Goal: Task Accomplishment & Management: Complete application form

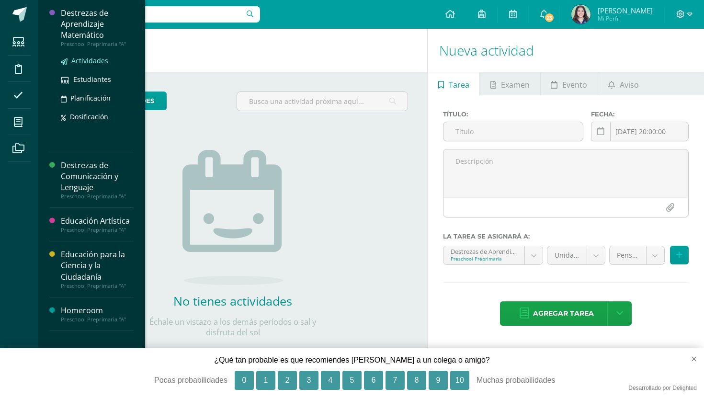
click at [81, 63] on span "Actividades" at bounding box center [89, 60] width 37 height 9
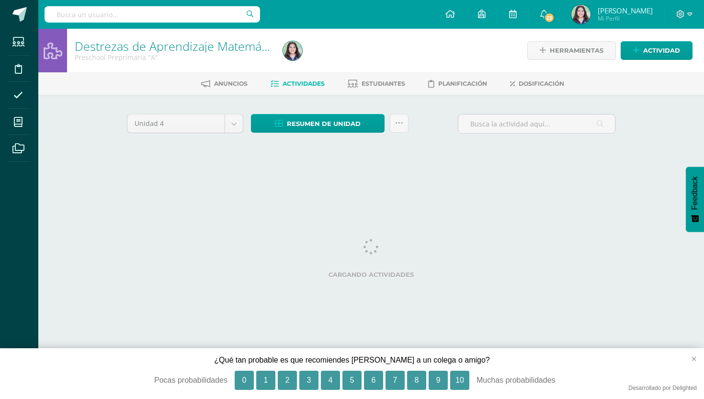
click at [693, 361] on button "×" at bounding box center [690, 358] width 28 height 21
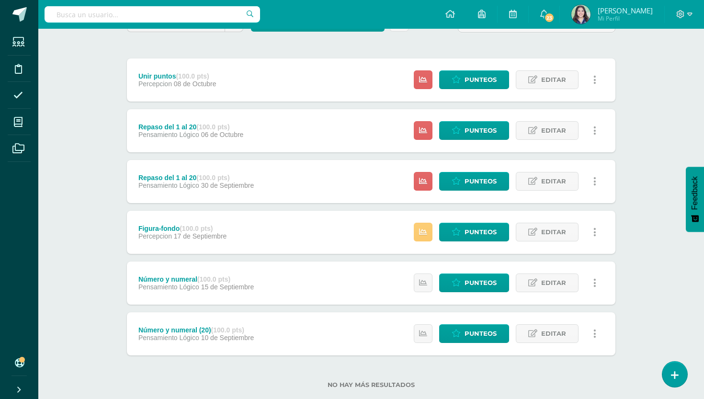
scroll to position [103, 0]
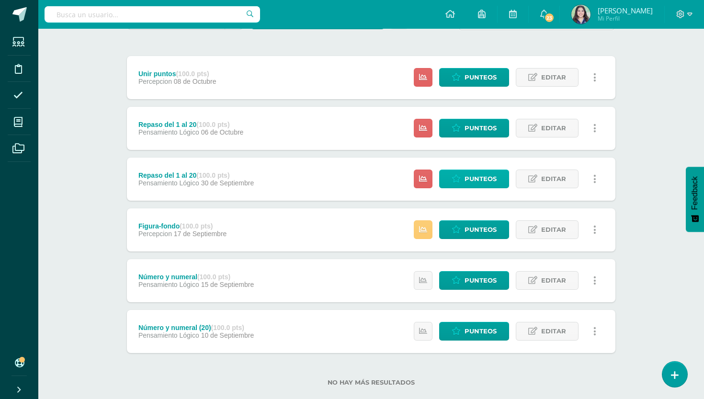
click at [461, 176] on icon at bounding box center [455, 179] width 9 height 8
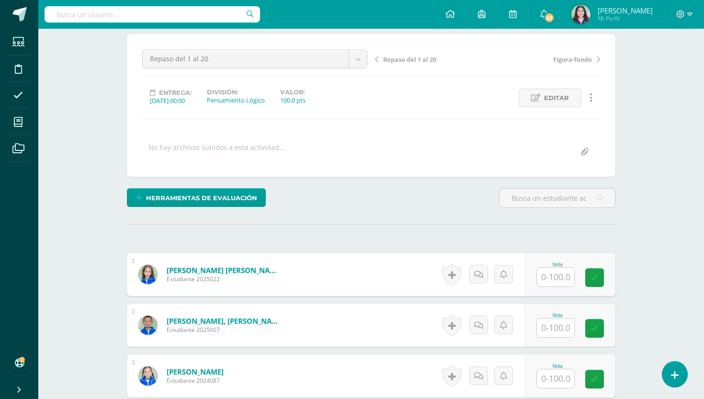
scroll to position [136, 0]
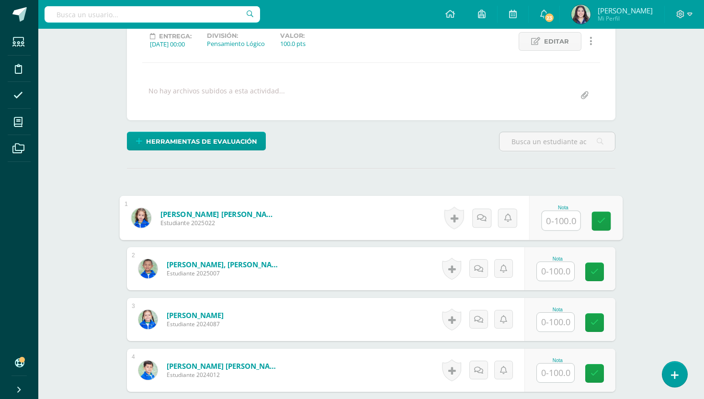
click at [557, 218] on input "text" at bounding box center [561, 220] width 38 height 19
type input "70"
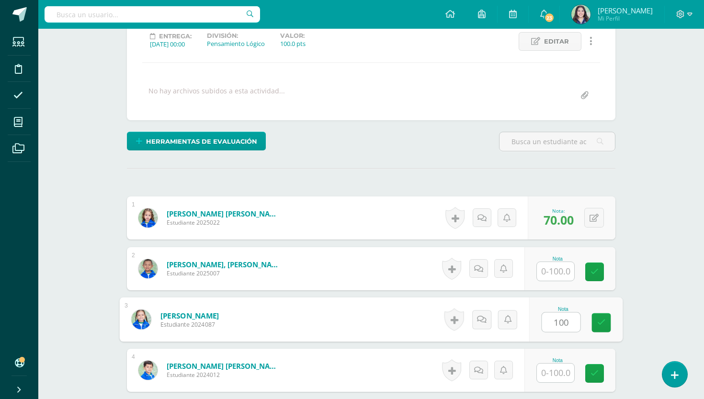
type input "100"
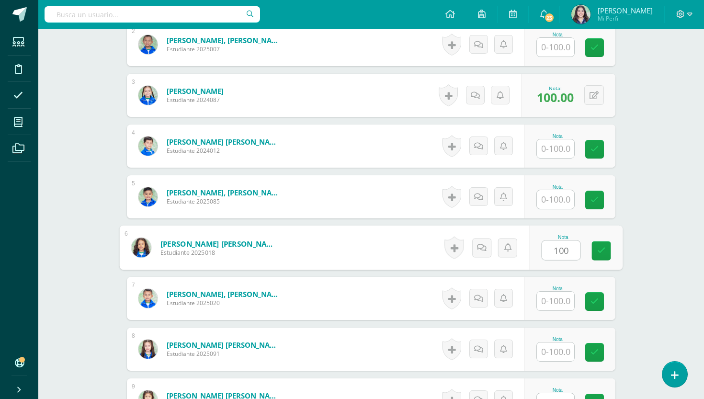
type input "100"
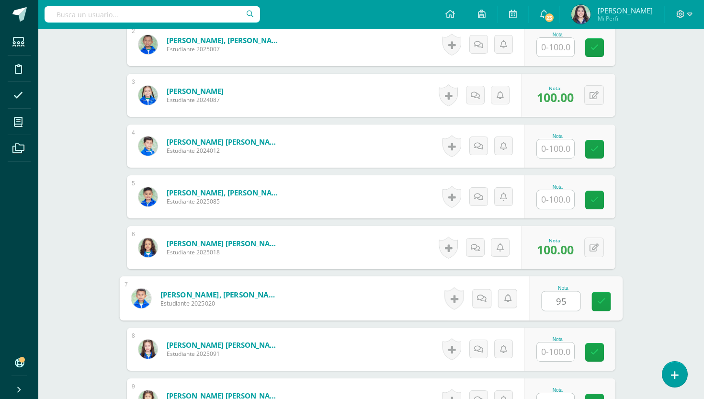
type input "95"
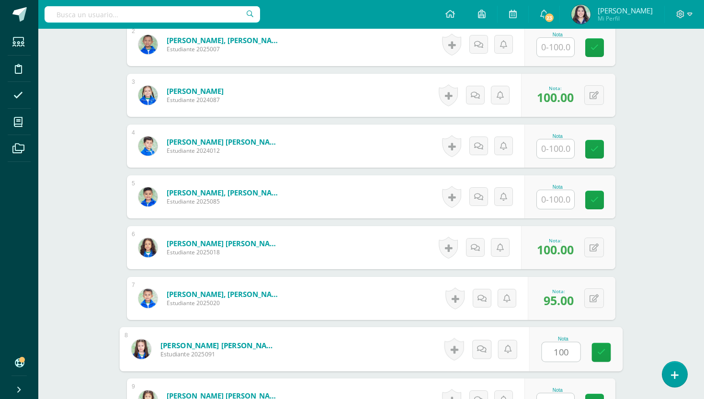
type input "100"
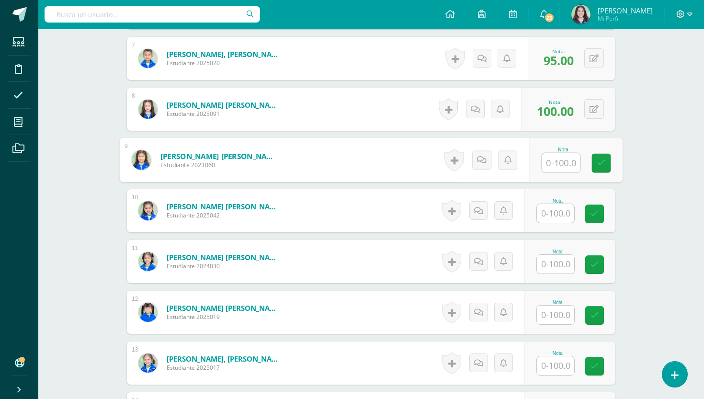
scroll to position [601, 0]
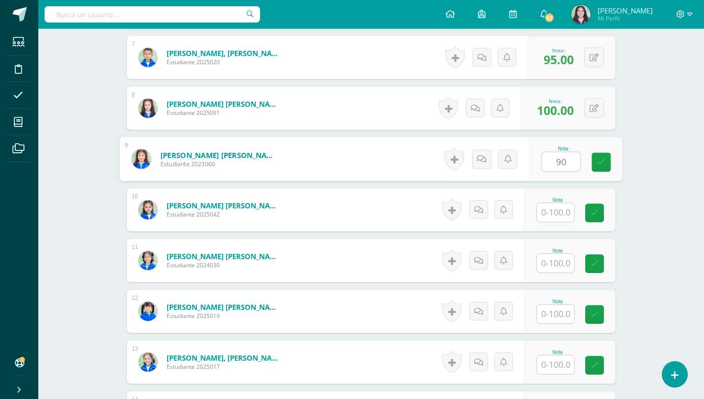
type input "90"
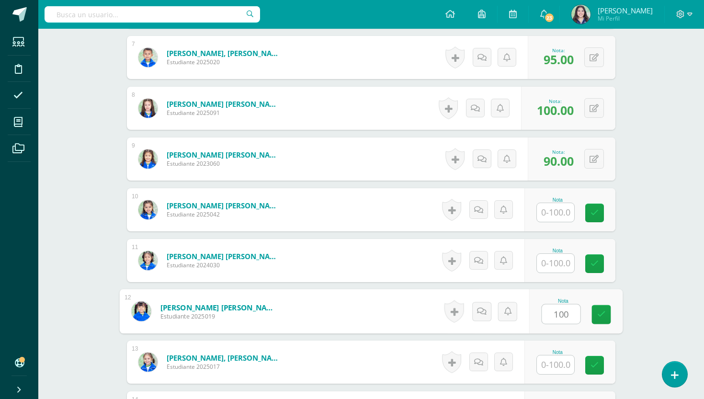
type input "100"
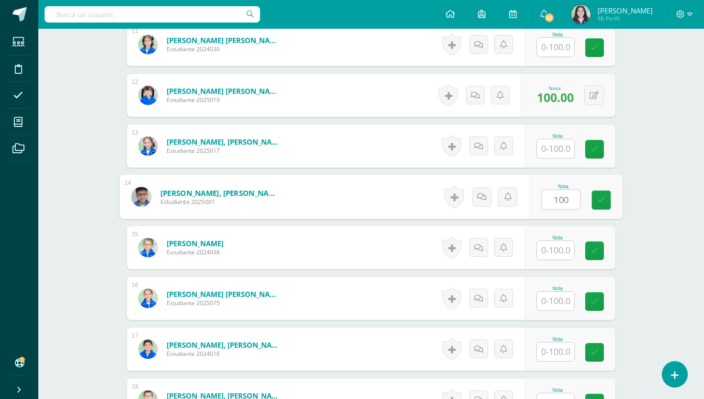
type input "100"
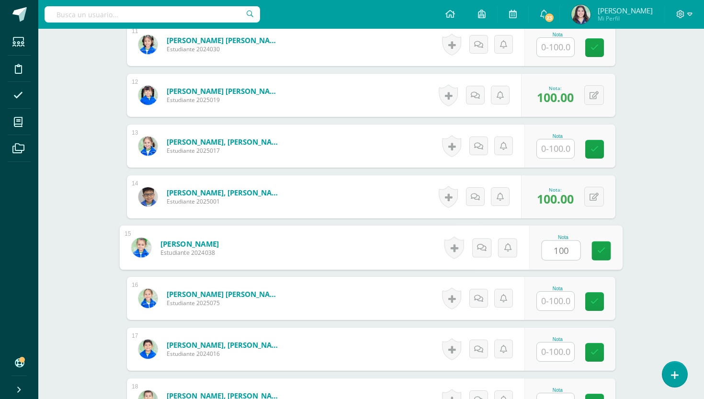
type input "100"
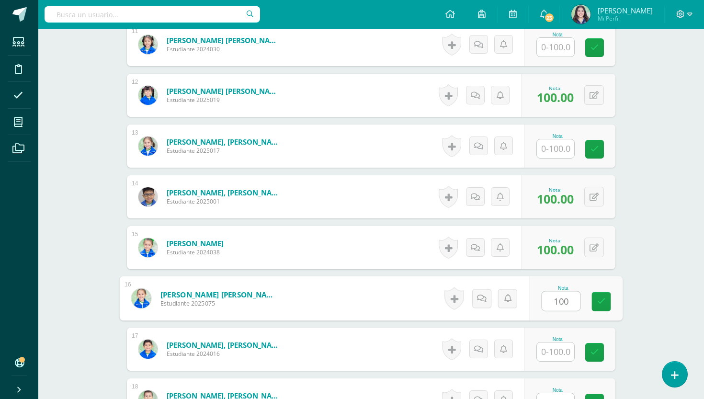
type input "100"
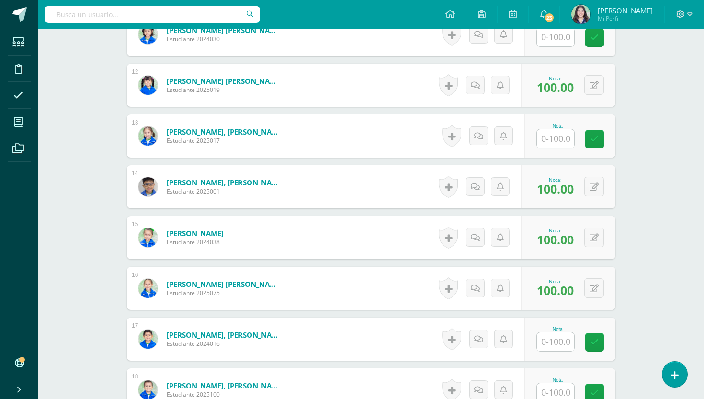
scroll to position [1000, 0]
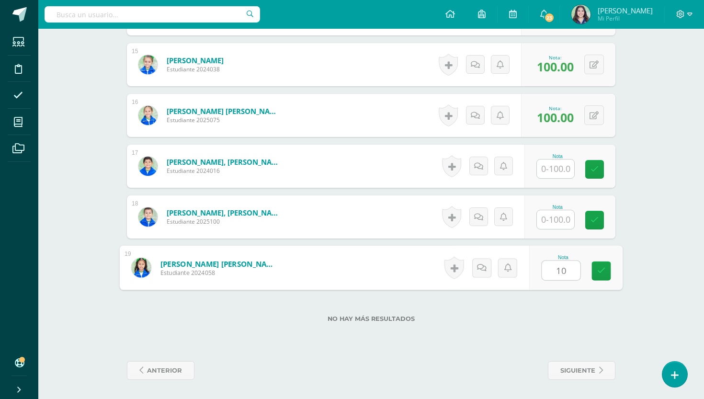
type input "100"
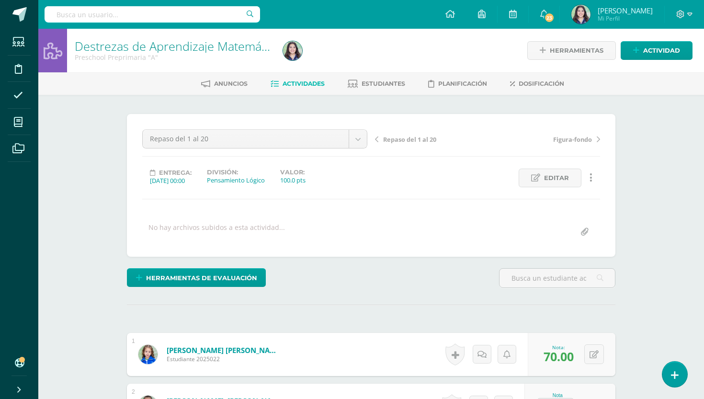
scroll to position [0, 0]
click at [381, 141] on link "Repaso del 1 al 20" at bounding box center [431, 139] width 113 height 10
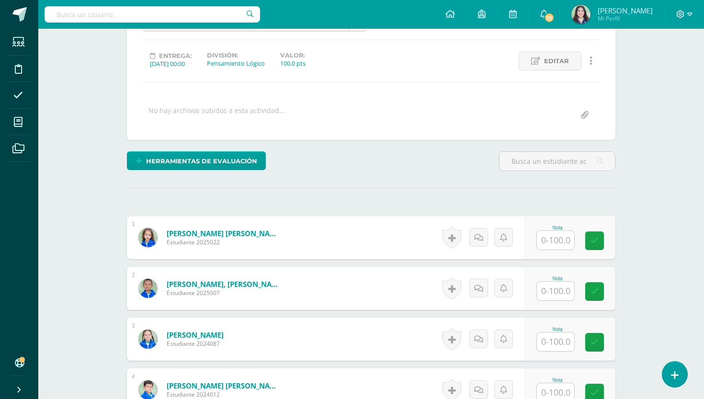
scroll to position [126, 0]
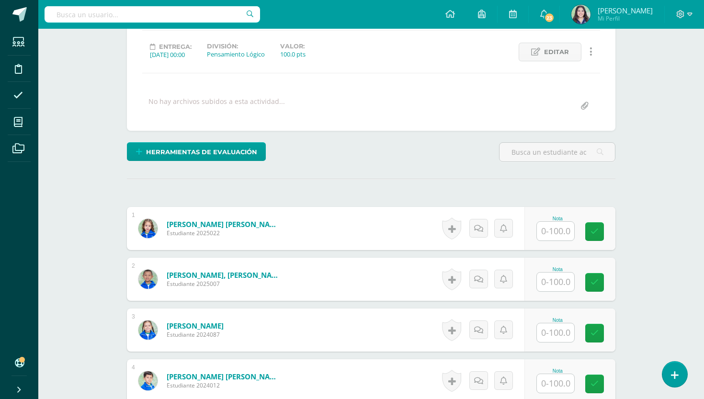
click at [562, 232] on input "text" at bounding box center [555, 231] width 37 height 19
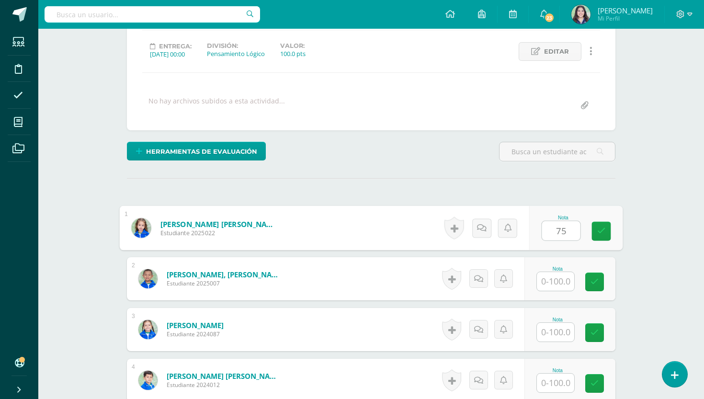
type input "75"
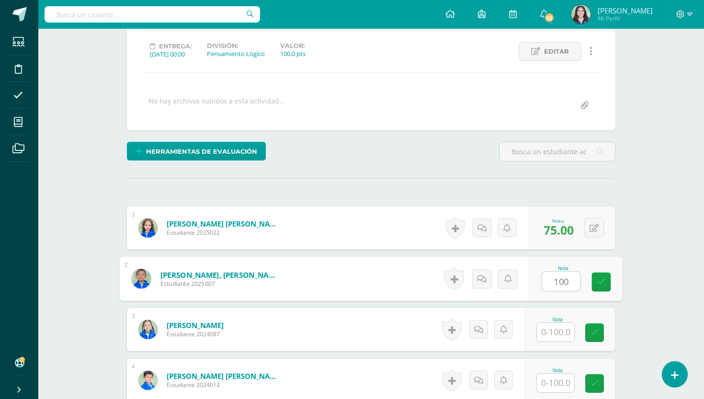
type input "100"
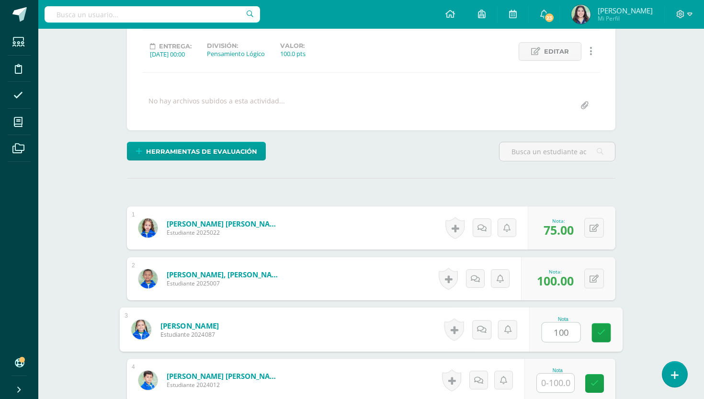
type input "100"
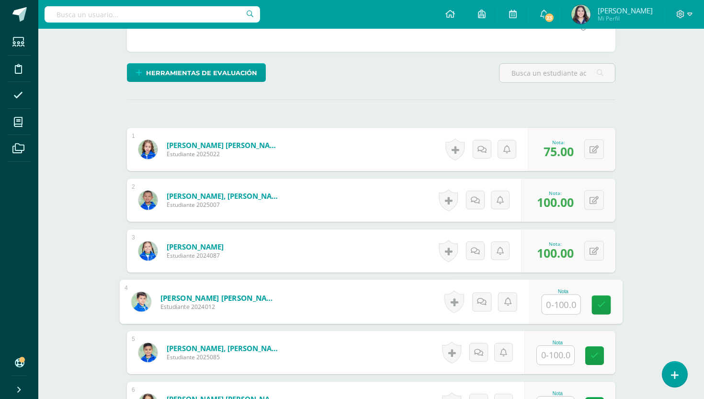
scroll to position [289, 0]
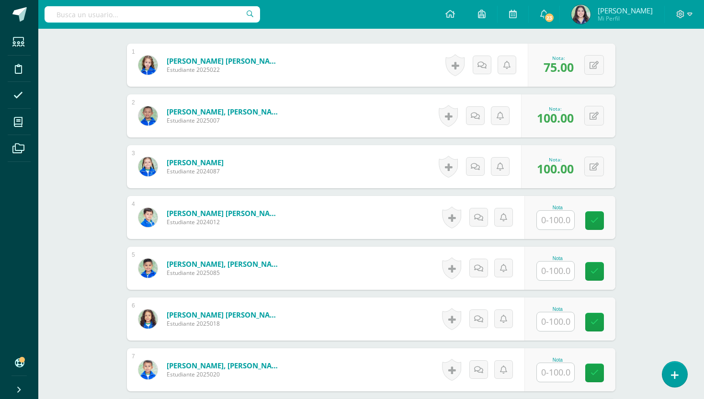
click at [561, 220] on input "text" at bounding box center [555, 220] width 37 height 19
type input "100"
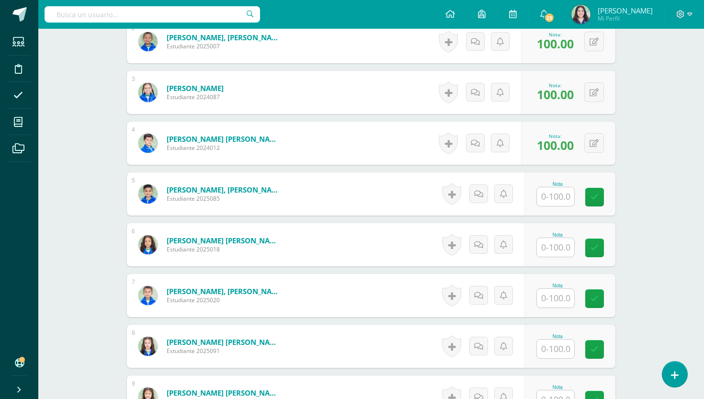
scroll to position [368, 0]
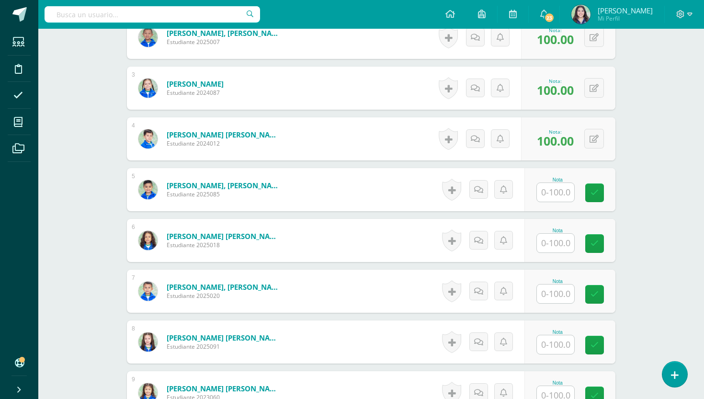
click at [556, 199] on input "text" at bounding box center [555, 192] width 37 height 19
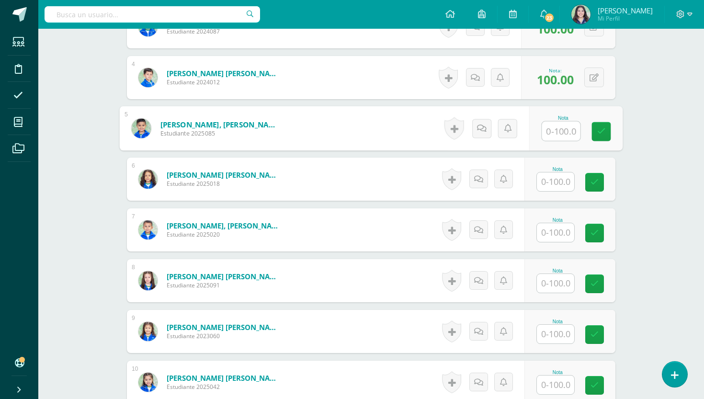
scroll to position [432, 0]
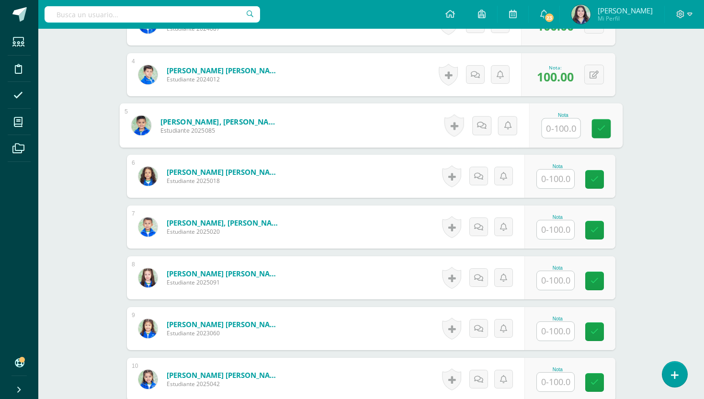
click at [555, 176] on input "text" at bounding box center [555, 178] width 37 height 19
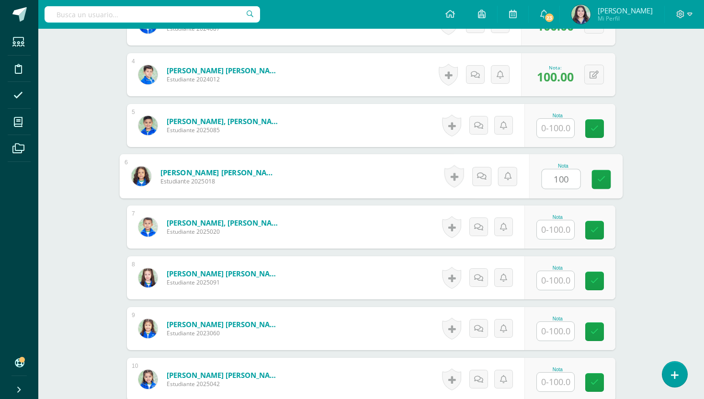
type input "100"
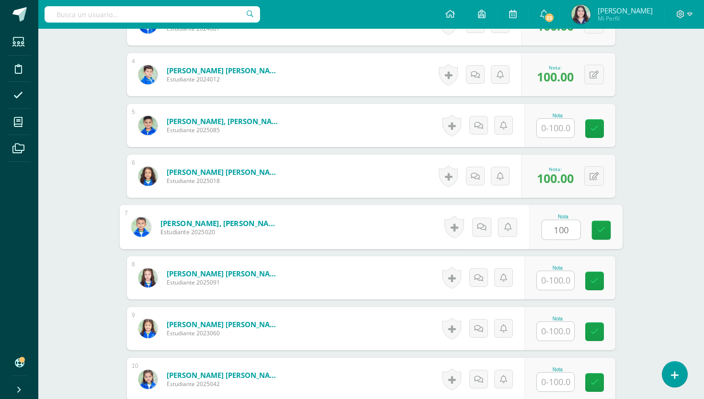
type input "100"
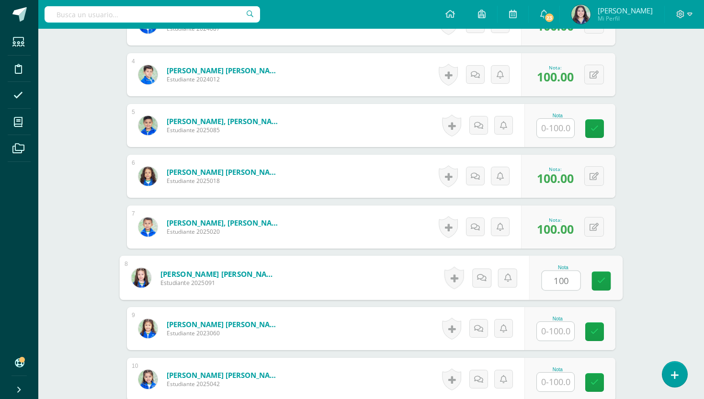
type input "100"
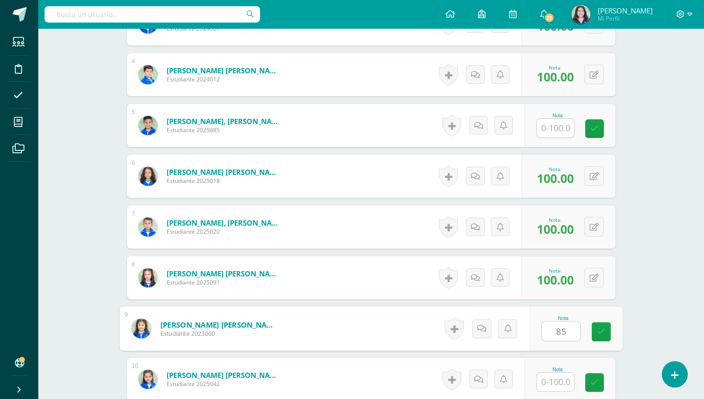
type input "85"
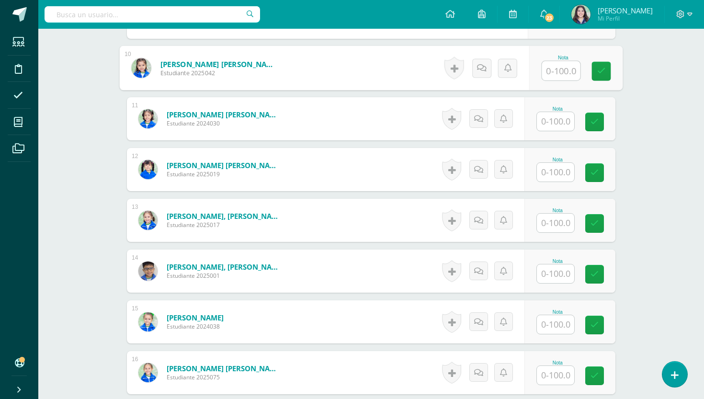
scroll to position [736, 0]
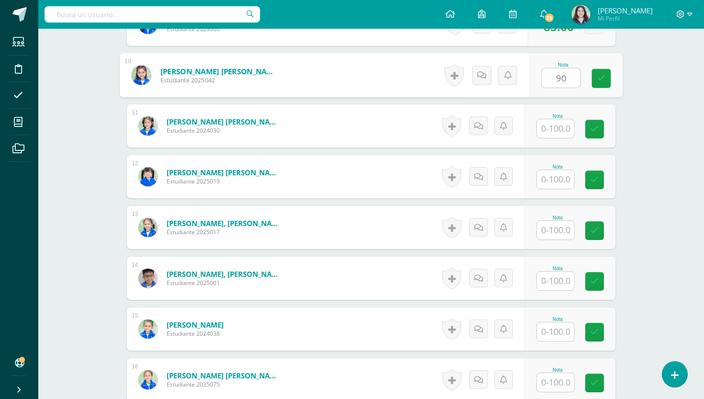
type input "90"
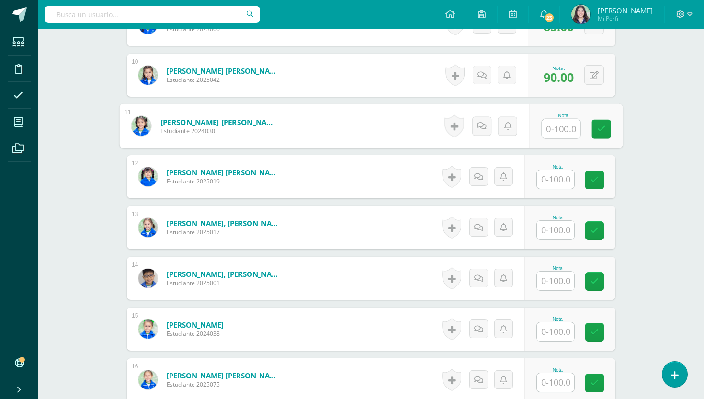
type input "|"
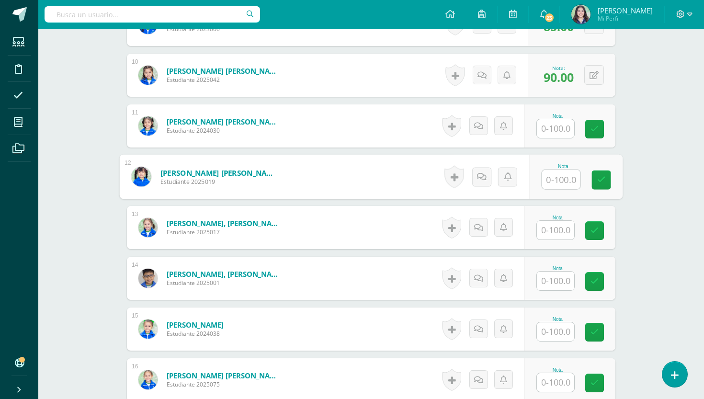
click at [555, 130] on input "text" at bounding box center [555, 128] width 37 height 19
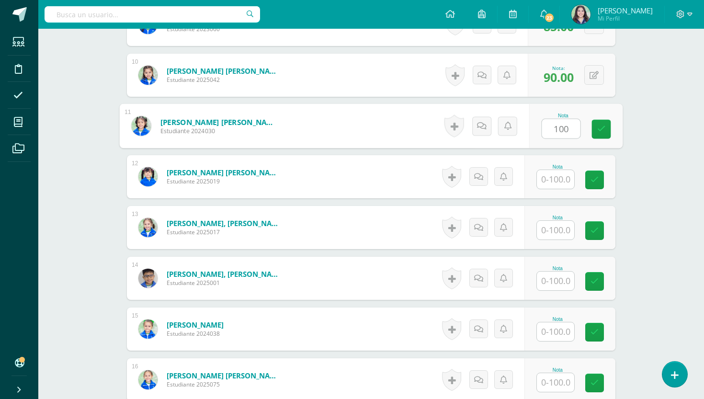
type input "100"
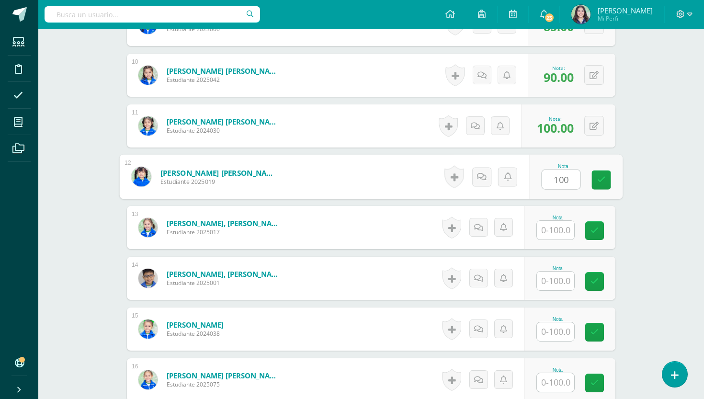
type input "100"
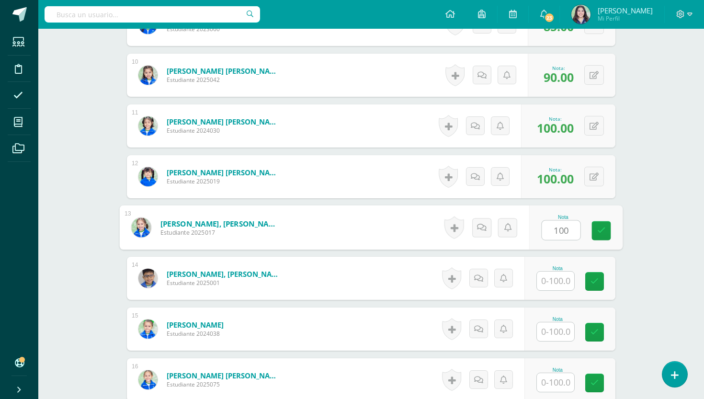
type input "100"
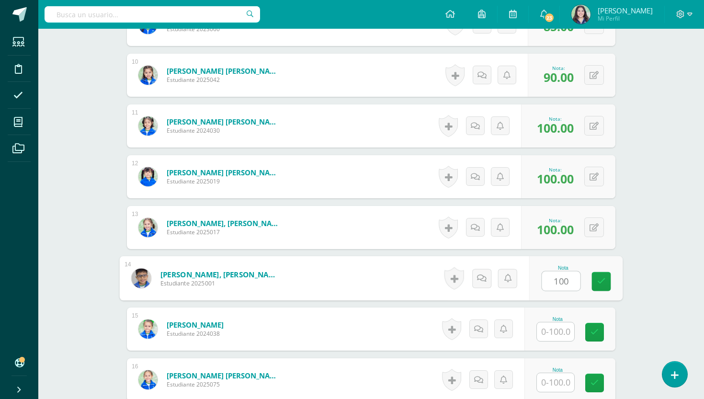
type input "100"
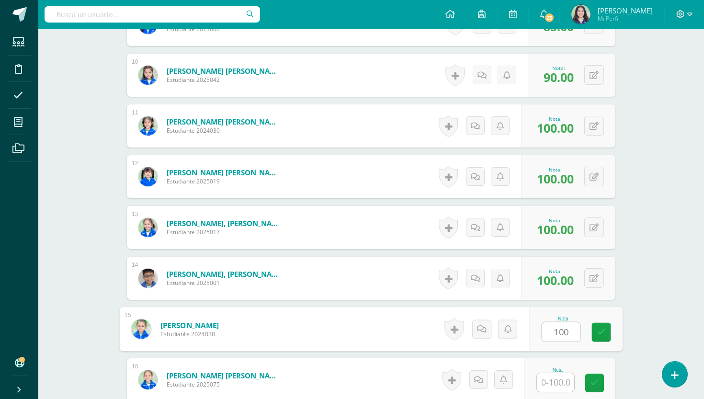
type input "100"
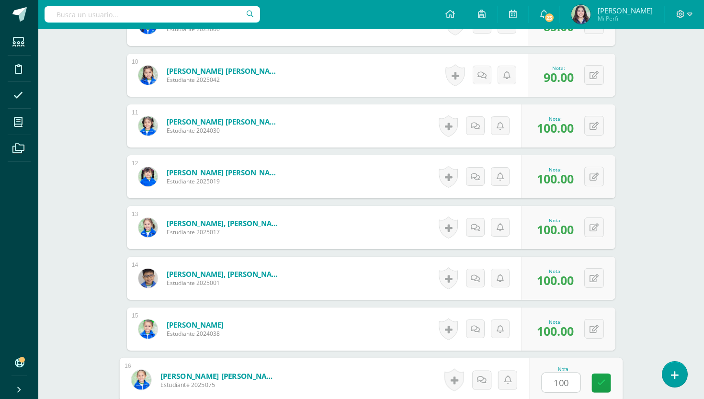
type input "100"
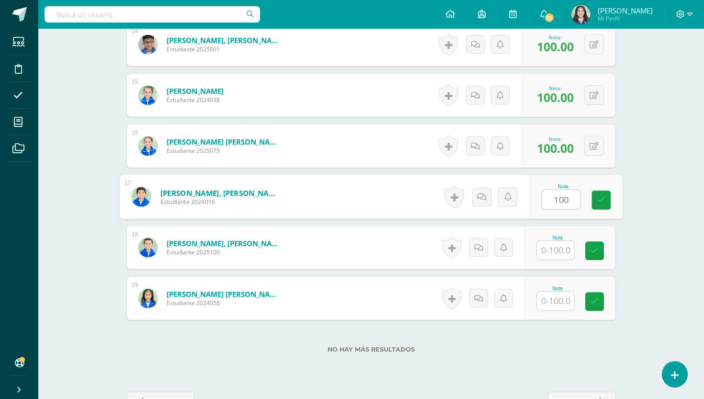
type input "100"
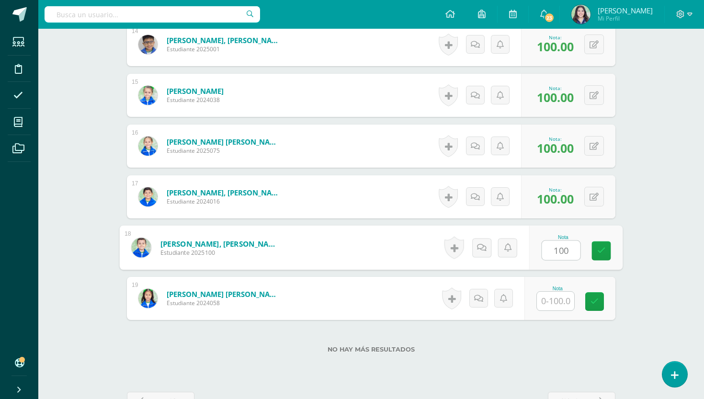
type input "100"
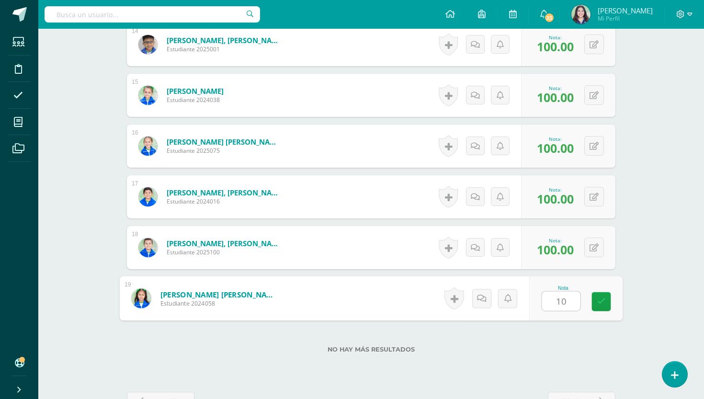
type input "100"
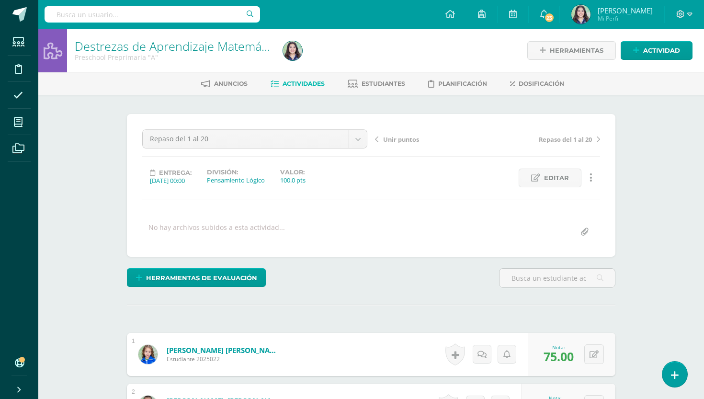
scroll to position [0, 0]
click at [298, 89] on link "Actividades" at bounding box center [298, 83] width 54 height 15
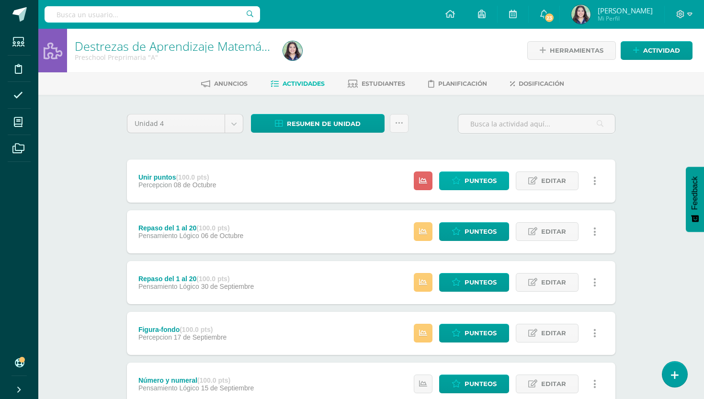
click at [482, 182] on span "Punteos" at bounding box center [480, 181] width 32 height 18
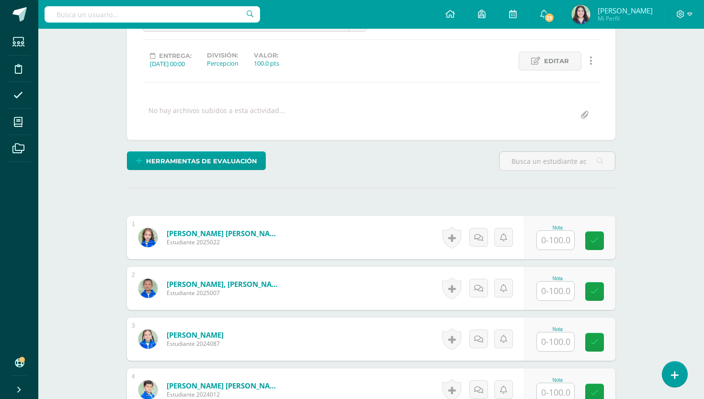
scroll to position [124, 0]
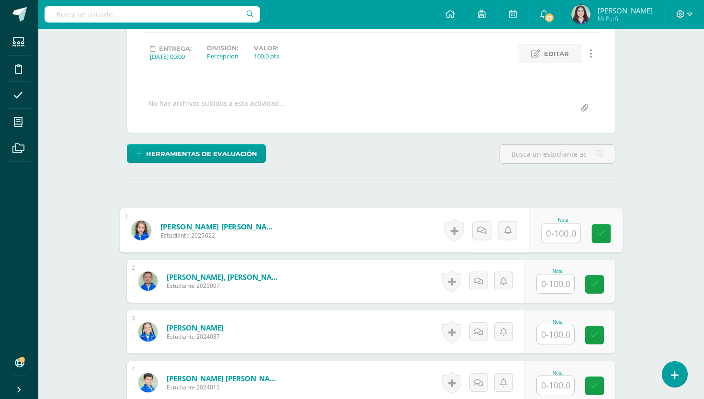
click at [558, 236] on input "text" at bounding box center [561, 233] width 38 height 19
type input "80"
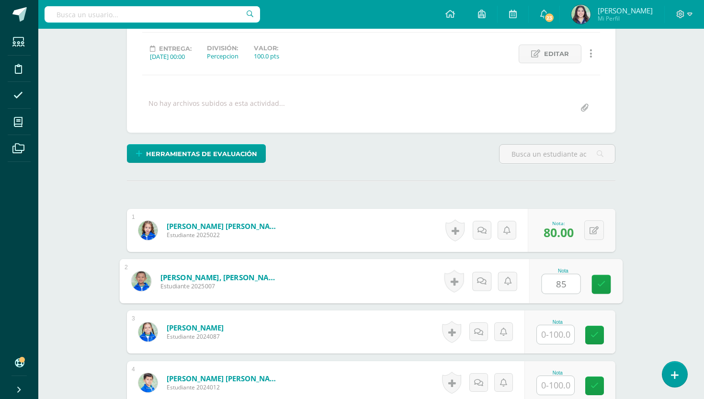
type input "85"
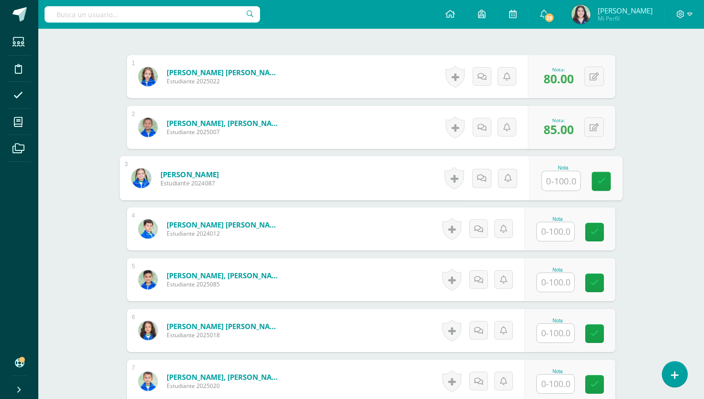
scroll to position [281, 0]
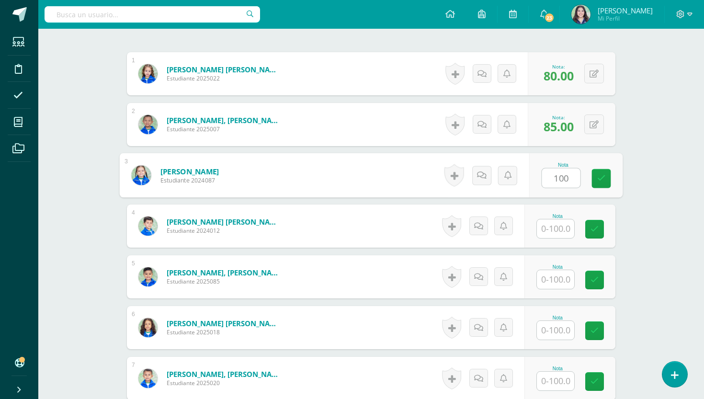
type input "100"
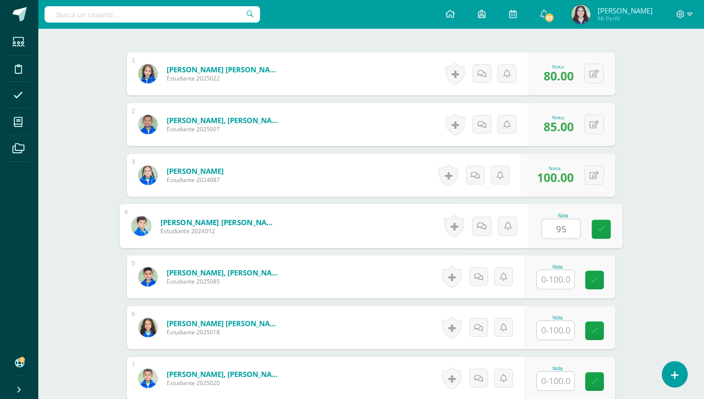
type input "9"
type input "100"
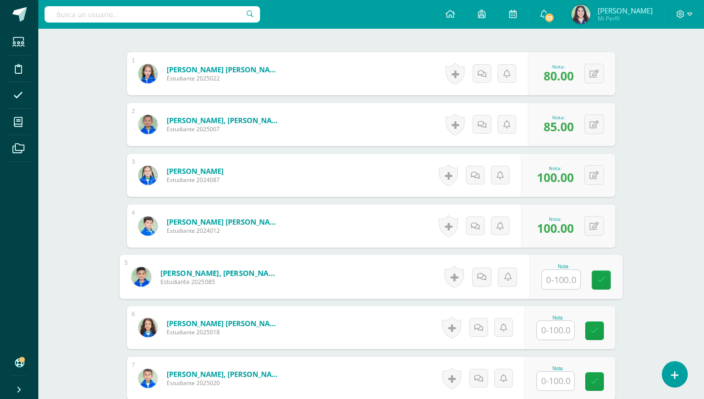
type input "1"
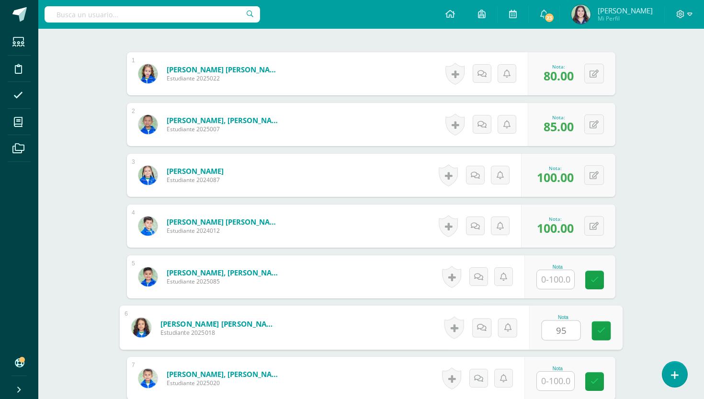
type input "95"
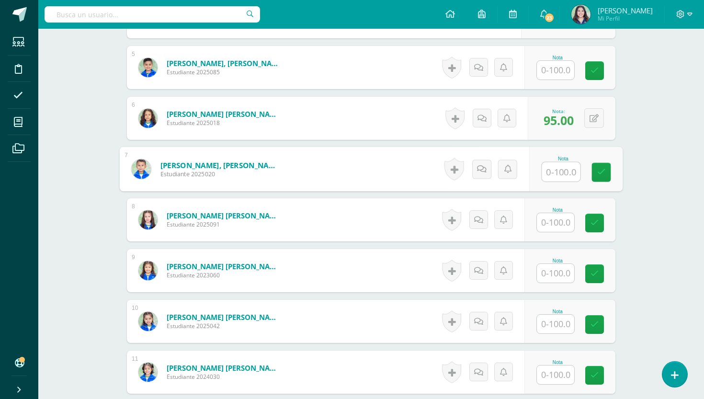
scroll to position [491, 0]
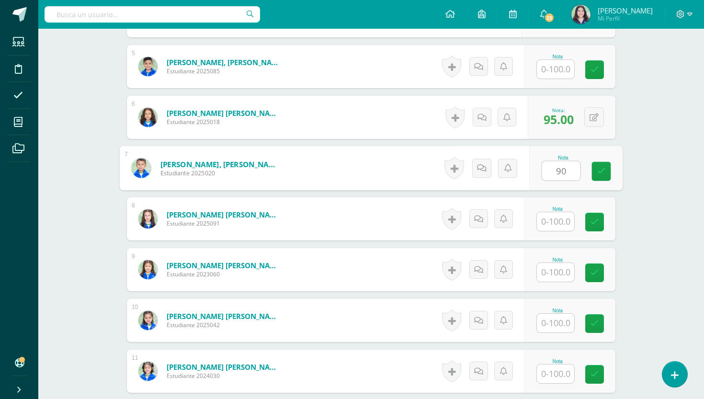
type input "90"
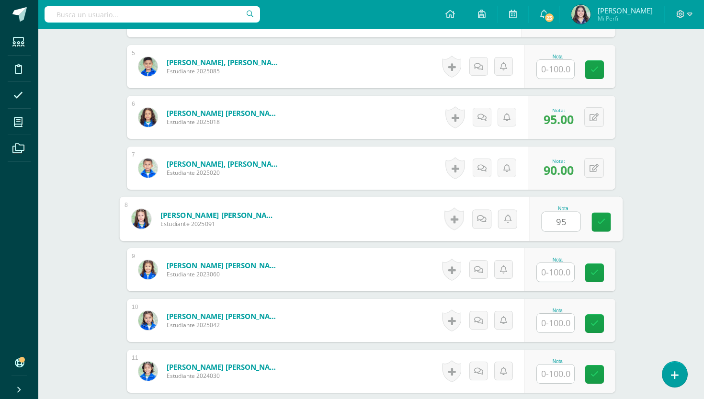
type input "95"
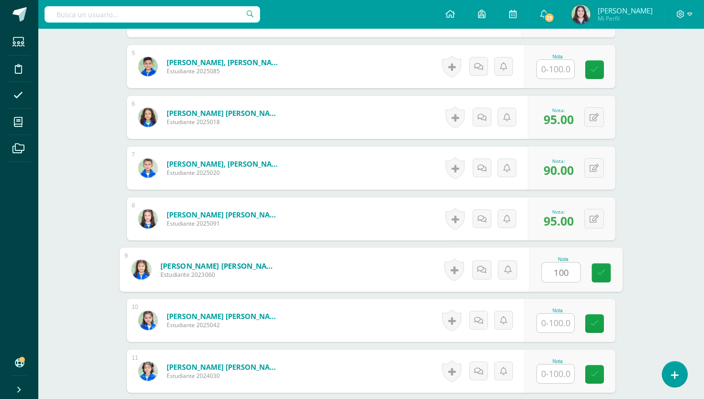
type input "100"
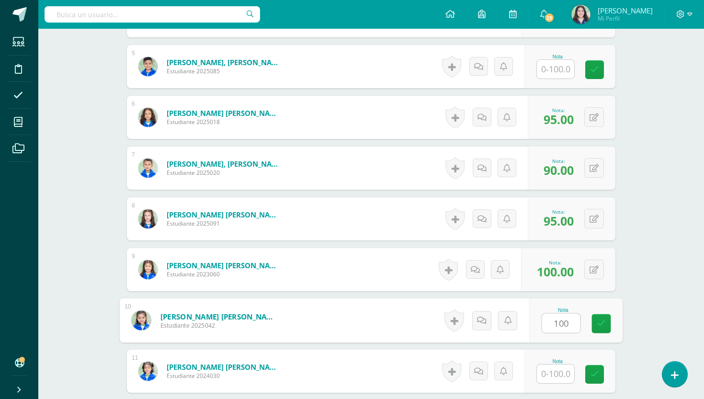
type input "100"
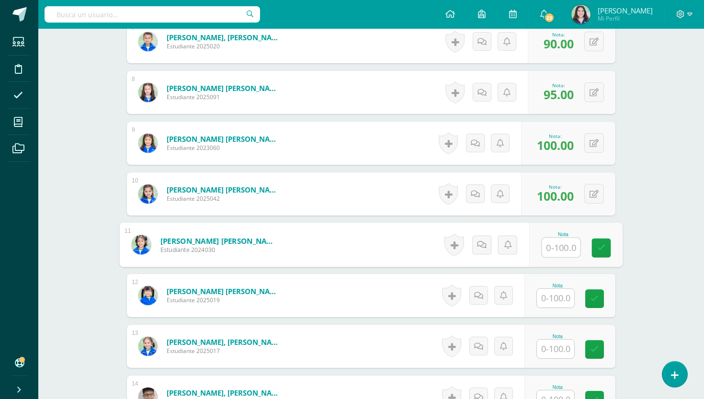
scroll to position [625, 0]
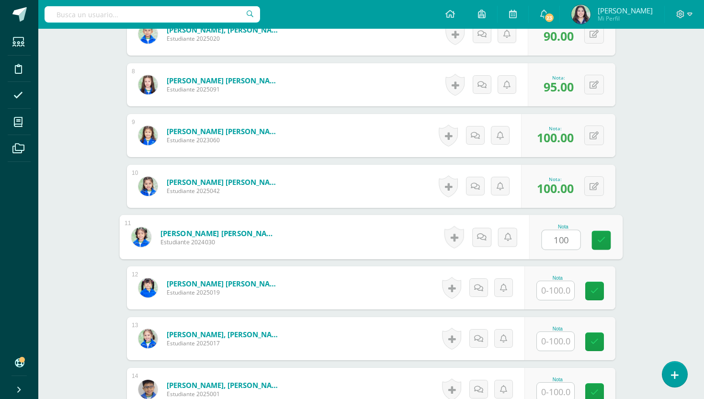
type input "100"
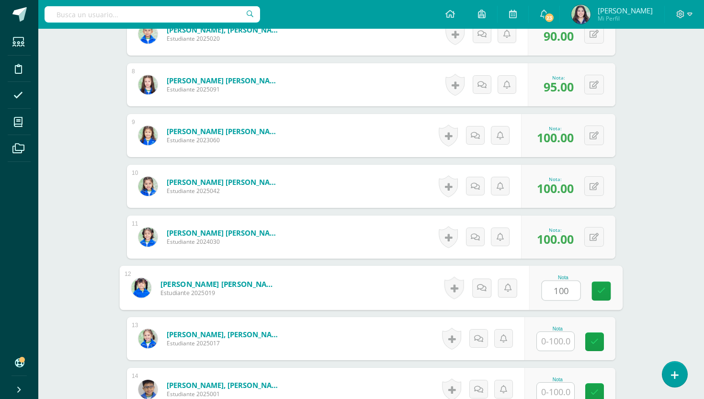
type input "100"
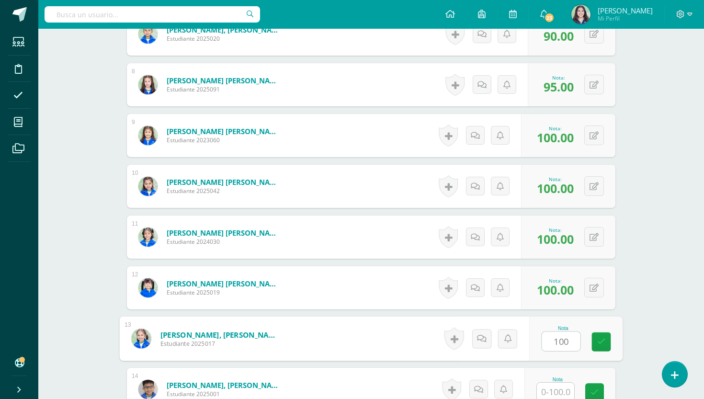
type input "100"
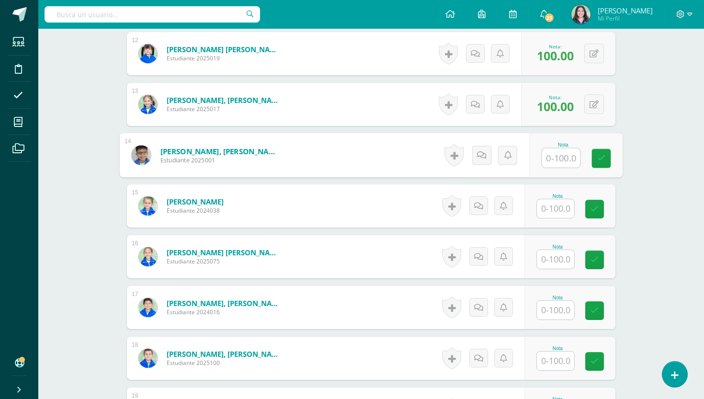
scroll to position [863, 0]
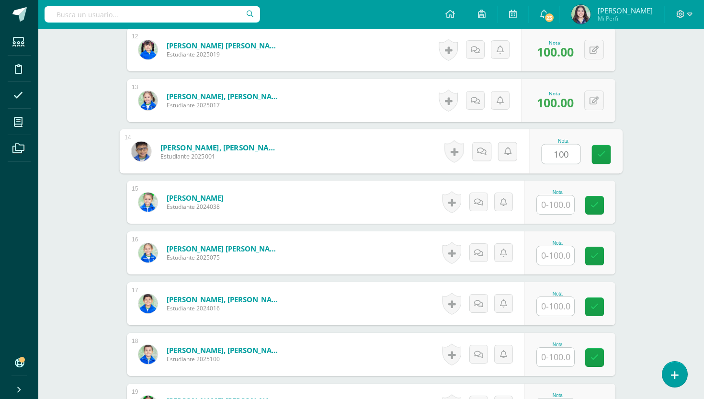
type input "100"
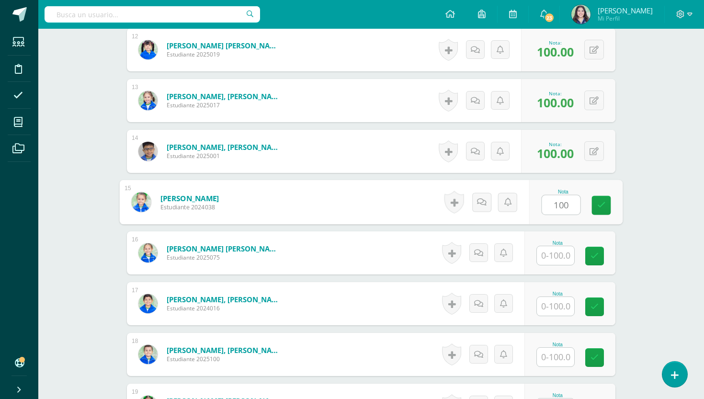
type input "100"
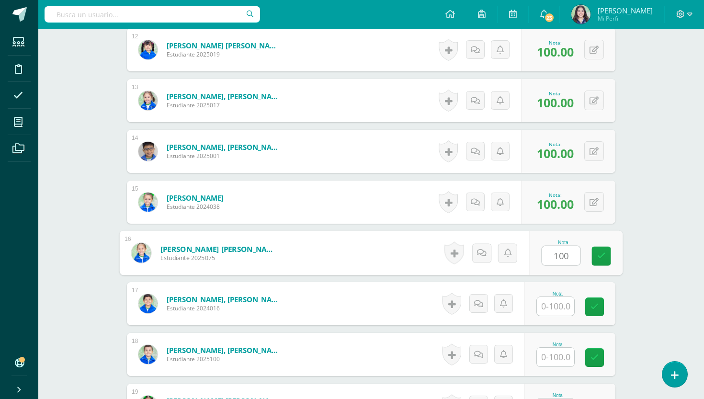
type input "100"
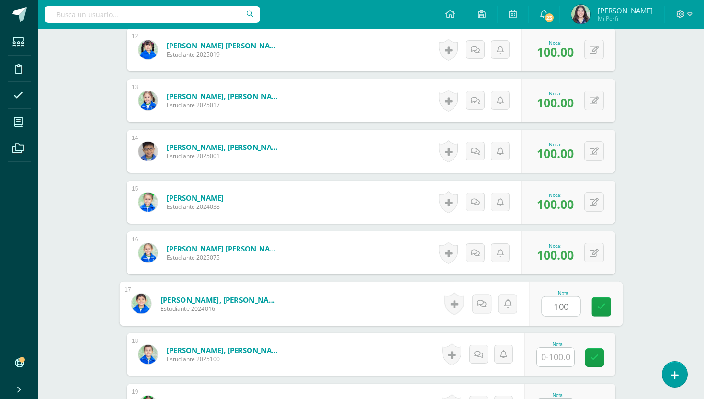
type input "100"
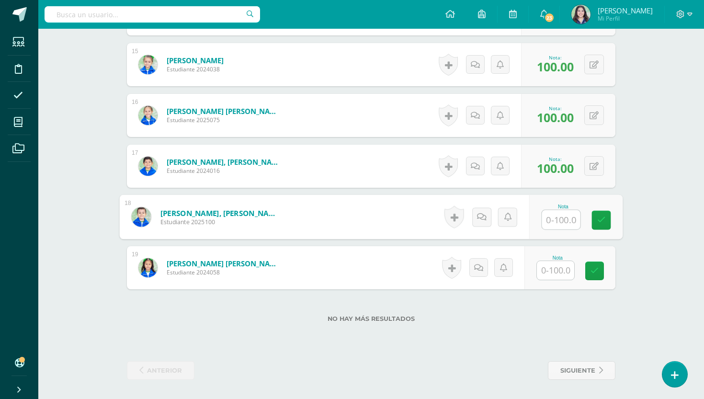
scroll to position [1000, 0]
type input "90"
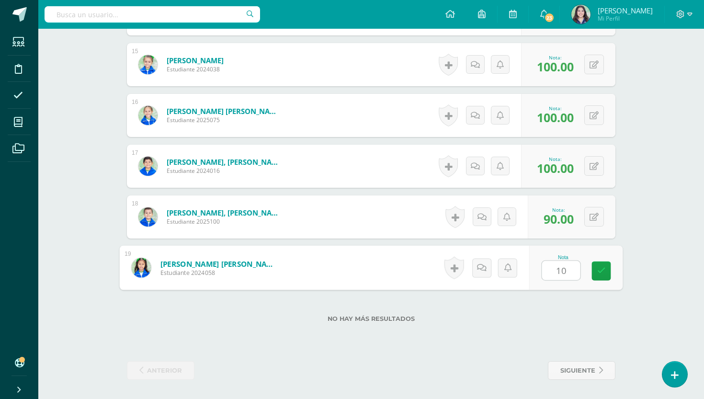
type input "100"
click at [588, 217] on button at bounding box center [594, 217] width 20 height 20
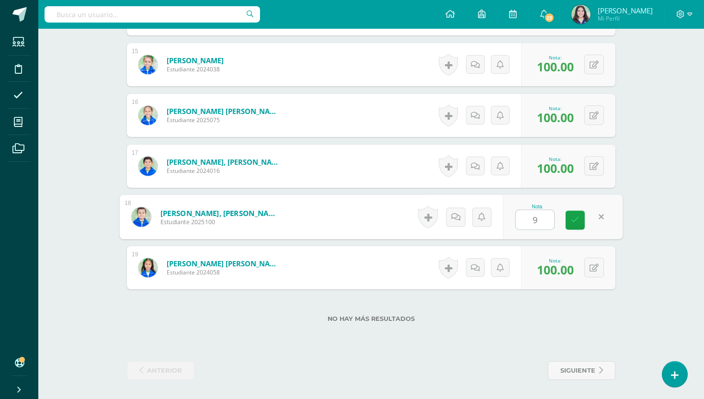
type input "95"
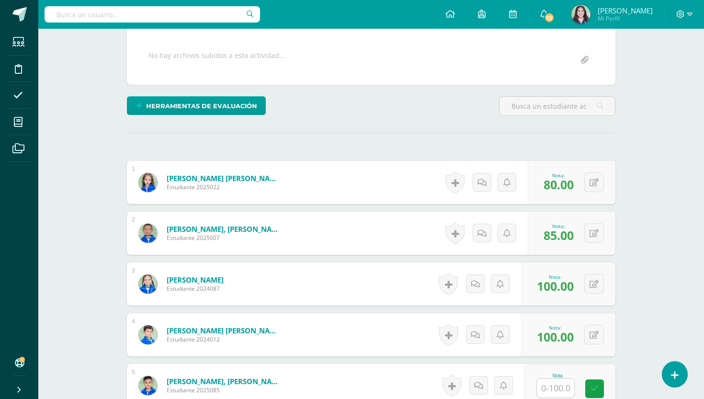
scroll to position [89, 0]
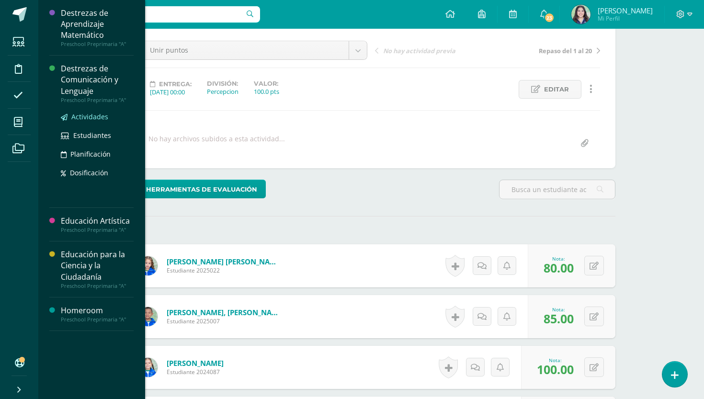
click at [101, 120] on span "Actividades" at bounding box center [89, 116] width 37 height 9
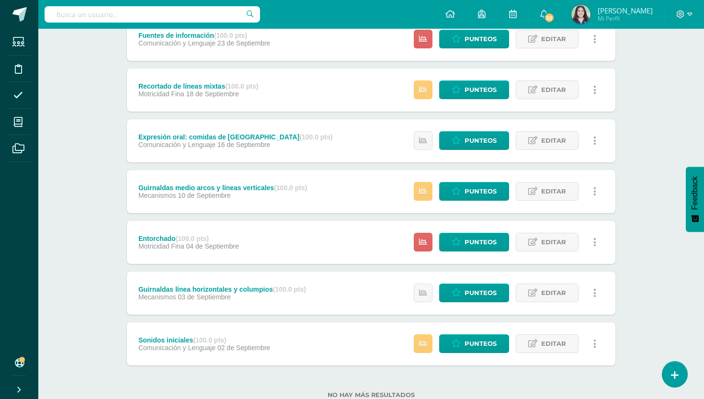
scroll to position [198, 0]
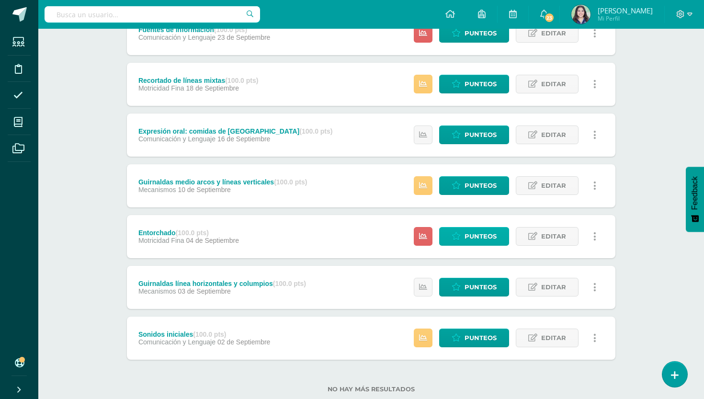
click at [487, 230] on span "Punteos" at bounding box center [480, 236] width 32 height 18
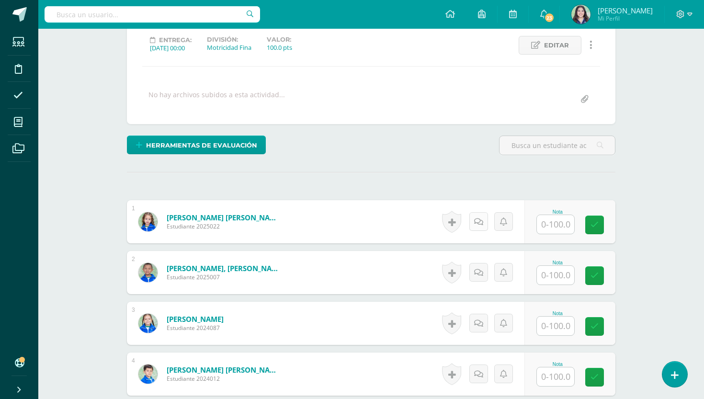
scroll to position [133, 0]
click at [558, 225] on input "text" at bounding box center [555, 223] width 37 height 19
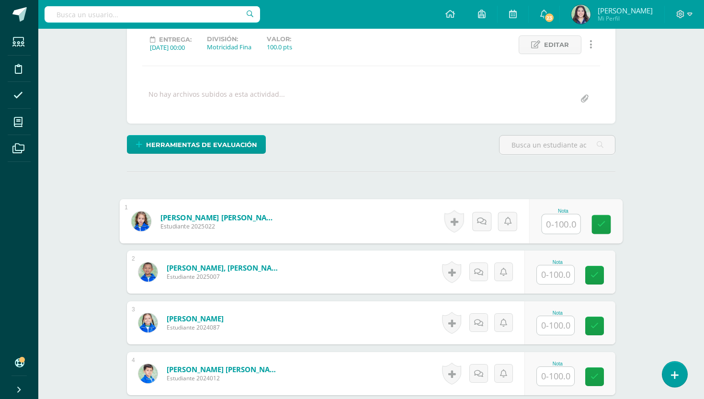
scroll to position [134, 0]
type input "95"
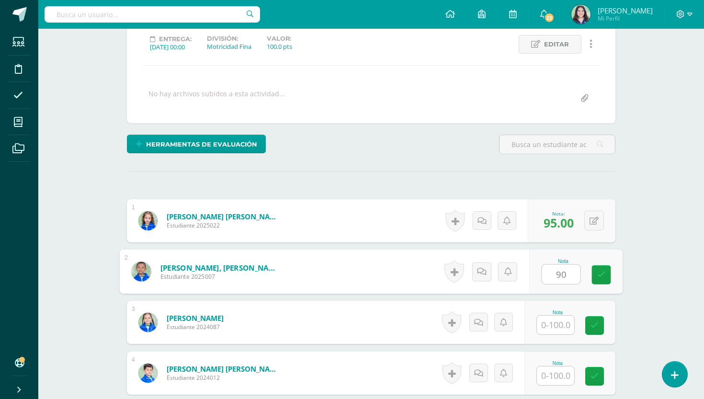
type input "90"
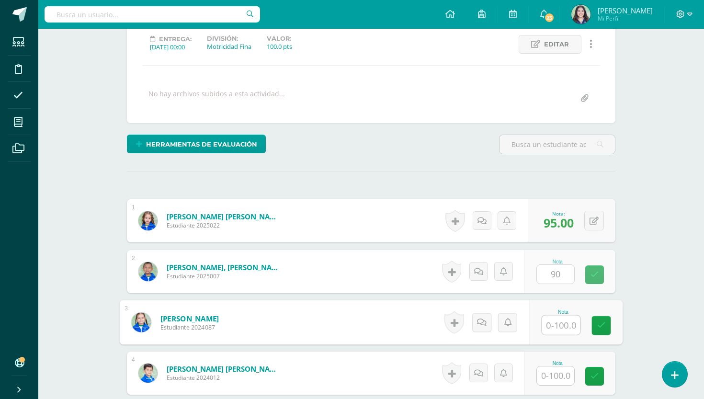
type input "2"
type input "100"
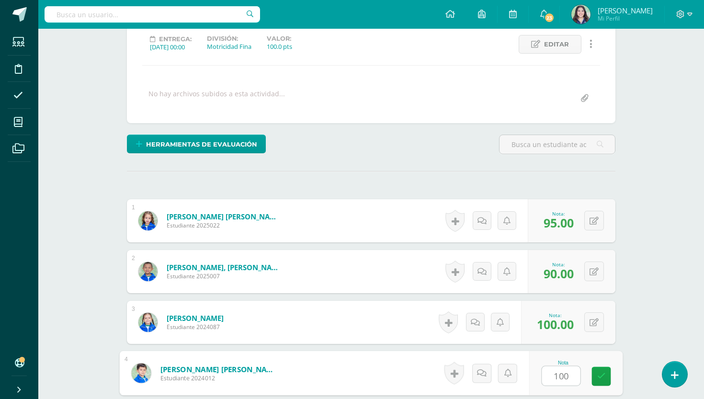
type input "100"
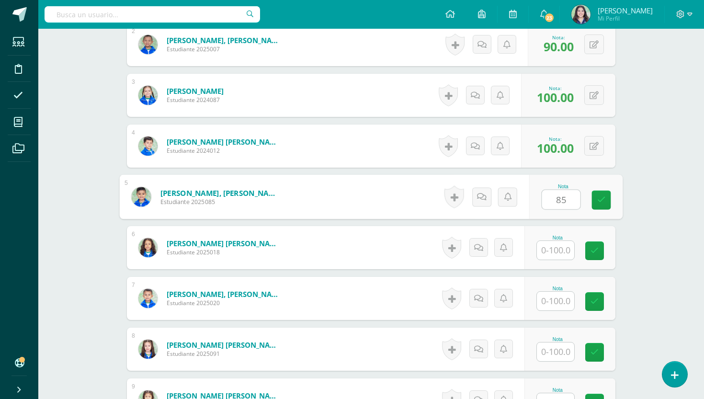
type input "85"
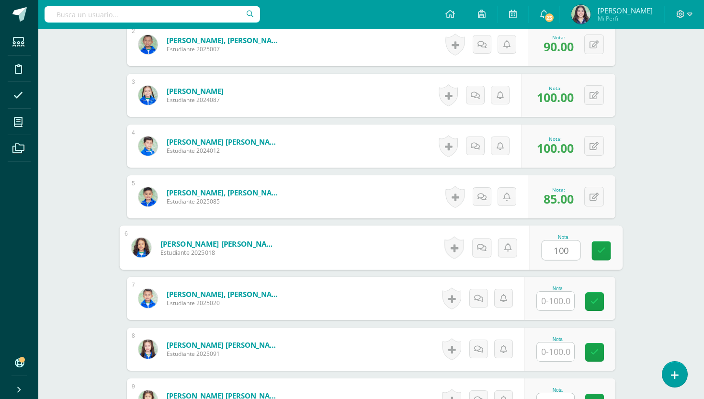
type input "100"
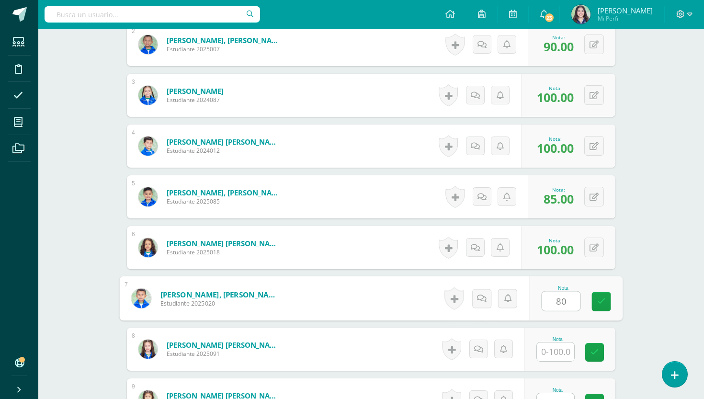
type input "80"
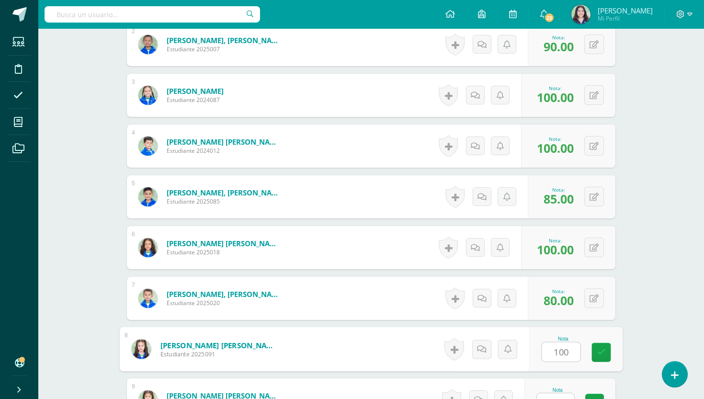
type input "100"
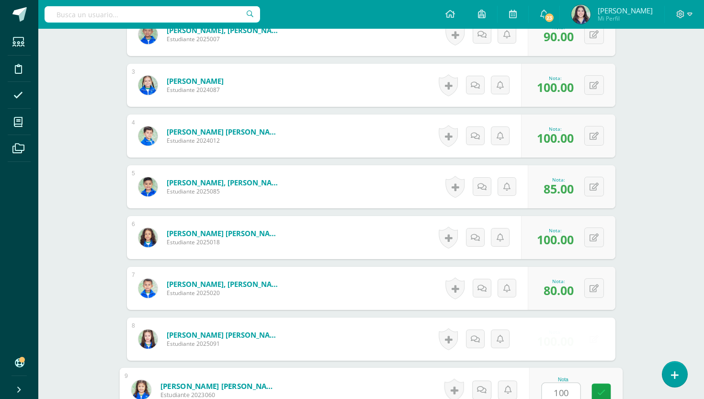
type input "100"
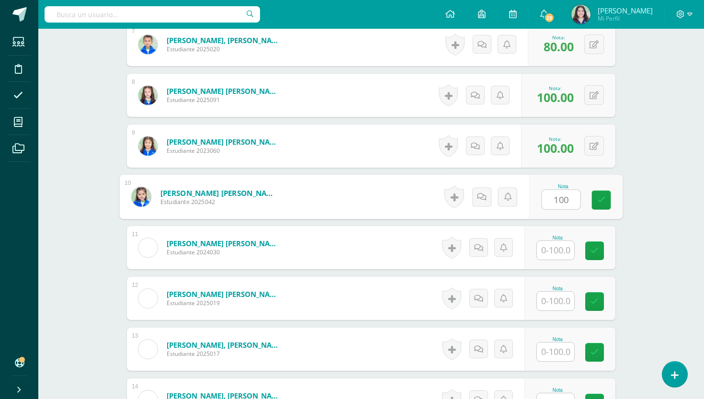
type input "100"
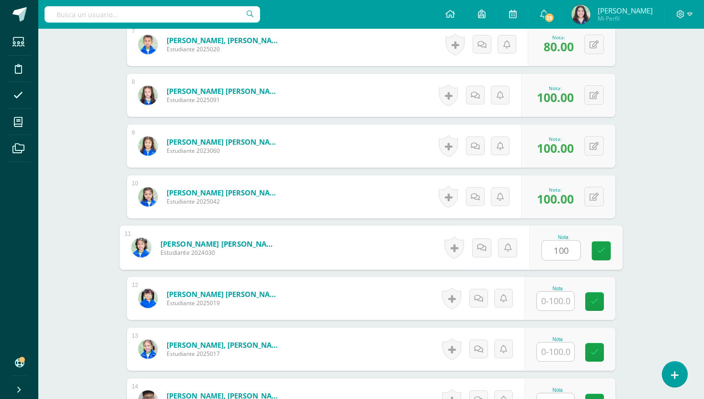
type input "100"
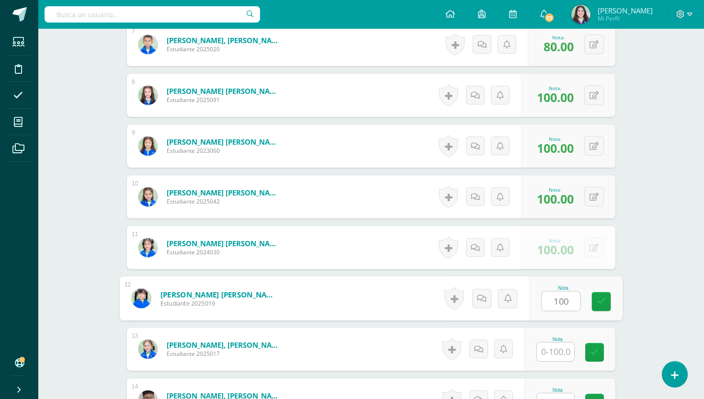
type input "100"
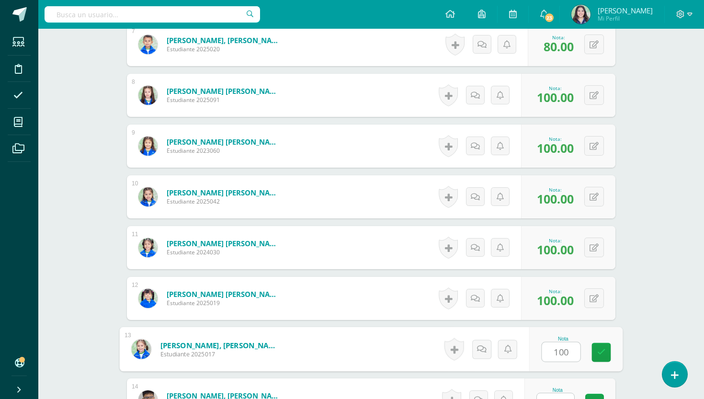
type input "100"
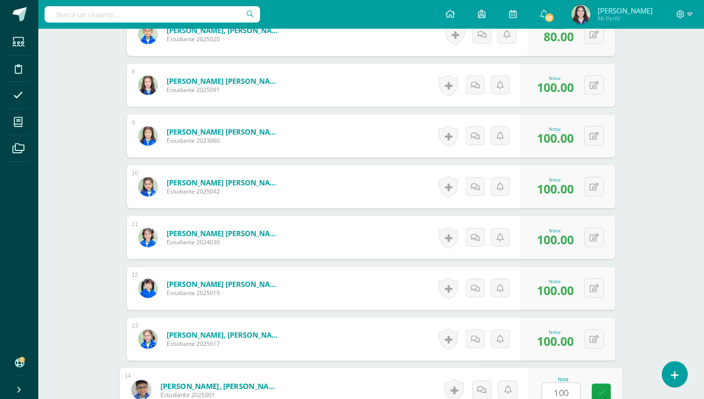
type input "100"
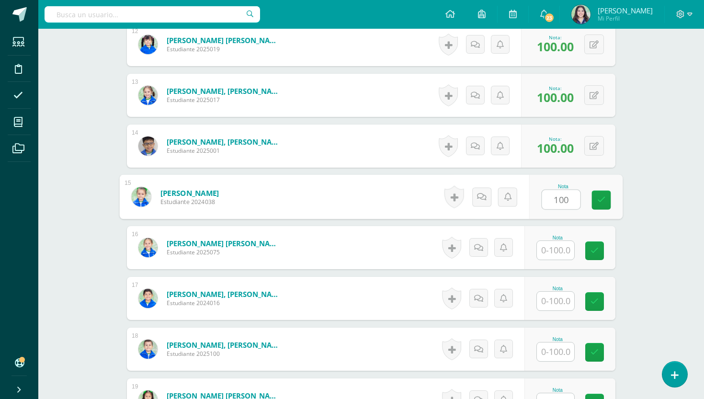
type input "100"
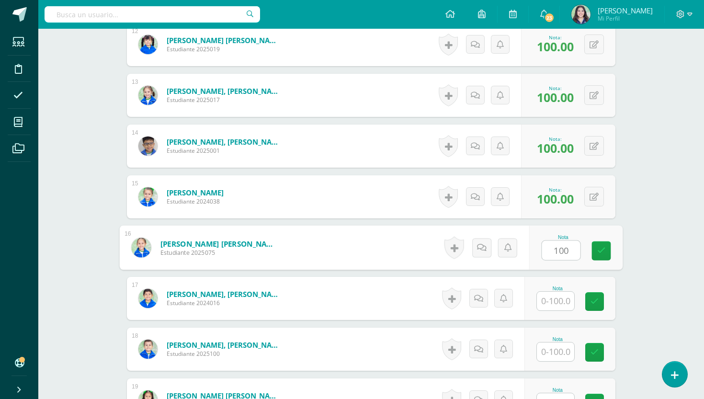
type input "100"
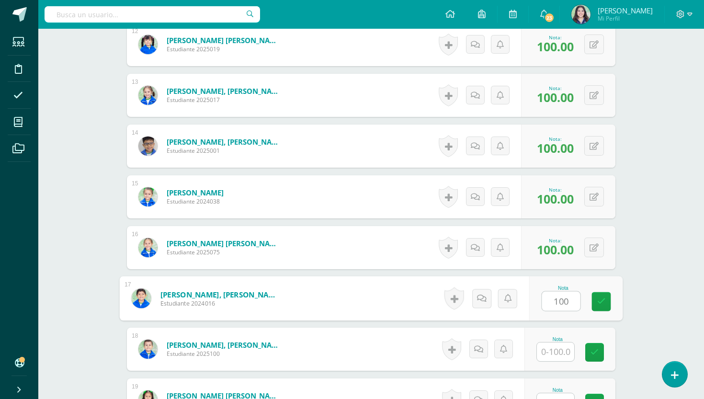
type input "100"
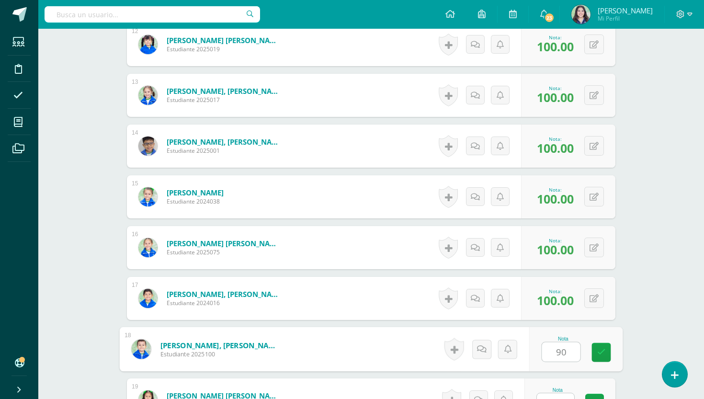
type input "90"
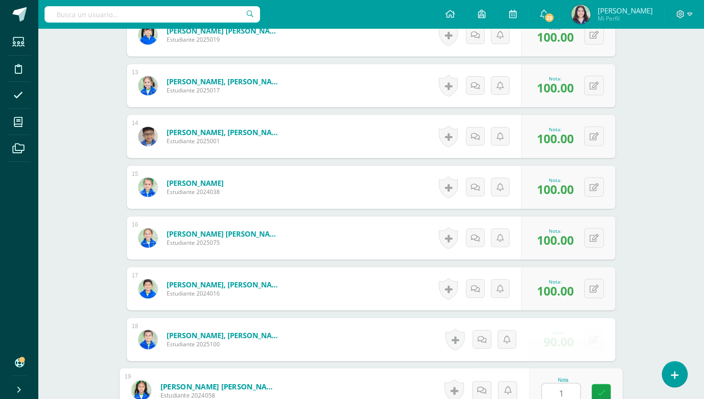
scroll to position [878, 0]
type input "100"
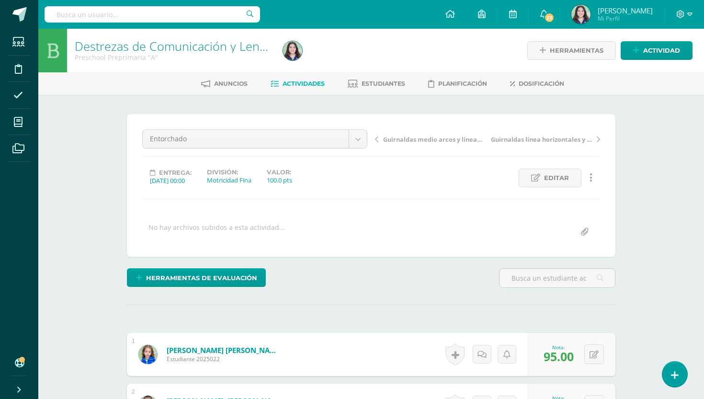
scroll to position [0, 0]
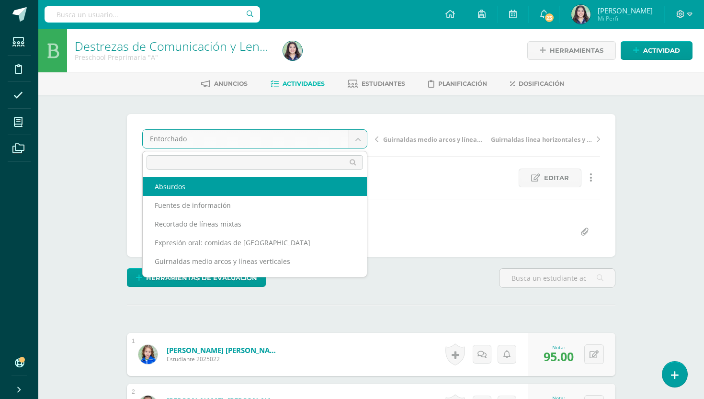
select select "/dashboard/teacher/grade-activity/263242/"
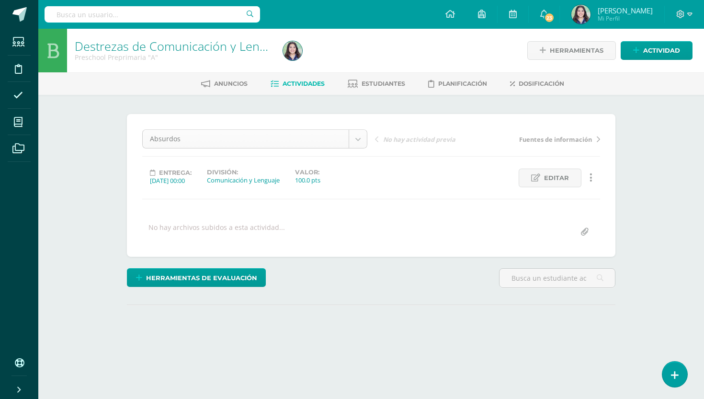
click at [361, 139] on body "Estudiantes Disciplina Asistencia Mis cursos Archivos Soporte Ayuda Reportar un…" at bounding box center [352, 189] width 704 height 379
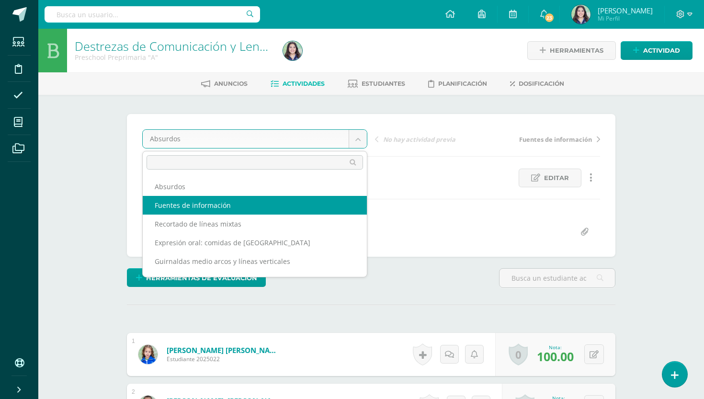
select select "/dashboard/teacher/grade-activity/263240/"
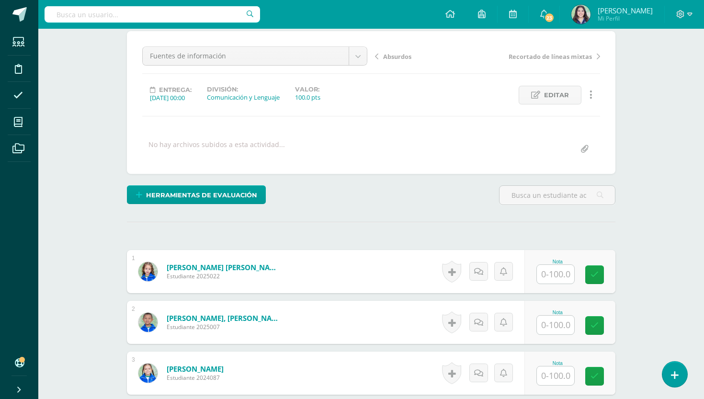
scroll to position [130, 0]
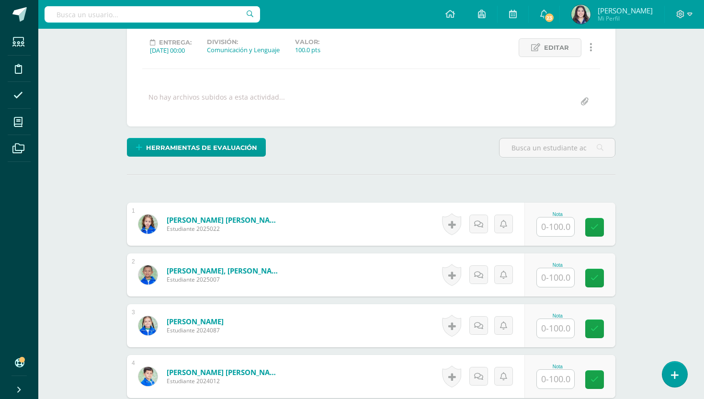
click at [574, 224] on input "text" at bounding box center [555, 226] width 37 height 19
type input "100"
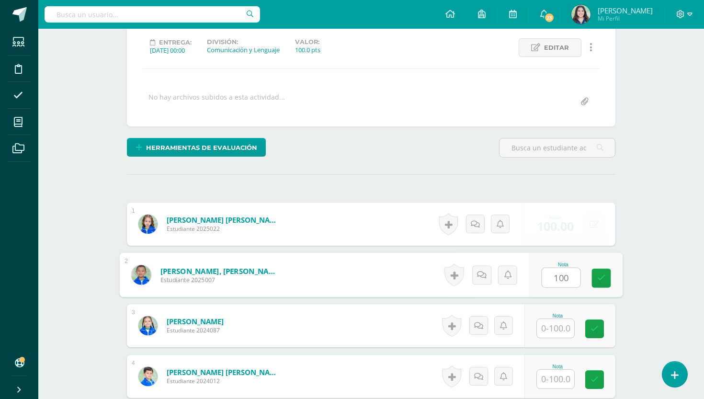
type input "100"
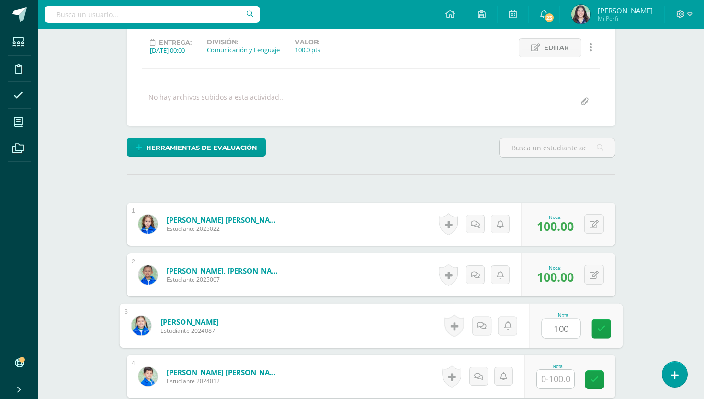
type input "100"
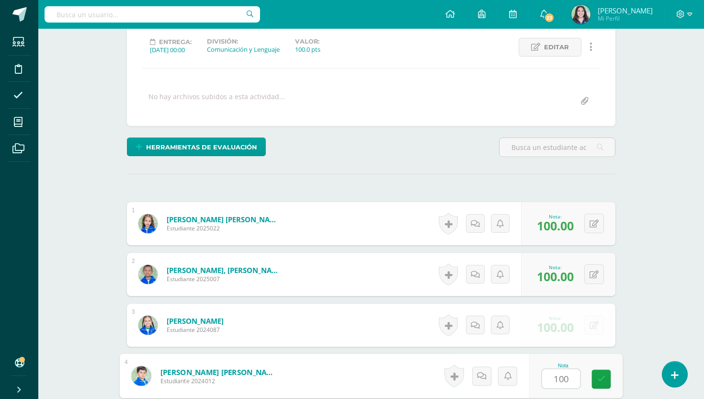
type input "100"
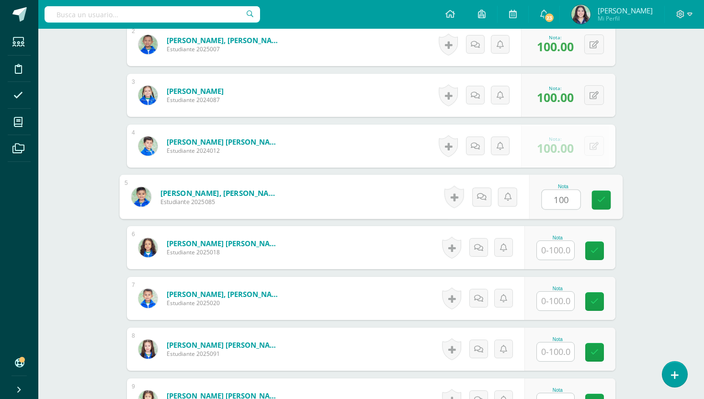
type input "100"
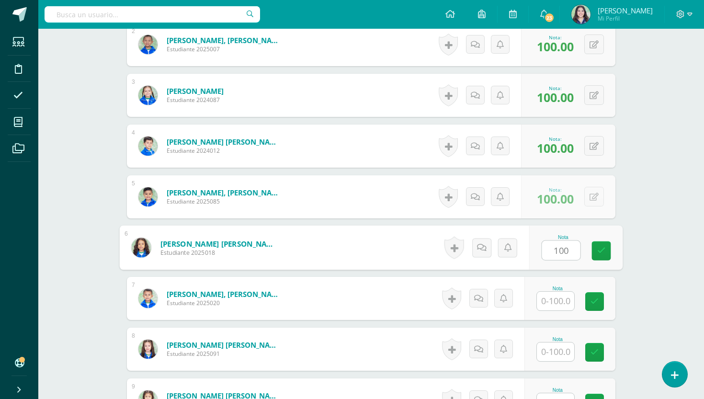
type input "100"
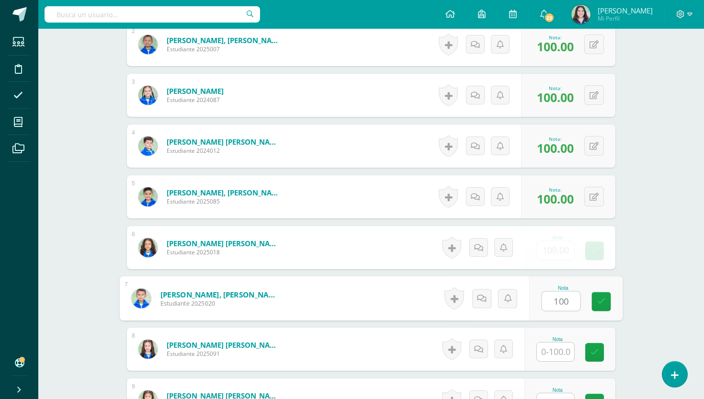
type input "100"
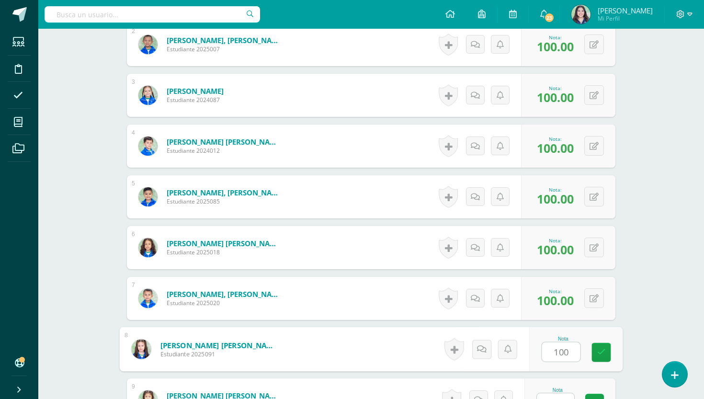
type input "100"
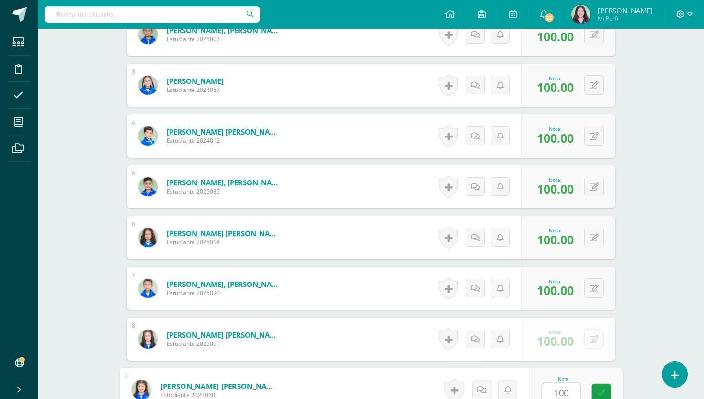
type input "100"
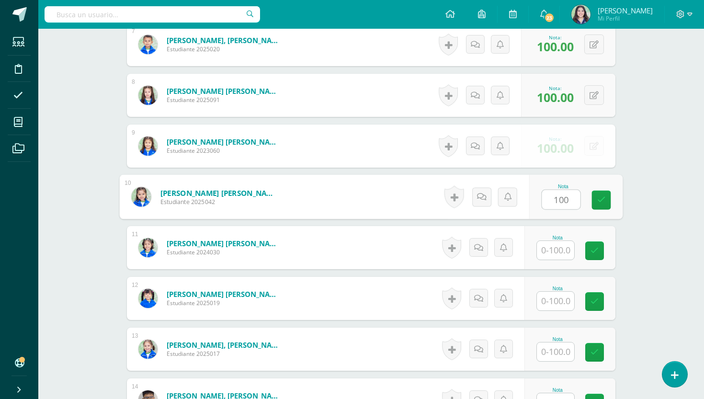
type input "100"
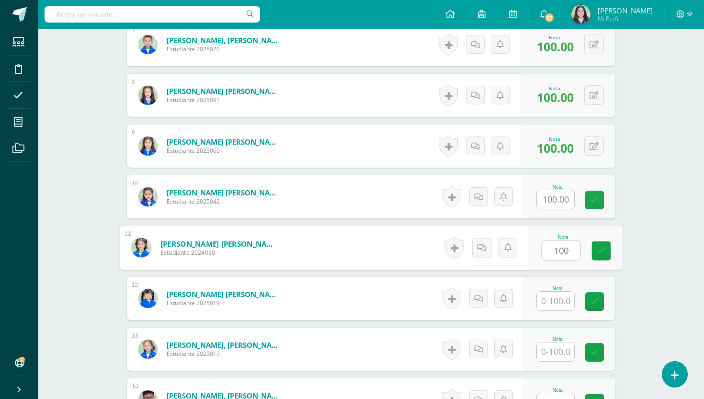
type input "100"
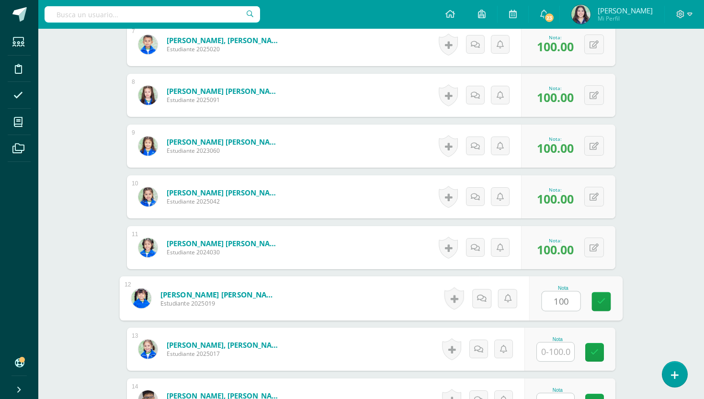
type input "100"
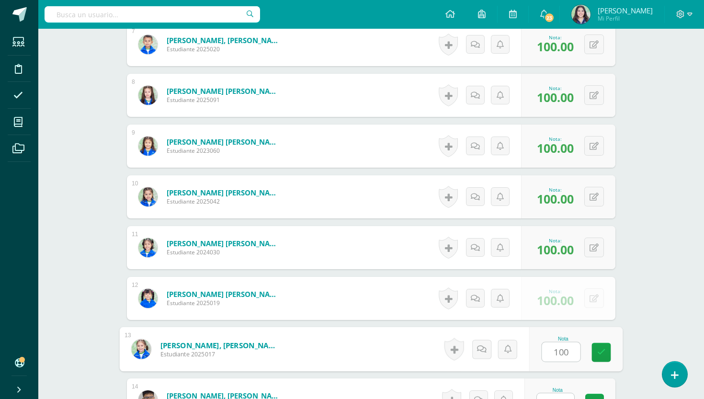
type input "100"
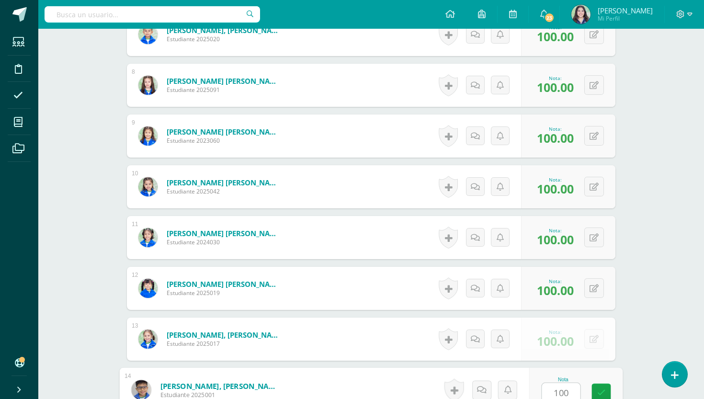
type input "100"
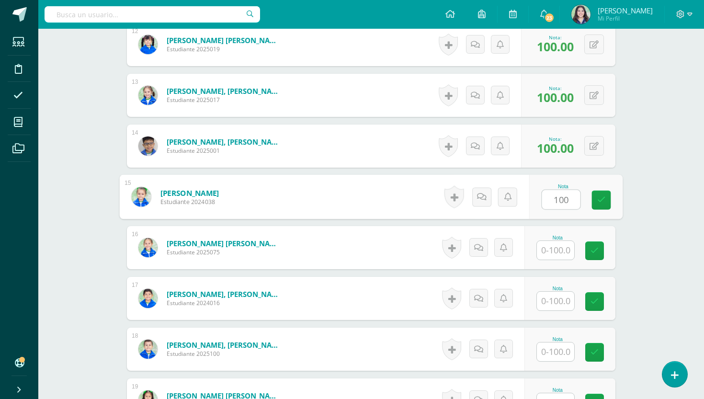
type input "100"
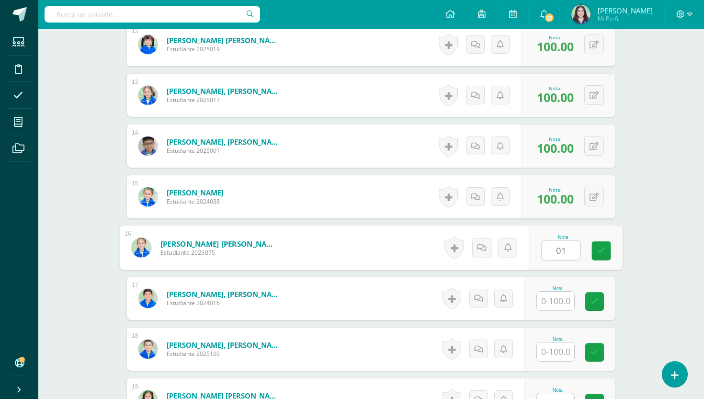
type input "0"
type input "100"
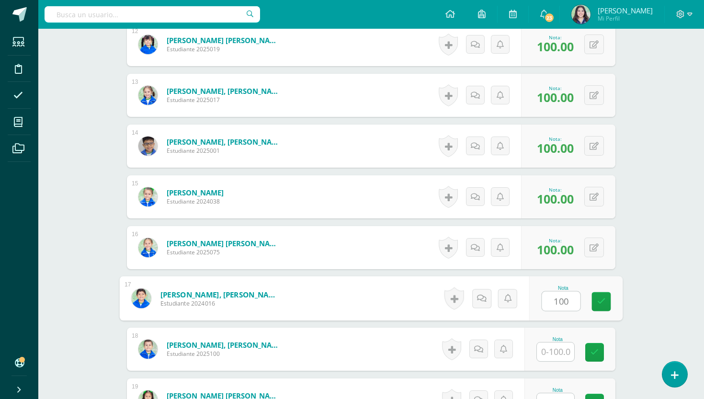
type input "100"
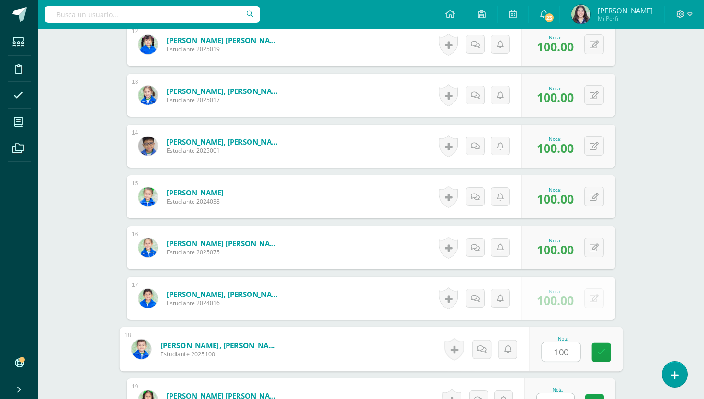
type input "100"
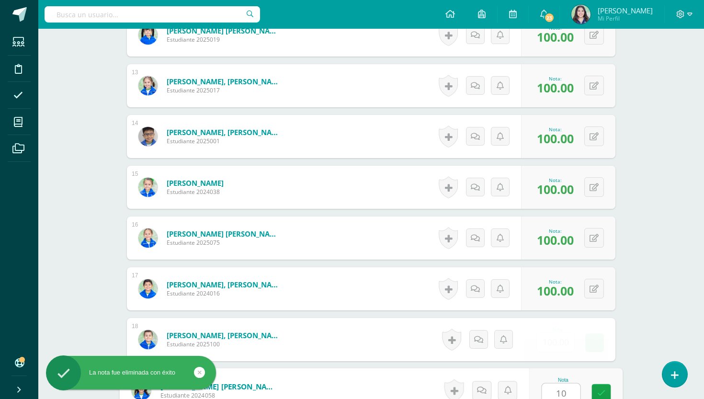
scroll to position [878, 0]
type input "100"
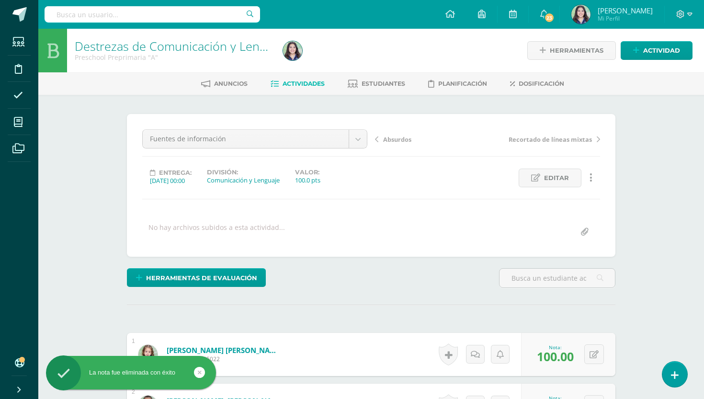
scroll to position [0, 0]
click at [291, 91] on link "Actividades" at bounding box center [298, 83] width 54 height 15
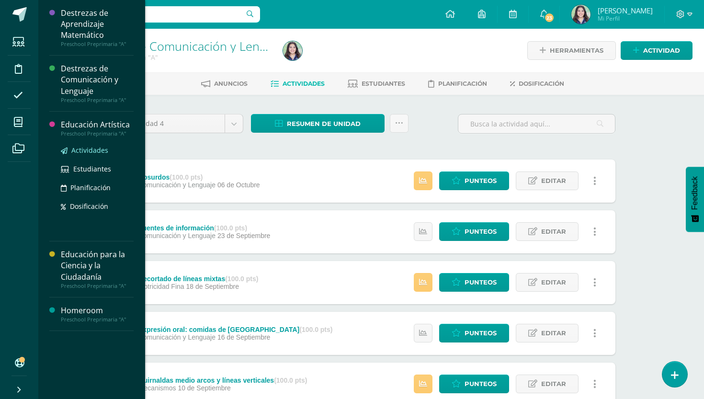
click at [85, 148] on span "Actividades" at bounding box center [89, 150] width 37 height 9
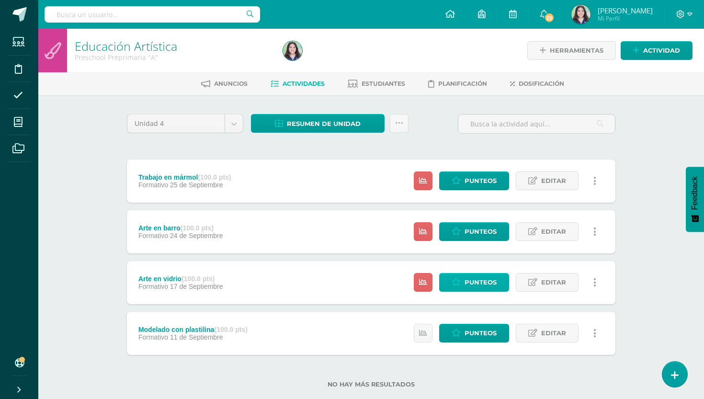
click at [469, 282] on span "Punteos" at bounding box center [480, 282] width 32 height 18
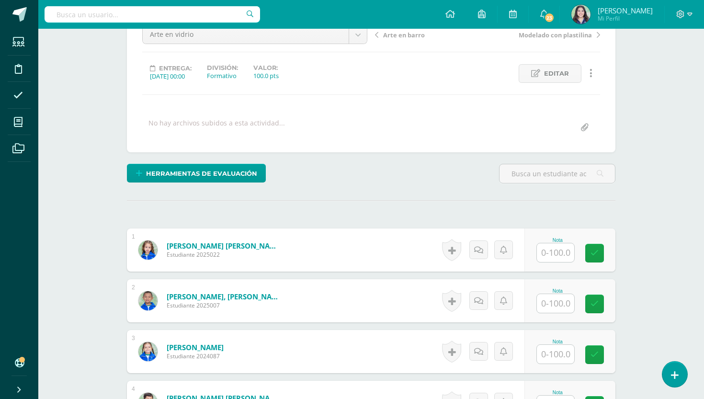
scroll to position [105, 0]
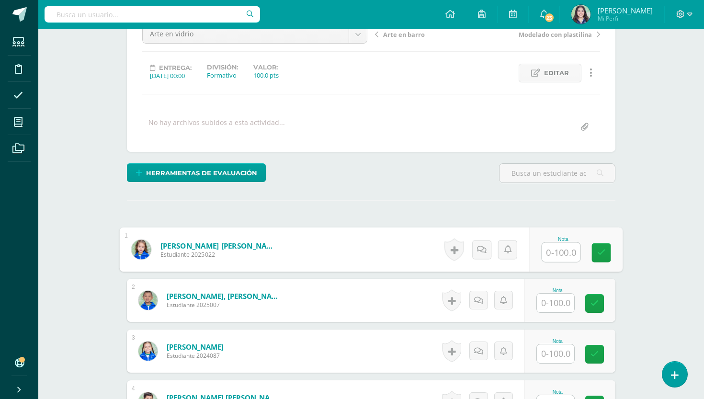
click at [559, 252] on input "text" at bounding box center [561, 252] width 38 height 19
type input "100"
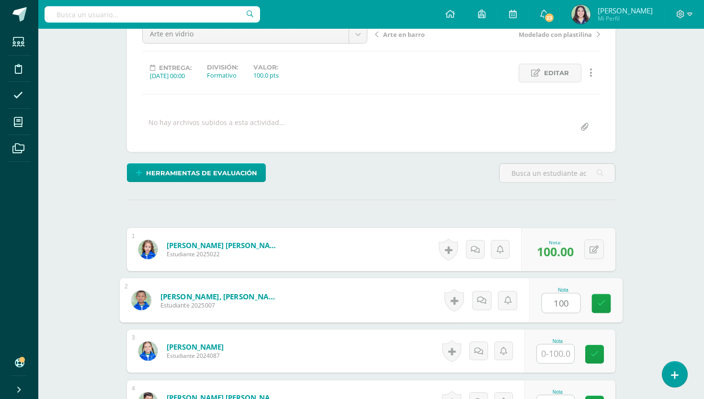
type input "100"
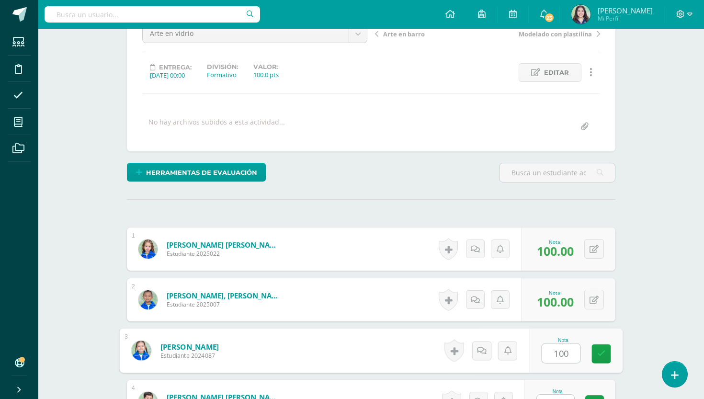
type input "100"
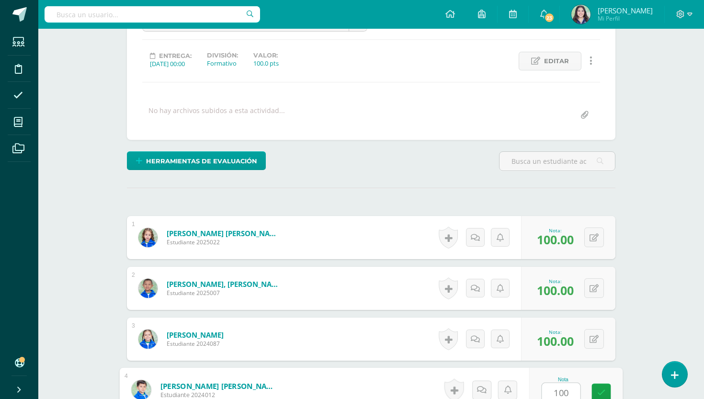
type input "100"
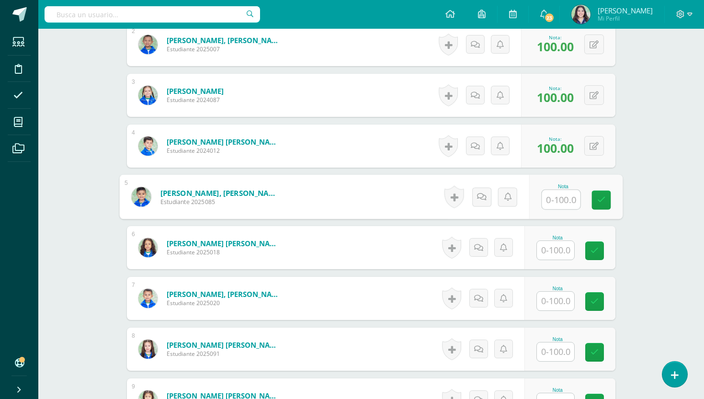
type input "|"
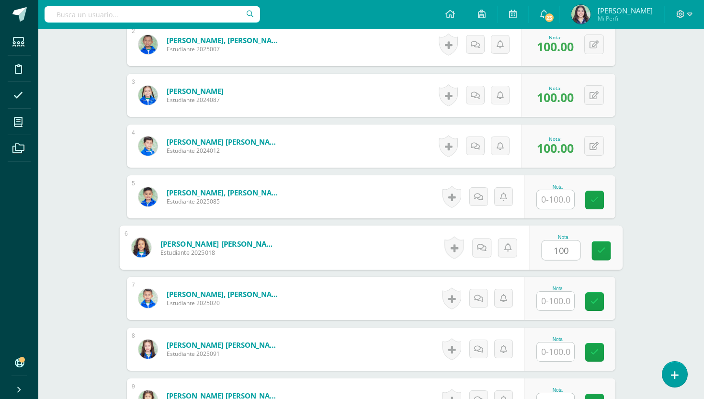
type input "100"
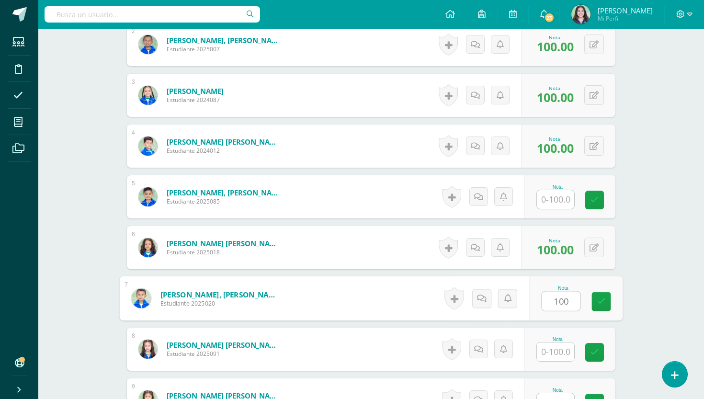
type input "100"
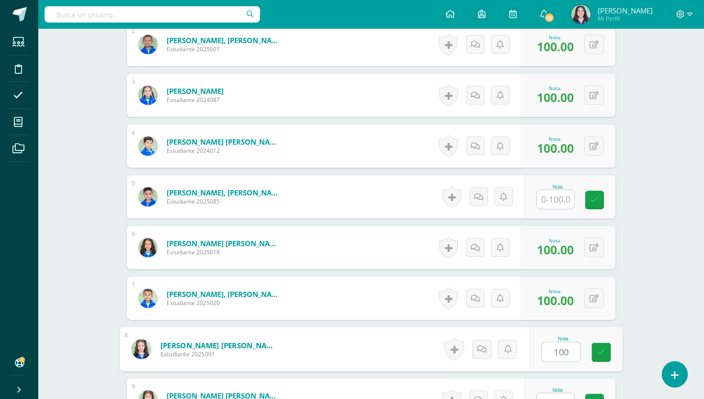
type input "100"
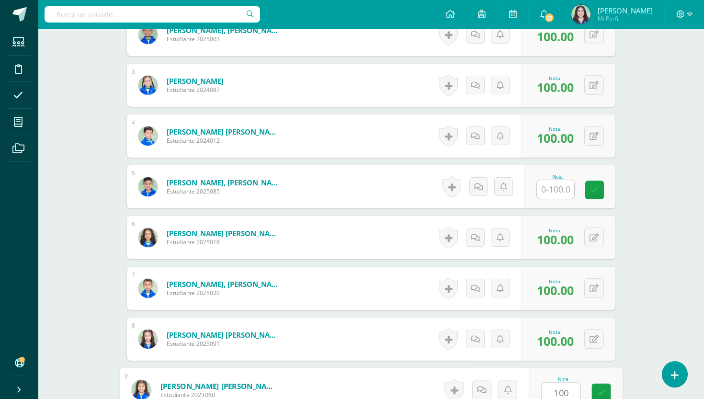
type input "100"
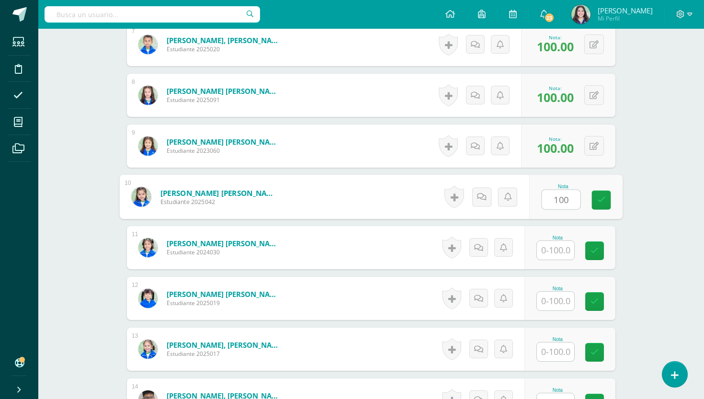
type input "100"
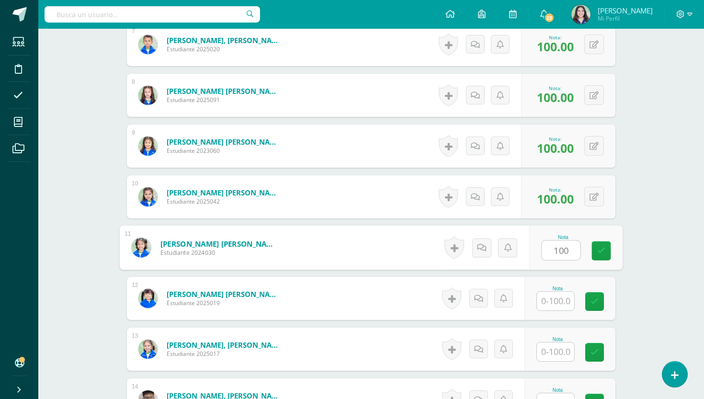
type input "100"
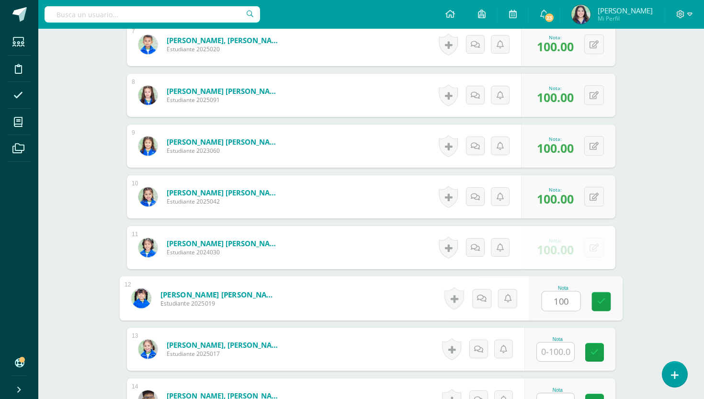
type input "100"
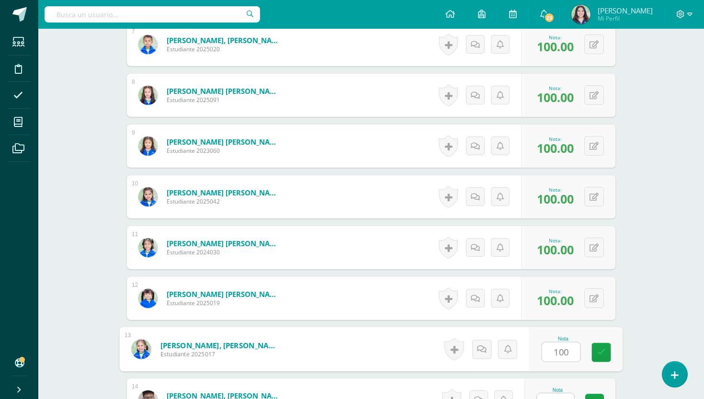
type input "100"
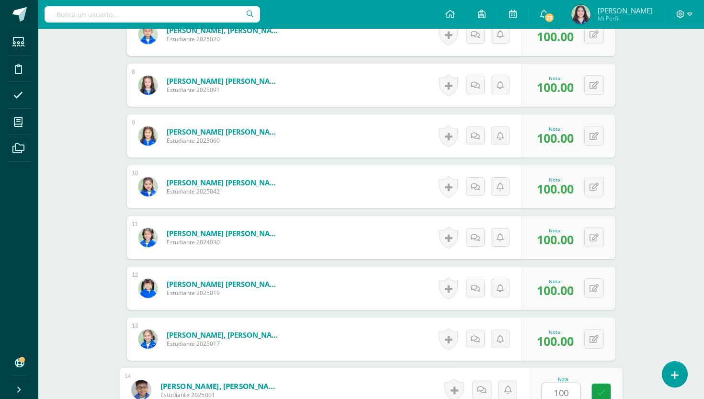
type input "100"
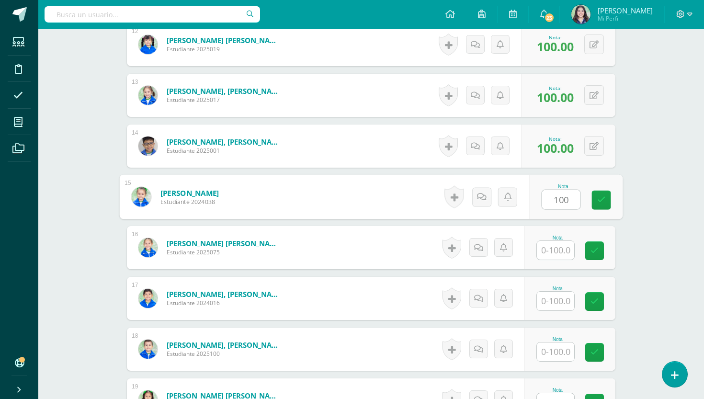
type input "100"
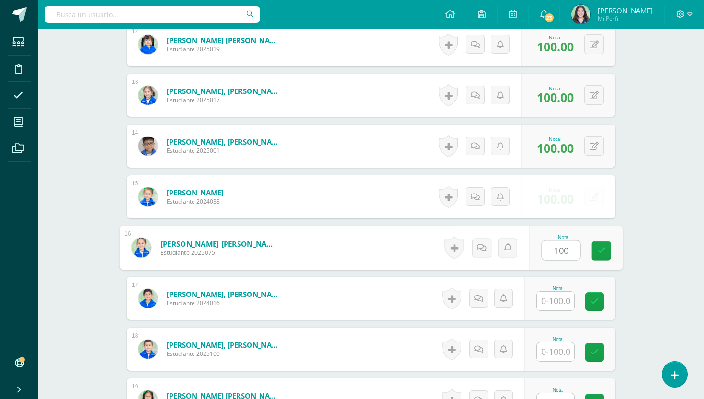
type input "100"
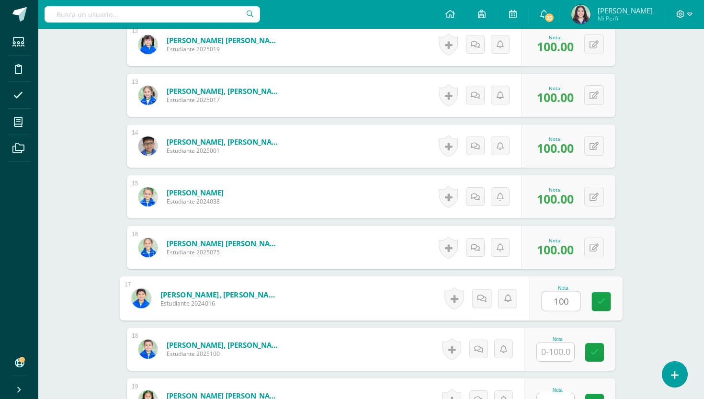
type input "100"
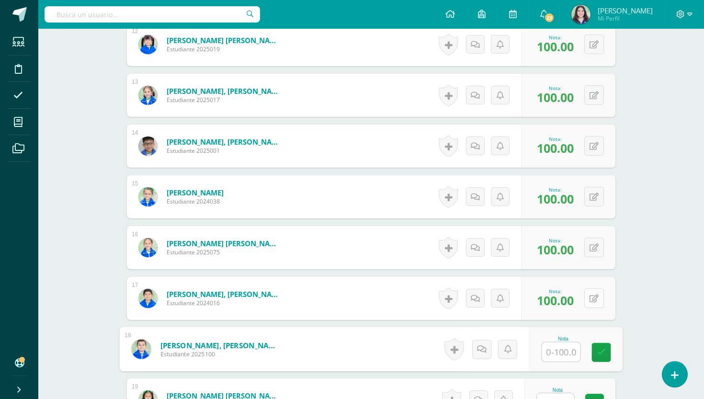
click at [596, 304] on button at bounding box center [594, 298] width 20 height 20
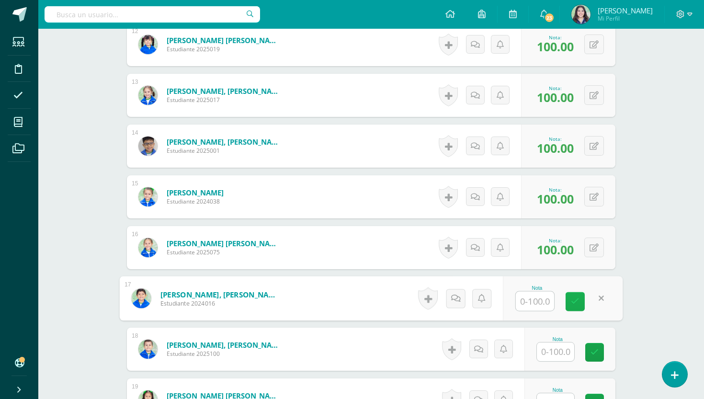
click at [576, 298] on icon at bounding box center [575, 301] width 9 height 8
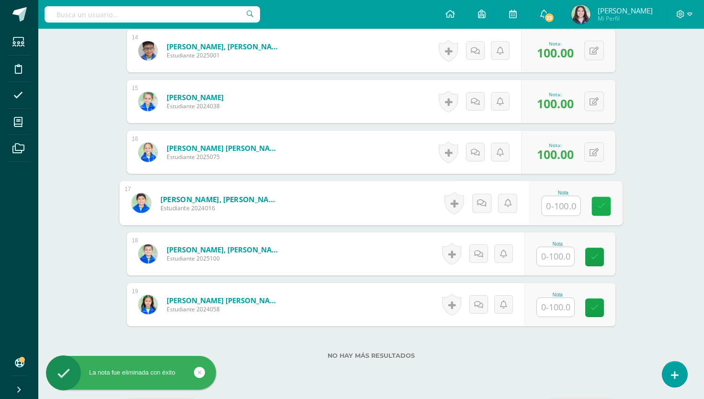
scroll to position [981, 0]
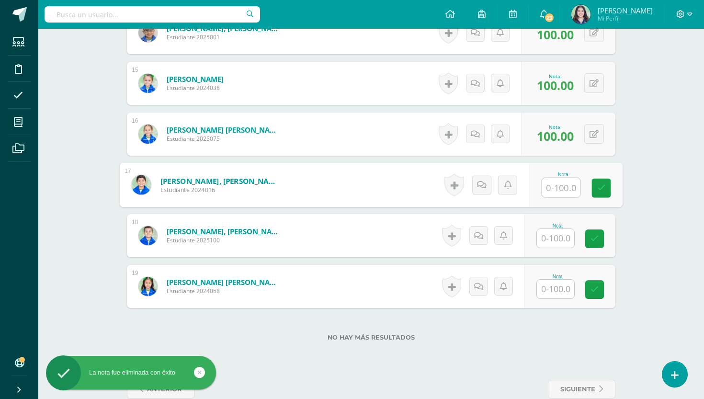
click at [561, 231] on input "text" at bounding box center [555, 238] width 37 height 19
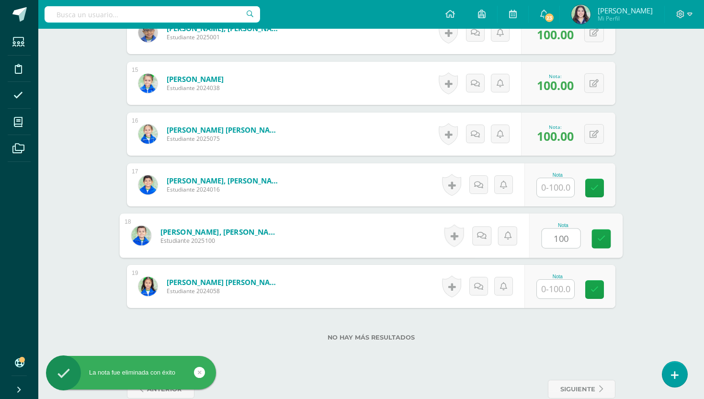
type input "100"
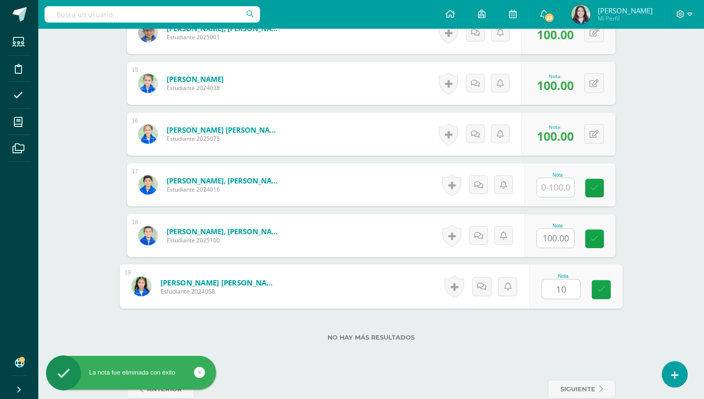
type input "100"
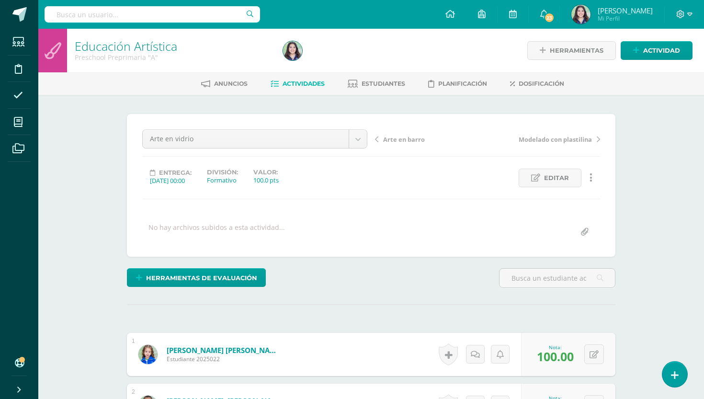
scroll to position [0, 0]
click at [387, 137] on span "Arte en barro" at bounding box center [404, 139] width 42 height 9
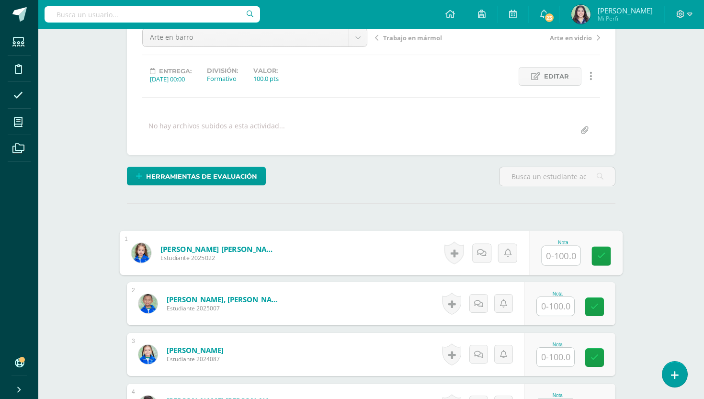
click at [546, 259] on input "text" at bounding box center [561, 255] width 38 height 19
type input "90"
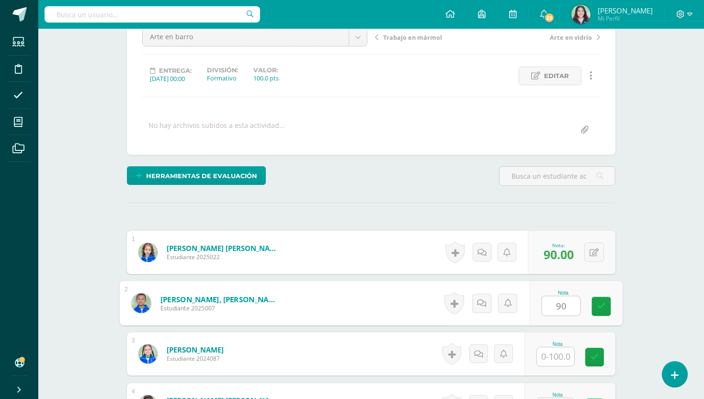
type input "90"
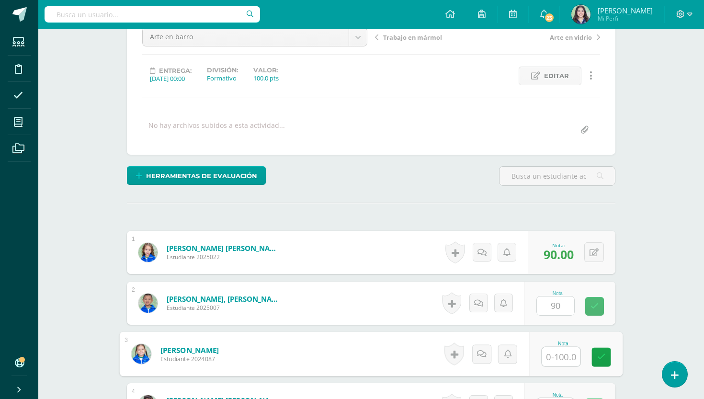
scroll to position [102, 0]
type input "100"
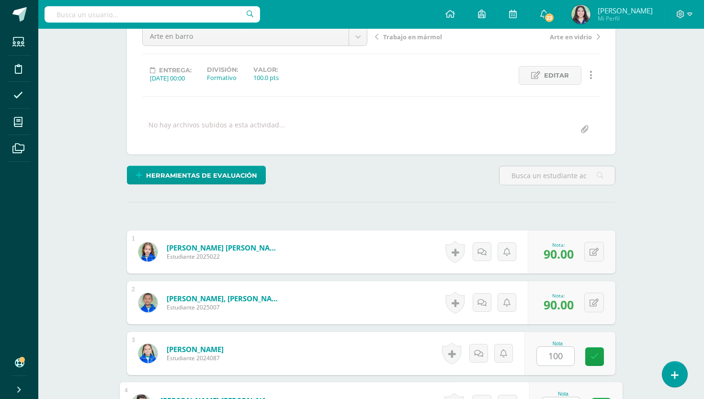
scroll to position [310, 0]
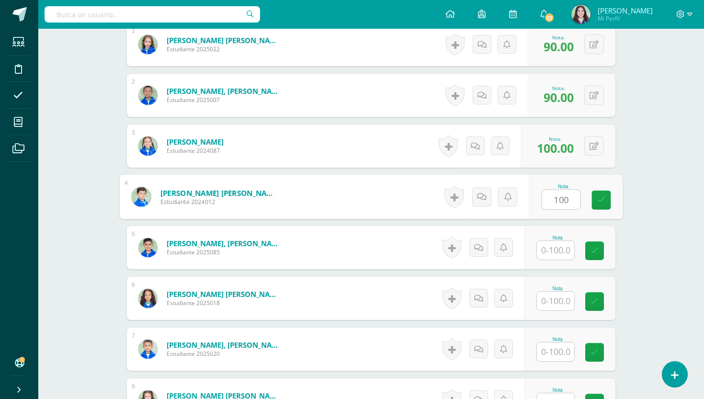
type input "100"
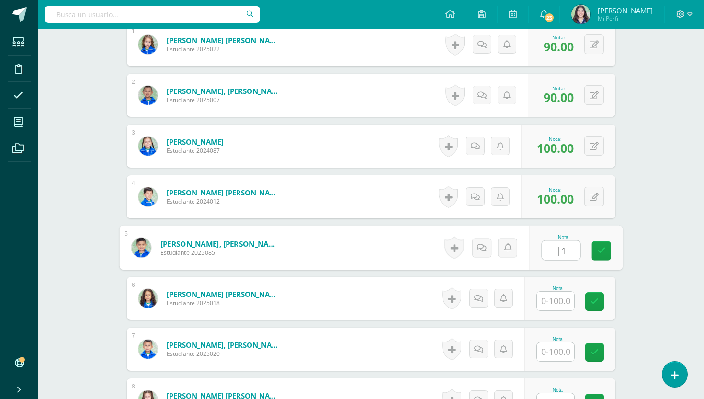
type input "|"
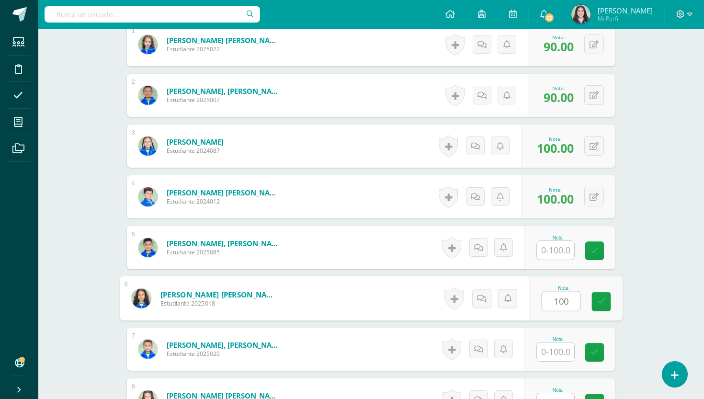
type input "100"
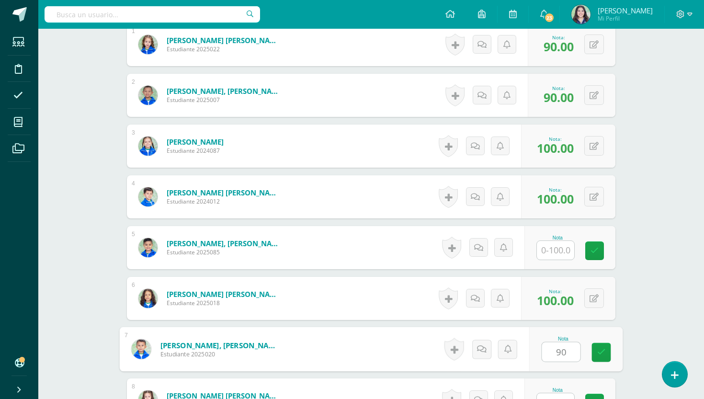
type input "90"
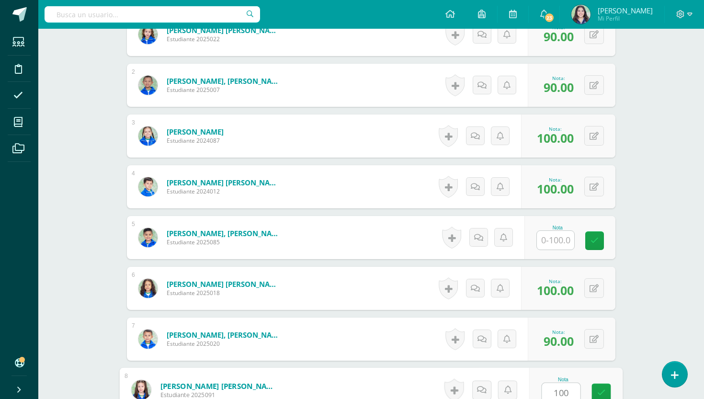
type input "100"
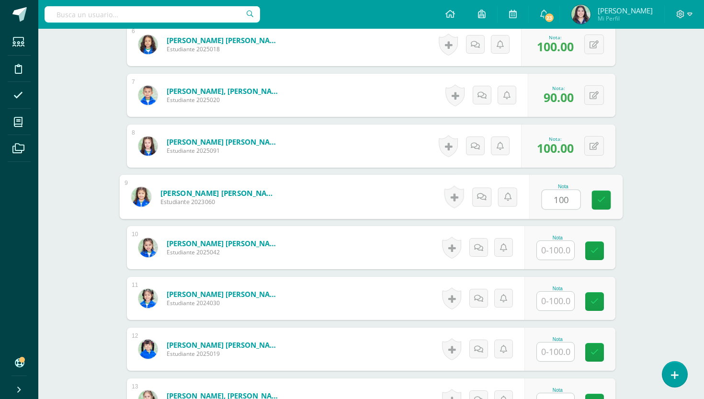
type input "100"
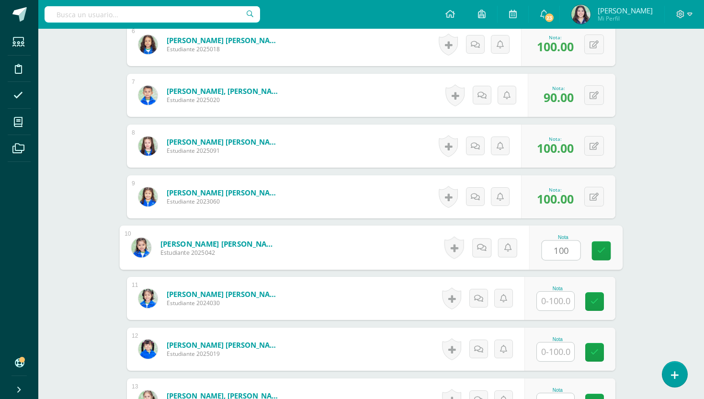
type input "100"
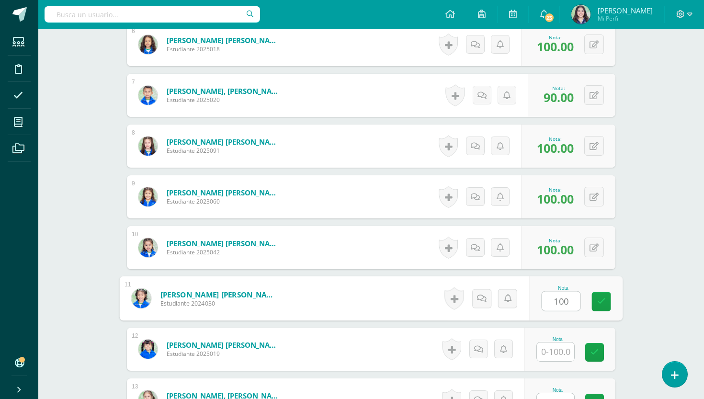
type input "100"
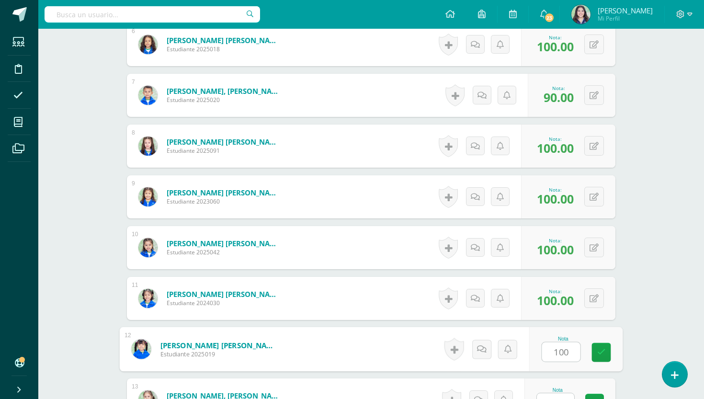
type input "100"
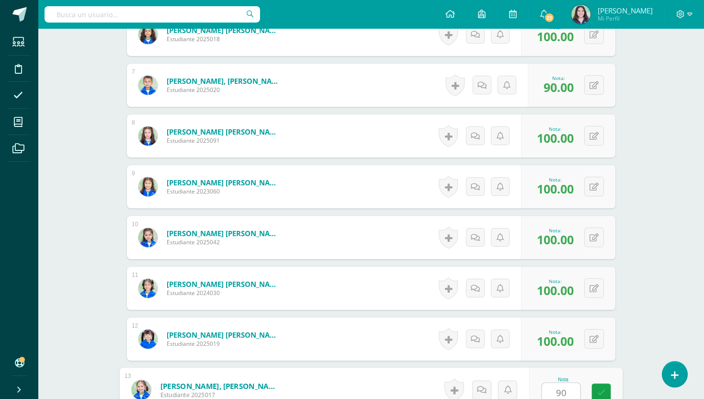
type input "90"
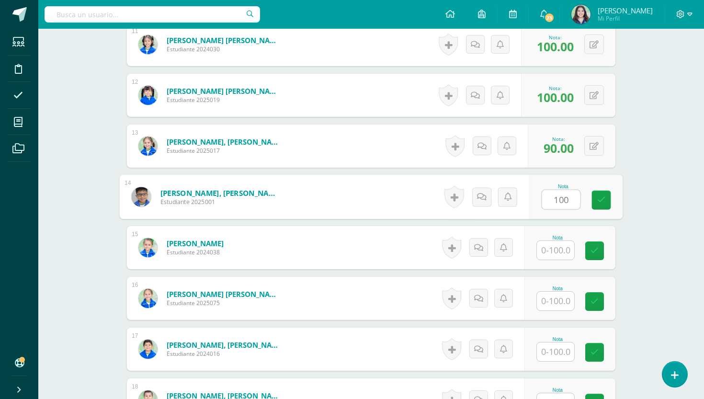
type input "100"
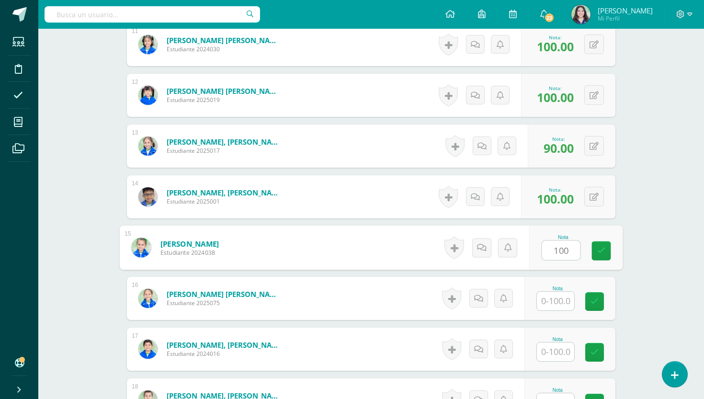
type input "100"
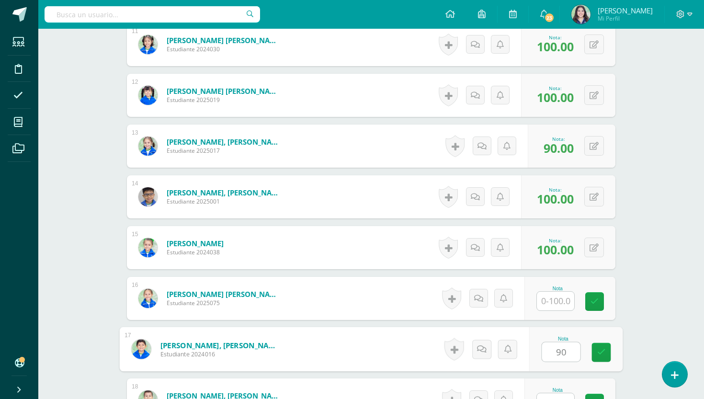
type input "90"
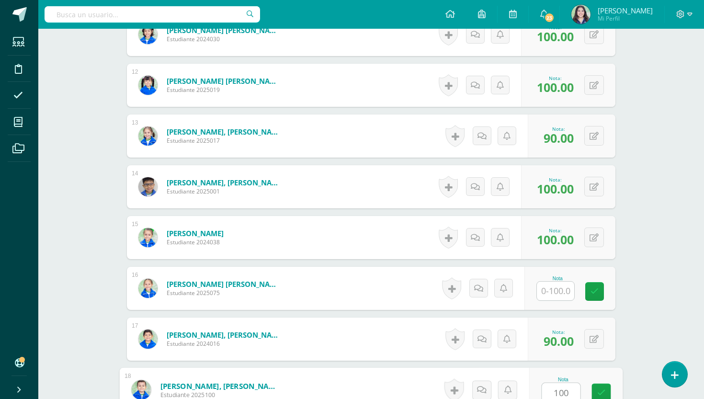
type input "100"
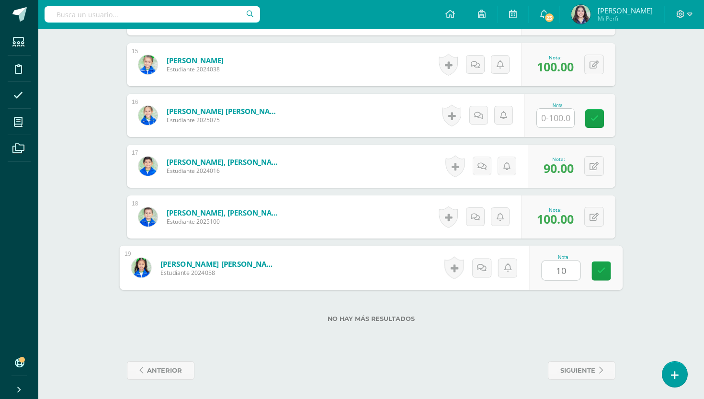
type input "100"
click at [593, 216] on icon at bounding box center [593, 217] width 9 height 8
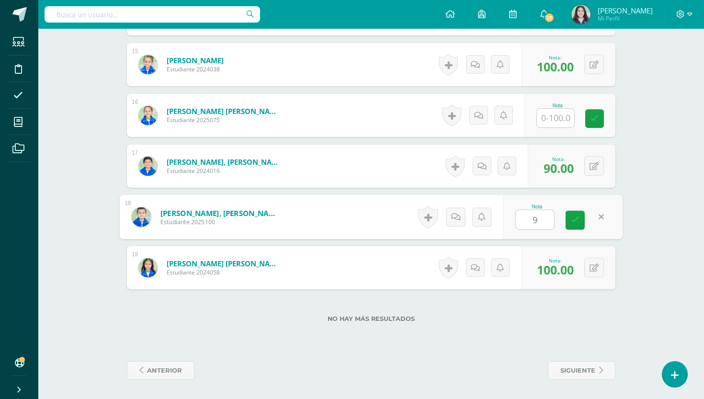
type input "90"
click at [595, 169] on icon at bounding box center [593, 166] width 9 height 8
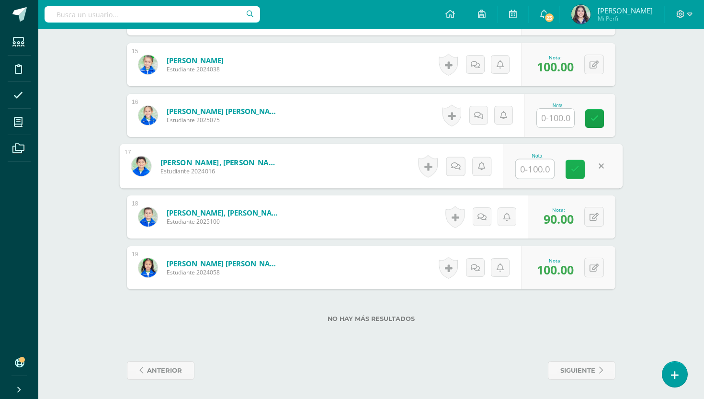
click at [575, 166] on icon at bounding box center [575, 169] width 9 height 8
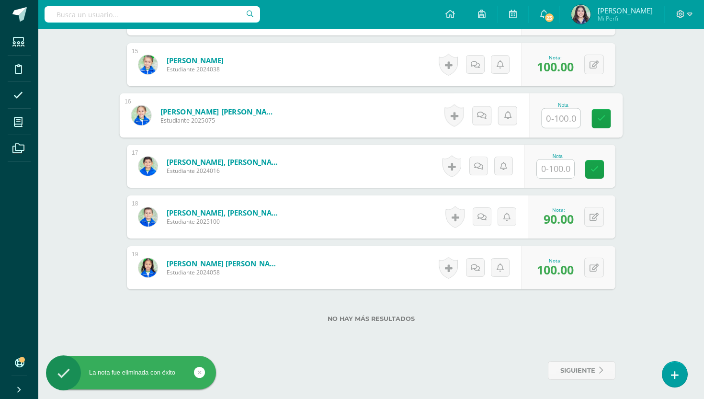
click at [559, 120] on input "text" at bounding box center [561, 118] width 38 height 19
type input "100"
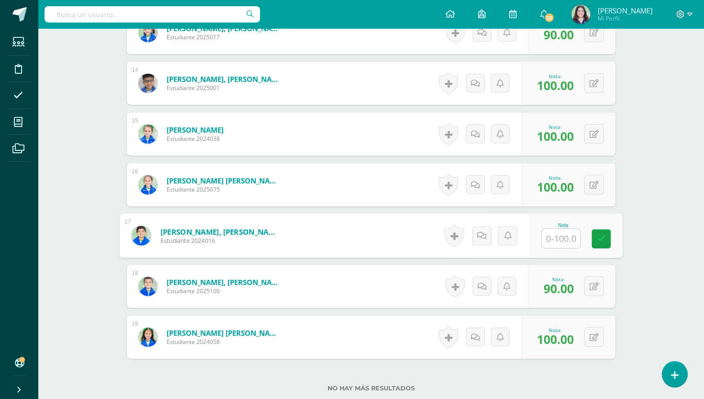
scroll to position [929, 0]
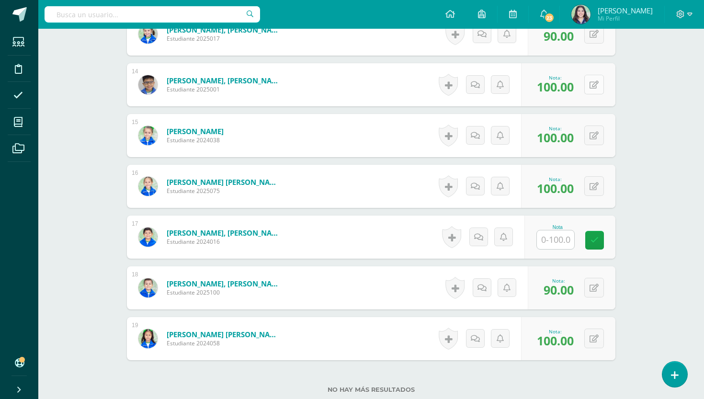
click at [592, 89] on button at bounding box center [594, 85] width 20 height 20
type input "90"
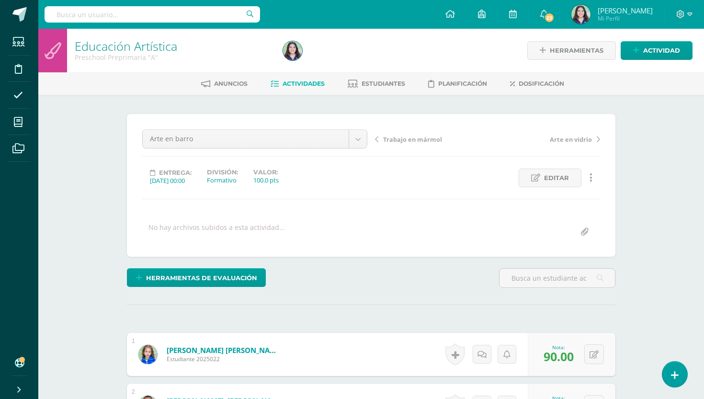
scroll to position [0, 0]
click at [407, 142] on span "Trabajo en mármol" at bounding box center [412, 139] width 59 height 9
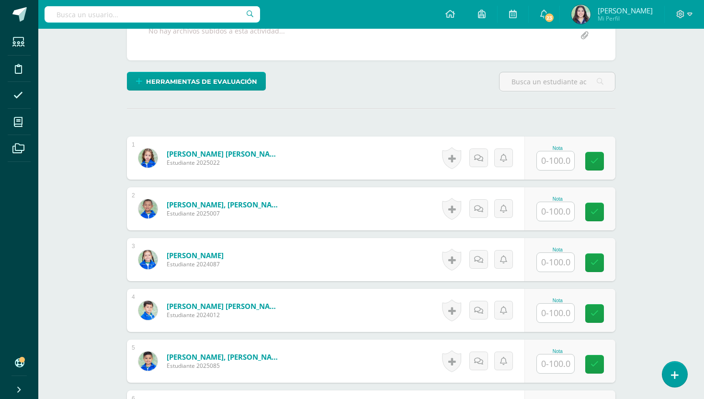
scroll to position [197, 0]
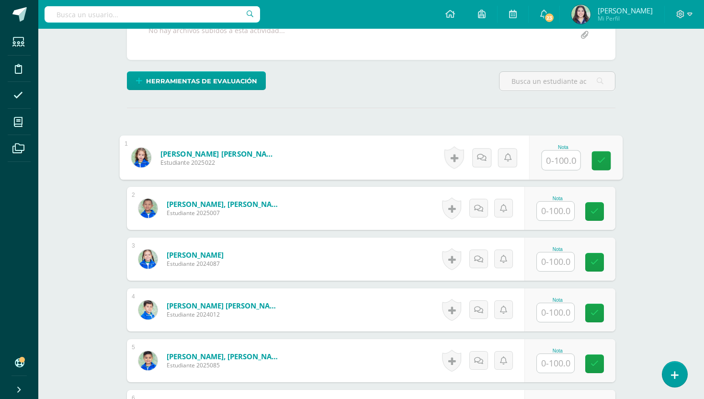
click at [562, 156] on input "text" at bounding box center [561, 160] width 38 height 19
type input "100"
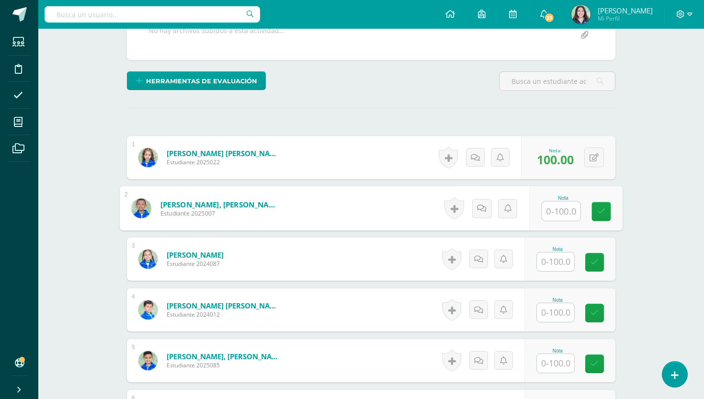
click at [556, 258] on input "text" at bounding box center [555, 261] width 37 height 19
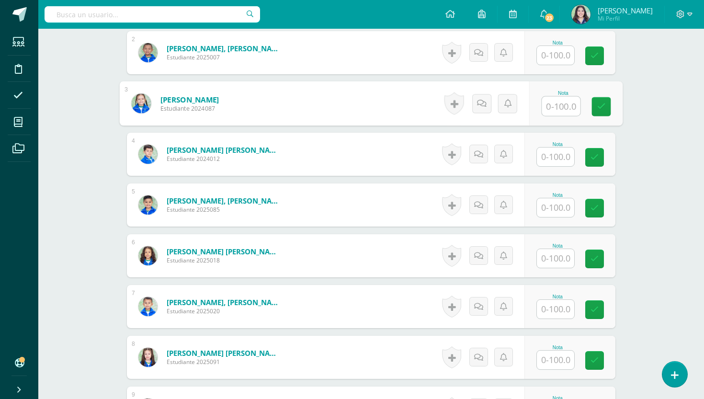
scroll to position [354, 0]
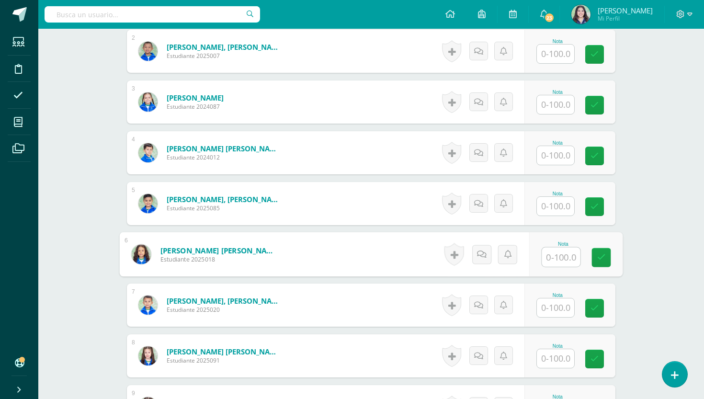
click at [555, 256] on input "text" at bounding box center [561, 257] width 38 height 19
type input "100"
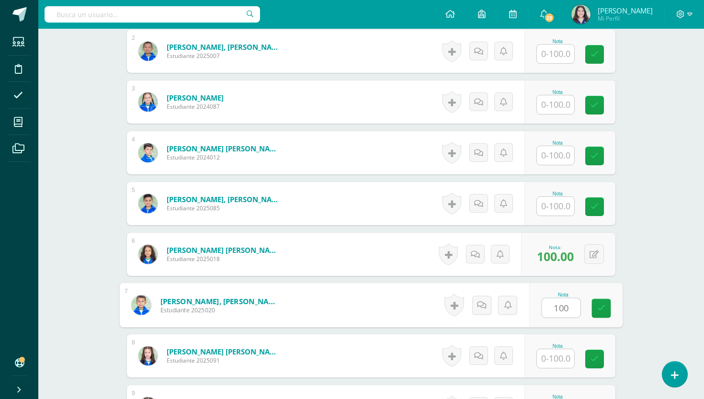
type input "100"
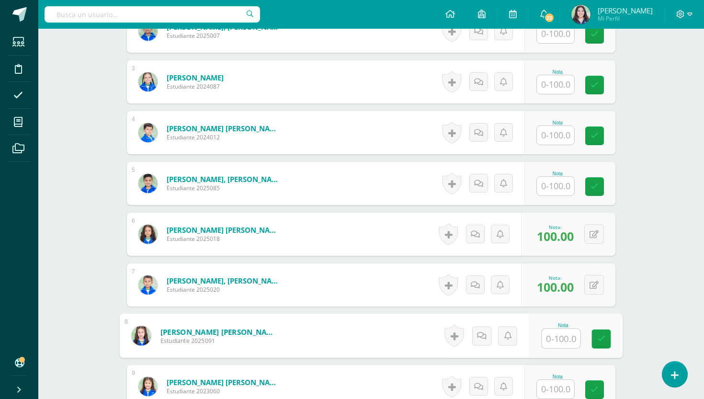
scroll to position [375, 0]
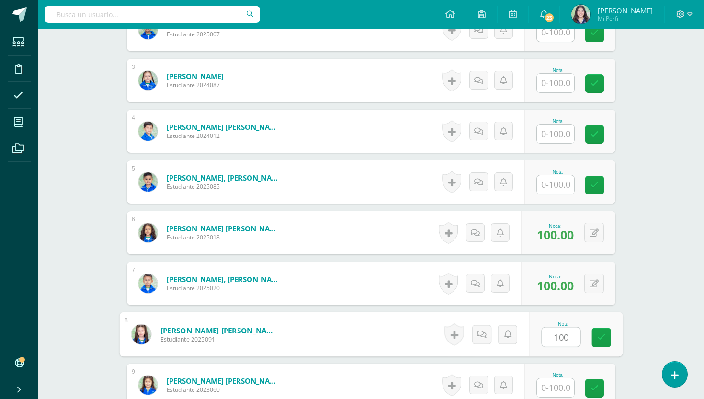
type input "100"
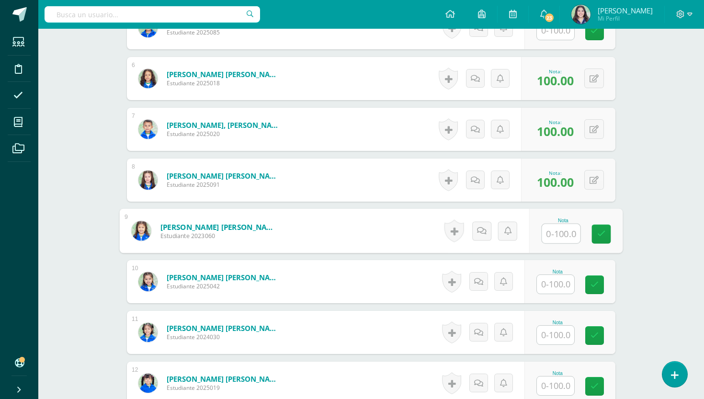
scroll to position [540, 0]
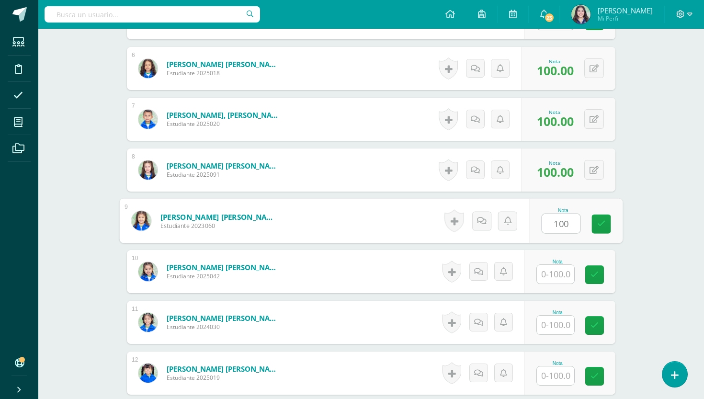
type input "100"
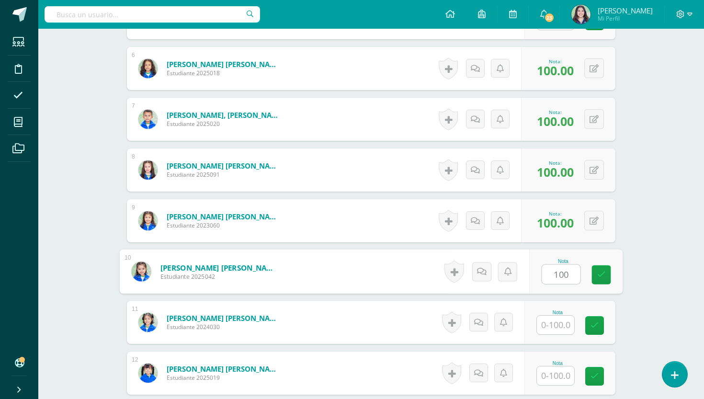
type input "100"
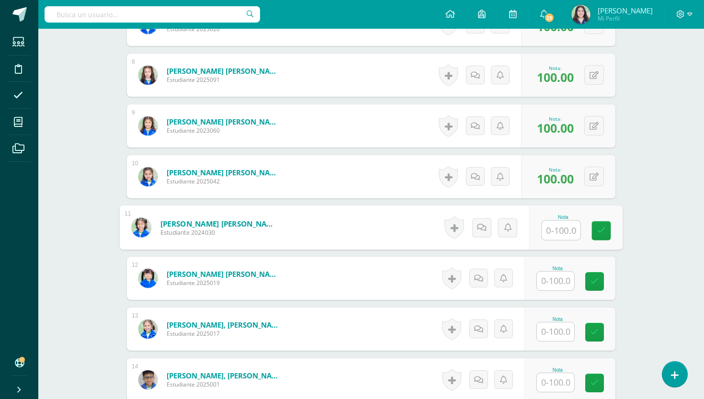
scroll to position [638, 0]
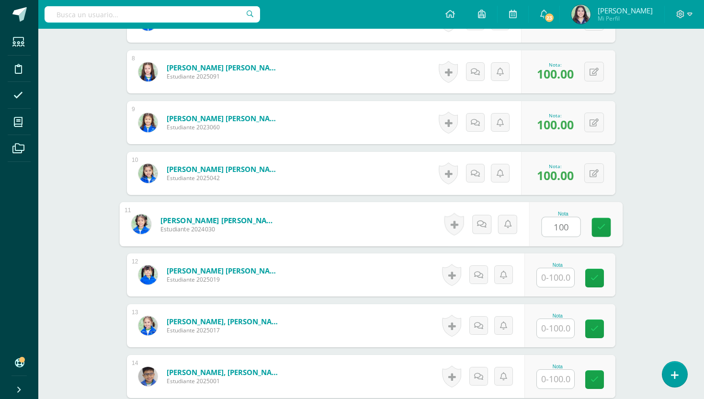
type input "100"
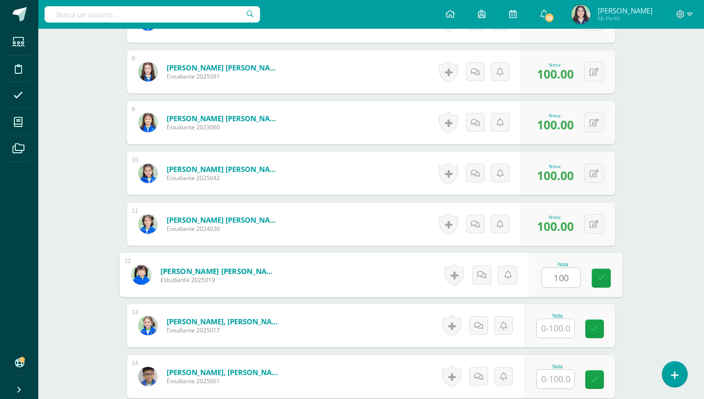
type input "100"
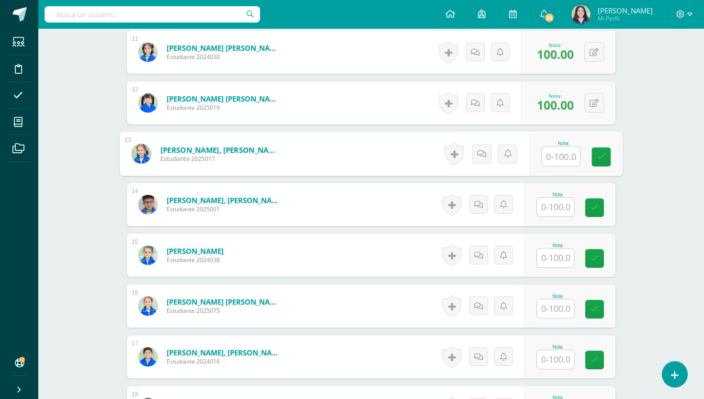
scroll to position [819, 0]
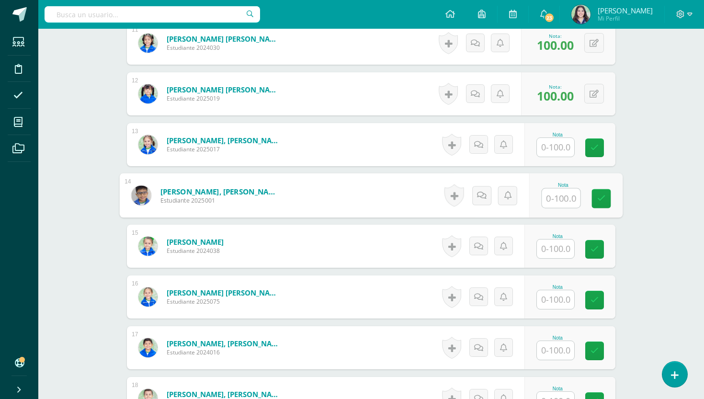
click at [552, 204] on input "text" at bounding box center [561, 198] width 38 height 19
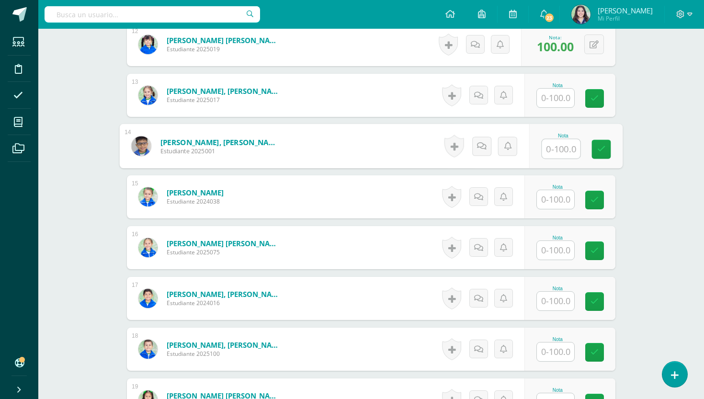
scroll to position [865, 0]
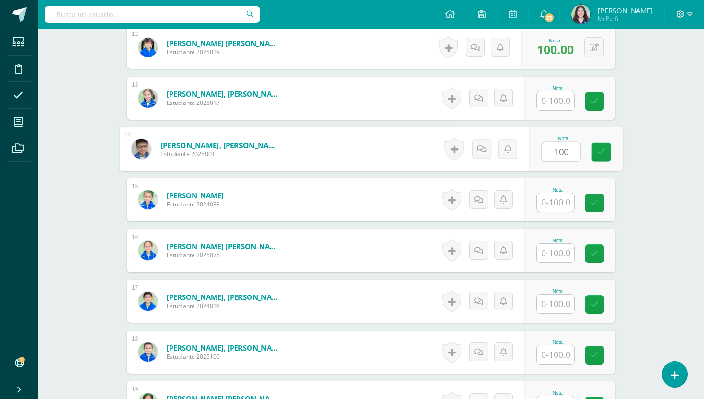
type input "100"
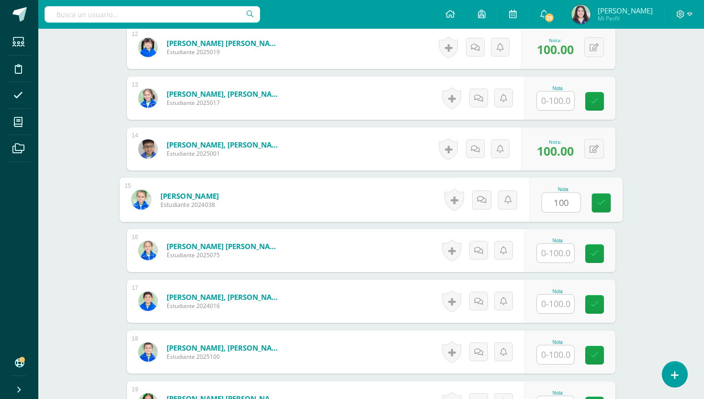
type input "100"
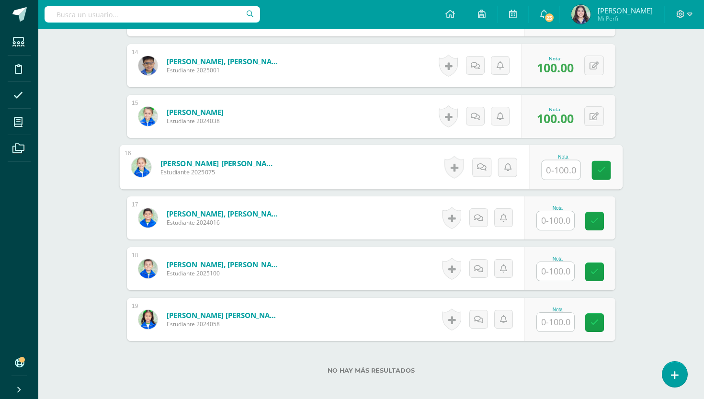
scroll to position [950, 0]
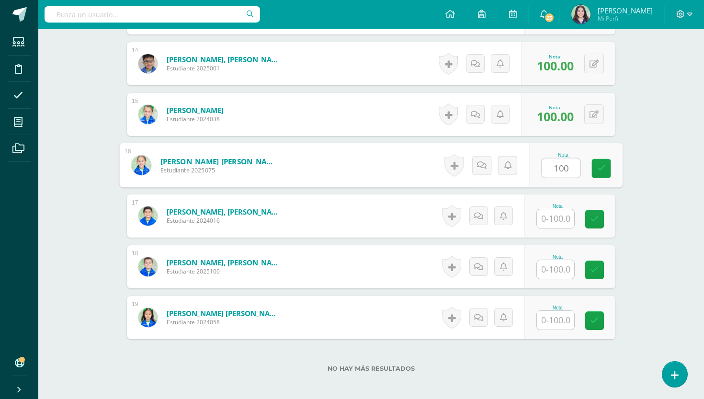
type input "100"
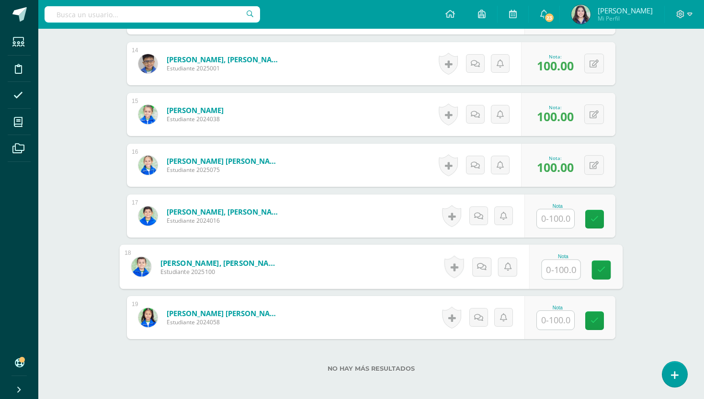
click at [555, 320] on input "text" at bounding box center [555, 320] width 37 height 19
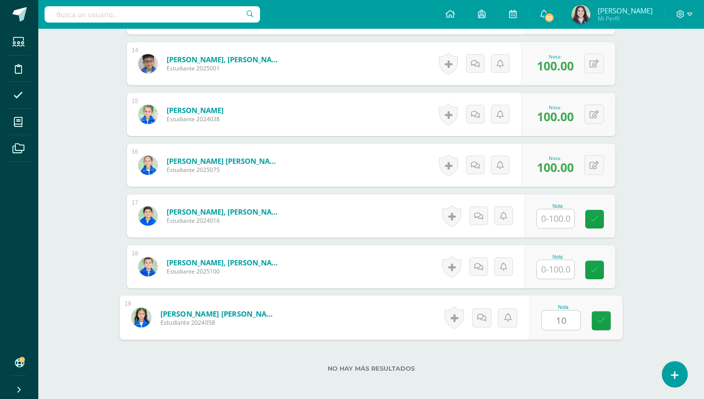
type input "100"
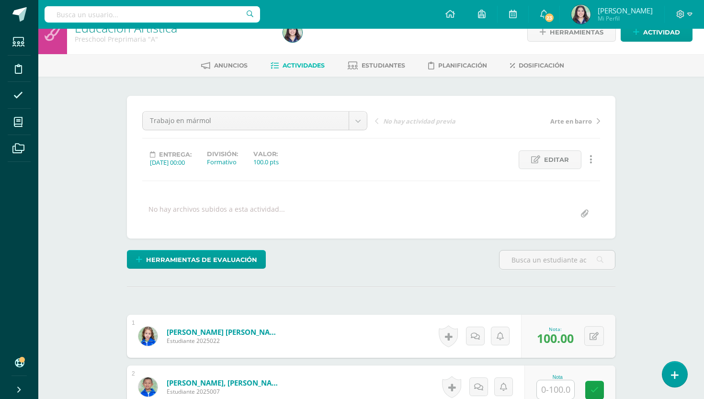
scroll to position [0, 0]
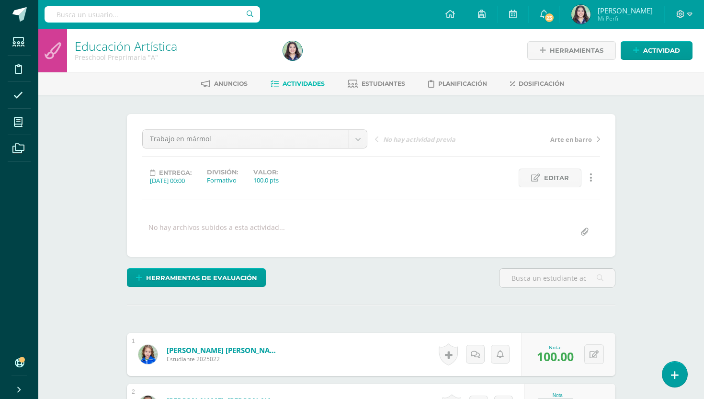
click at [297, 87] on span "Actividades" at bounding box center [303, 83] width 42 height 7
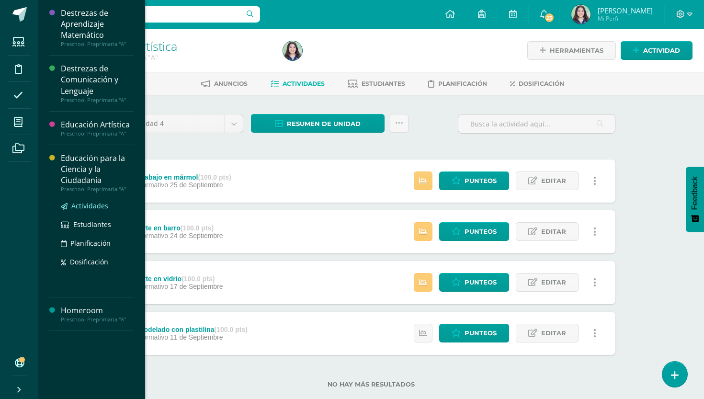
click at [88, 203] on span "Actividades" at bounding box center [89, 205] width 37 height 9
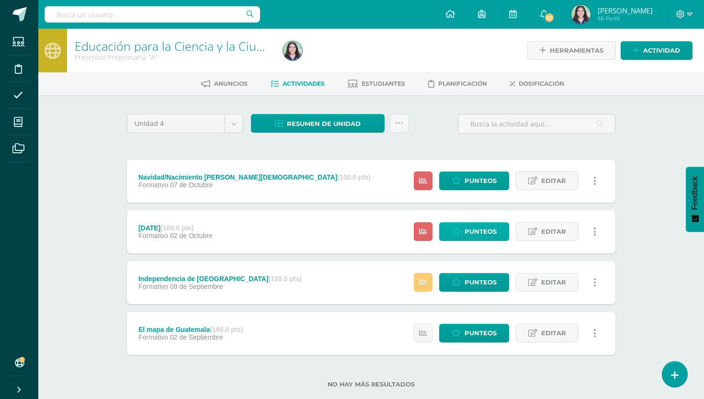
click at [461, 237] on link "Punteos" at bounding box center [474, 231] width 70 height 19
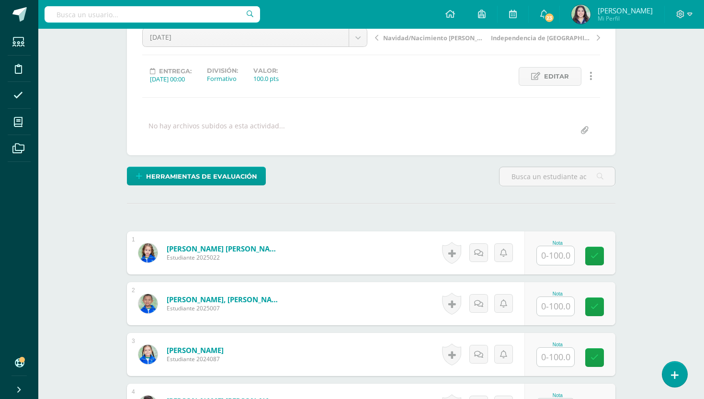
scroll to position [102, 0]
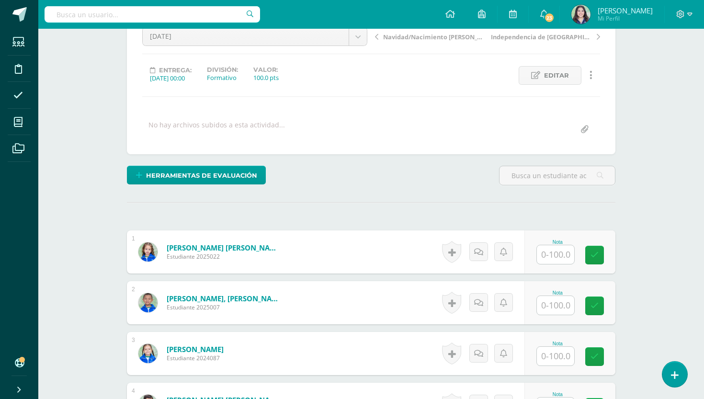
click at [559, 254] on input "text" at bounding box center [555, 254] width 37 height 19
type input "100"
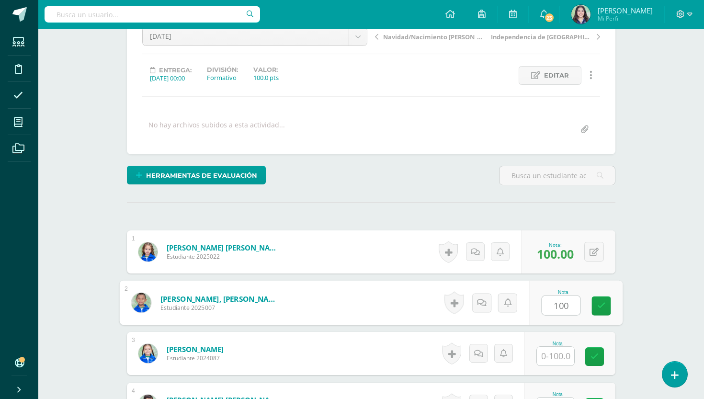
type input "100"
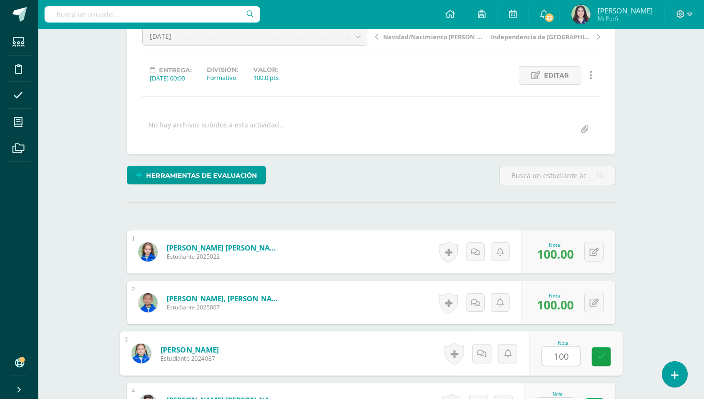
type input "100"
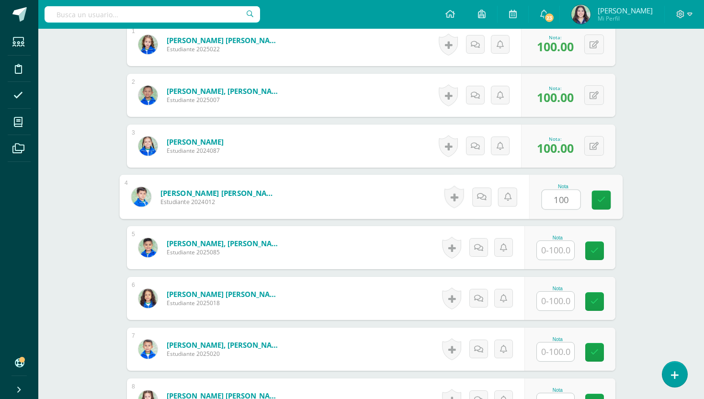
type input "100"
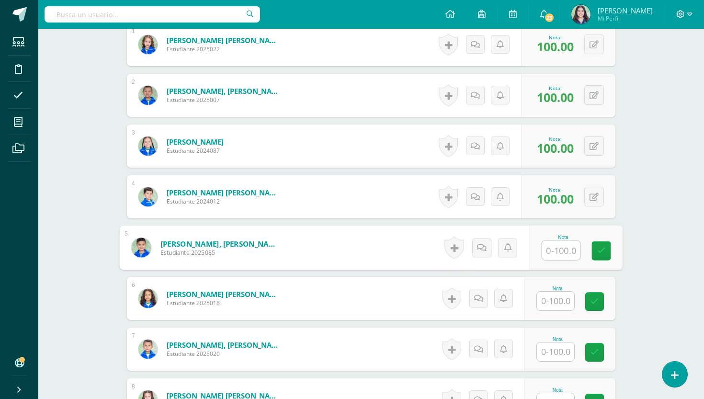
type input "|"
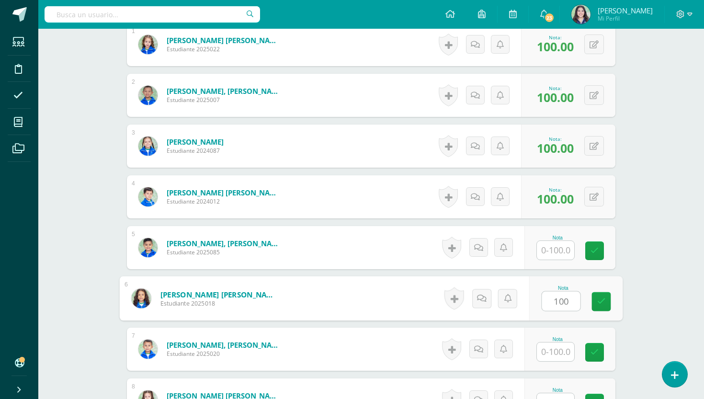
type input "100"
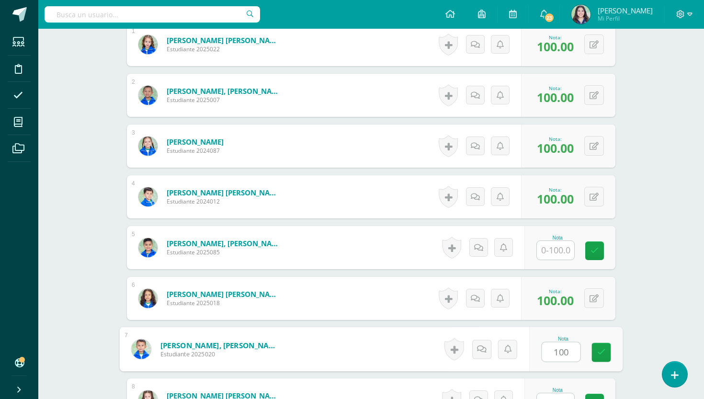
type input "100"
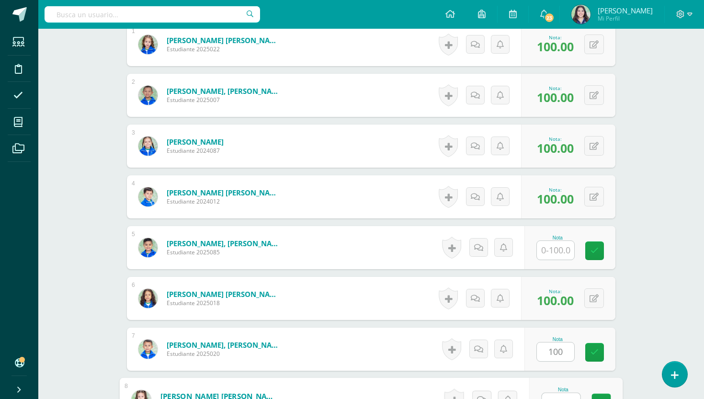
scroll to position [319, 0]
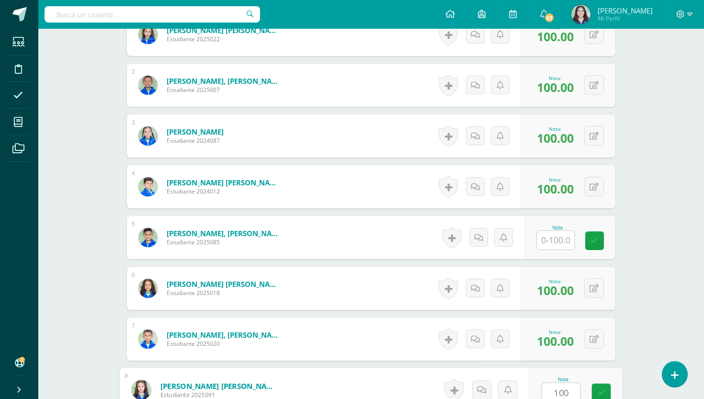
type input "100"
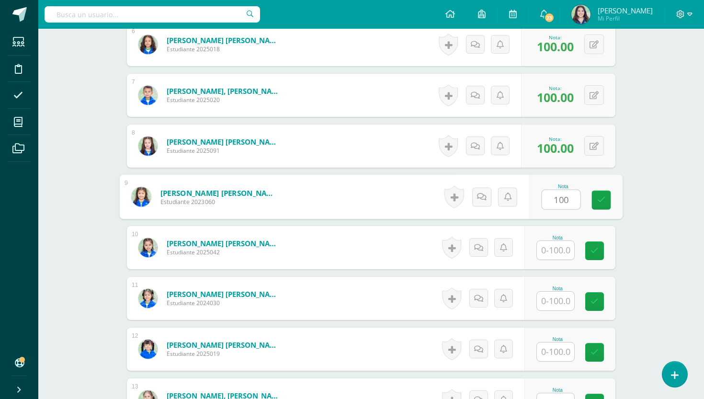
type input "100"
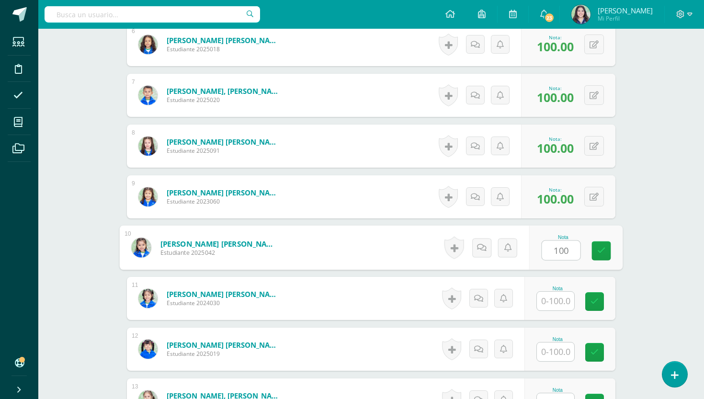
type input "100"
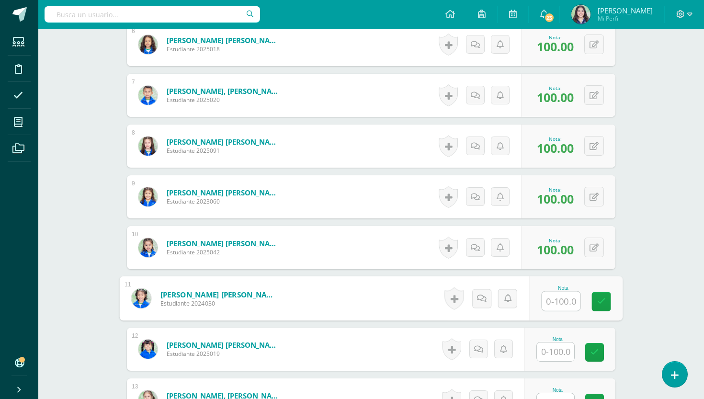
type input "|"
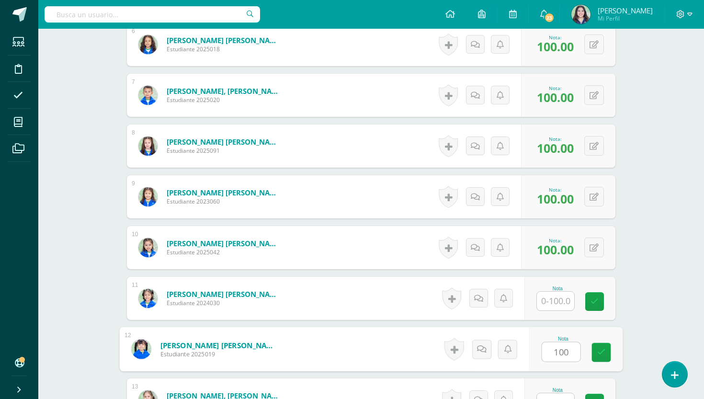
type input "100"
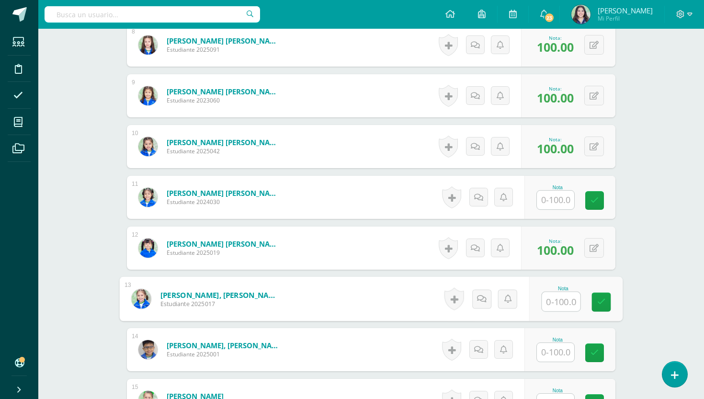
scroll to position [703, 0]
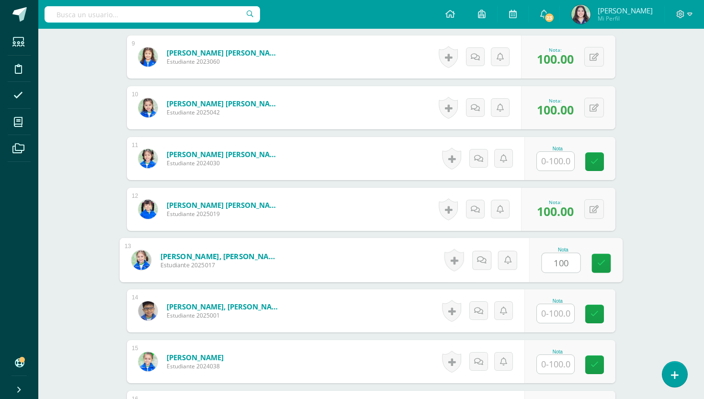
type input "100"
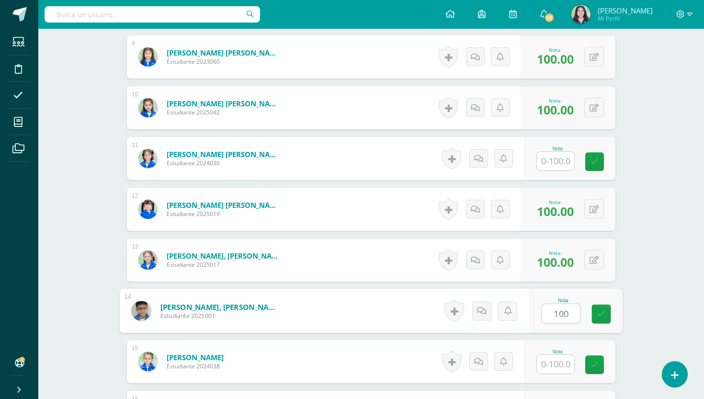
type input "100"
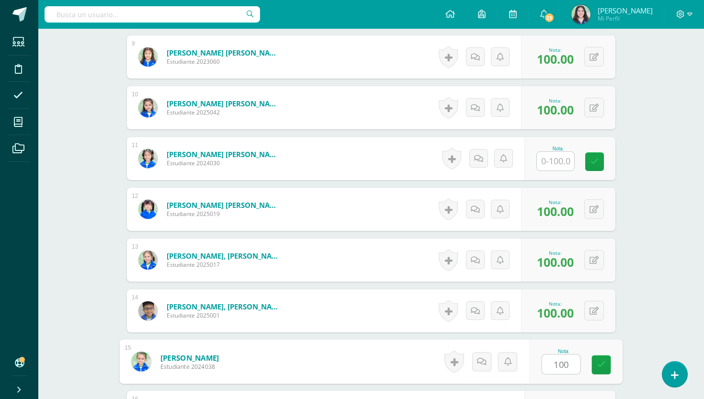
type input "100"
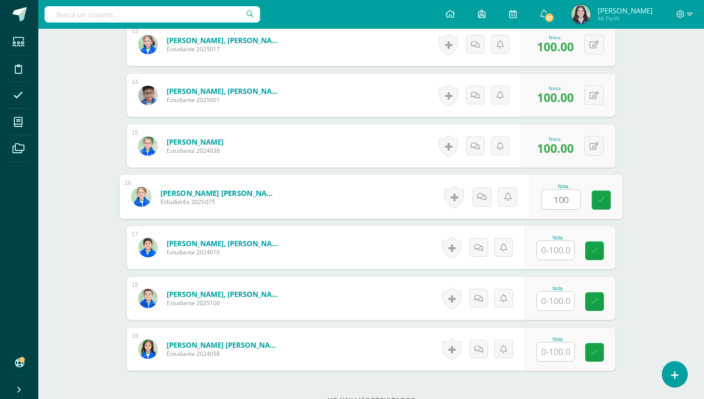
type input "100"
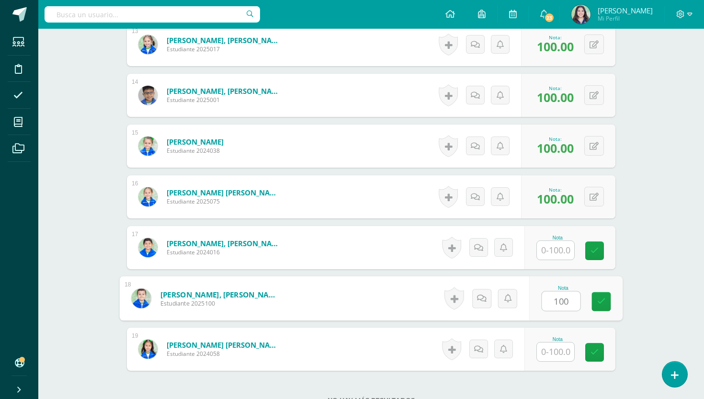
type input "100"
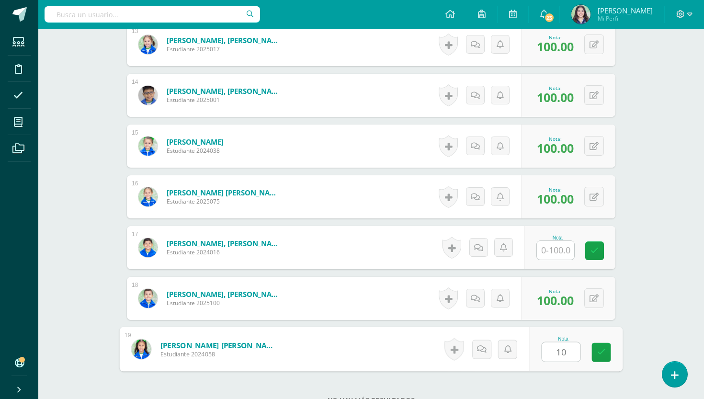
type input "100"
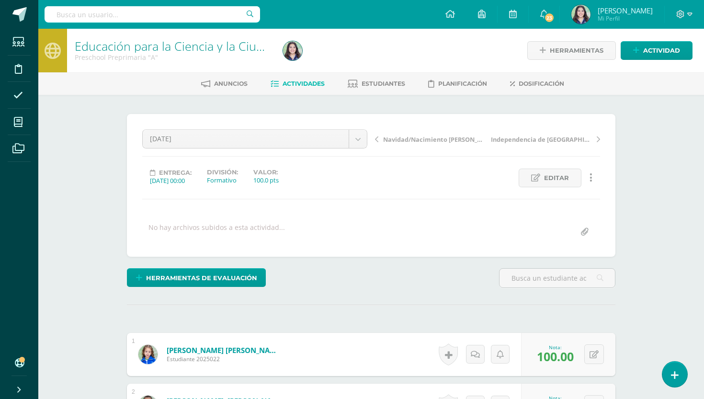
scroll to position [0, 0]
click at [439, 142] on span "Navidad/Nacimiento [PERSON_NAME][DEMOGRAPHIC_DATA]" at bounding box center [433, 139] width 101 height 9
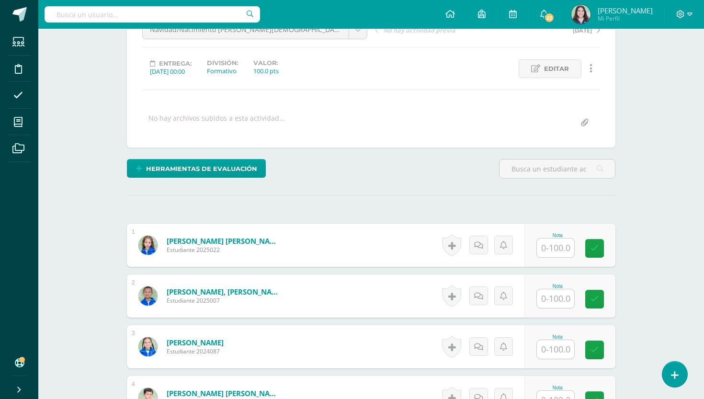
click at [553, 251] on input "text" at bounding box center [555, 247] width 37 height 19
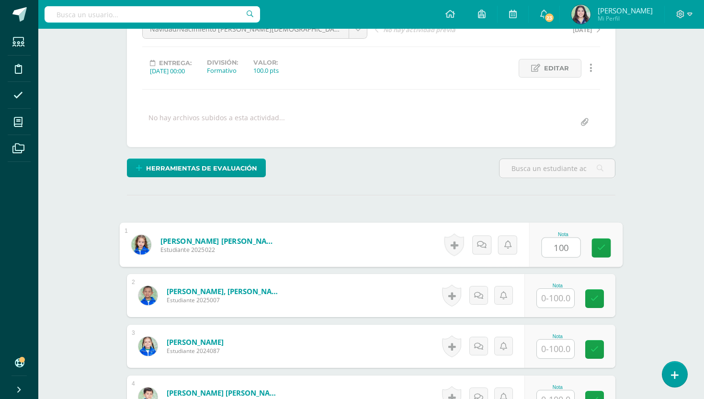
type input "100"
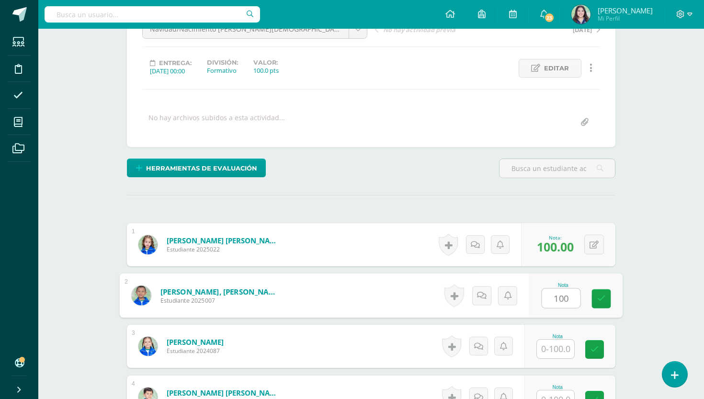
type input "100"
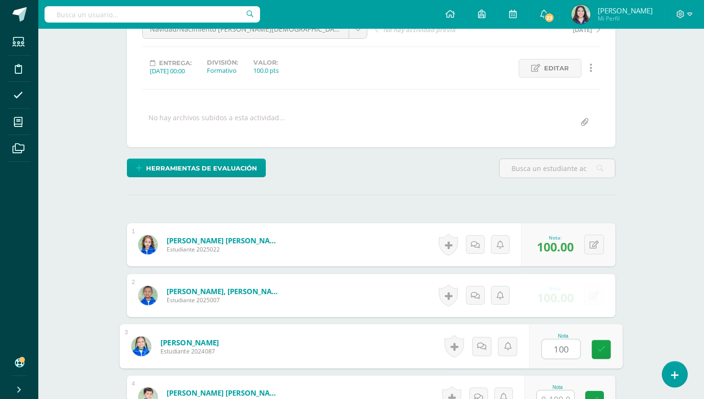
type input "100"
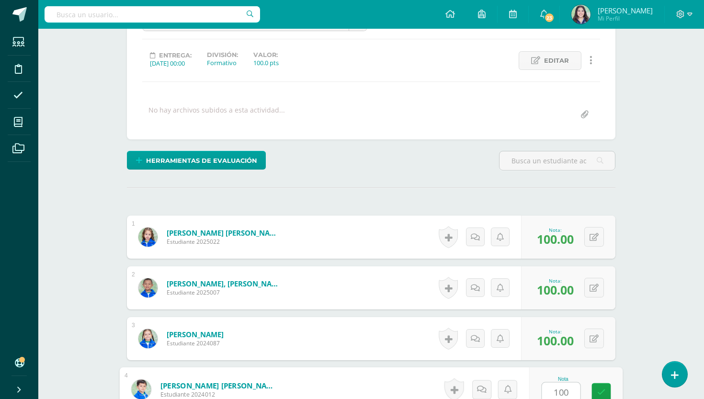
type input "100"
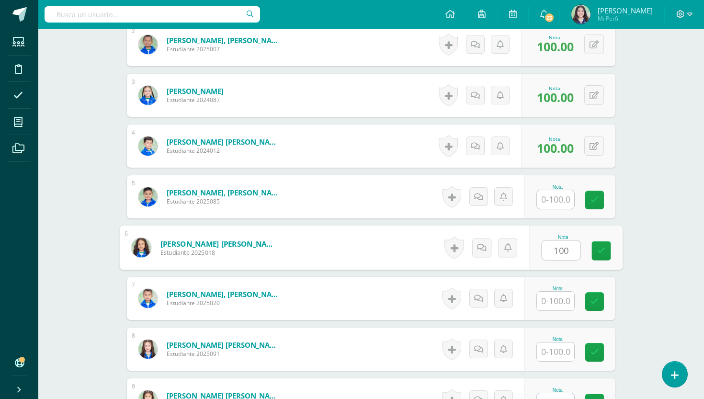
type input "100"
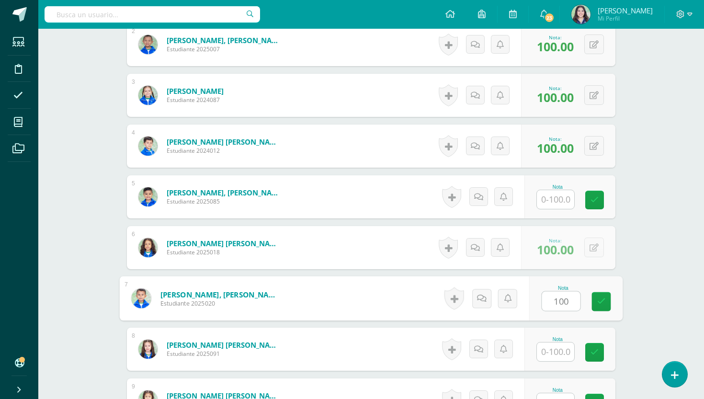
type input "100"
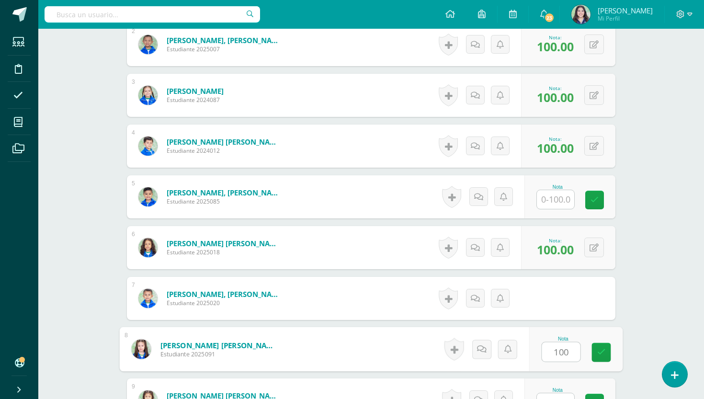
type input "100"
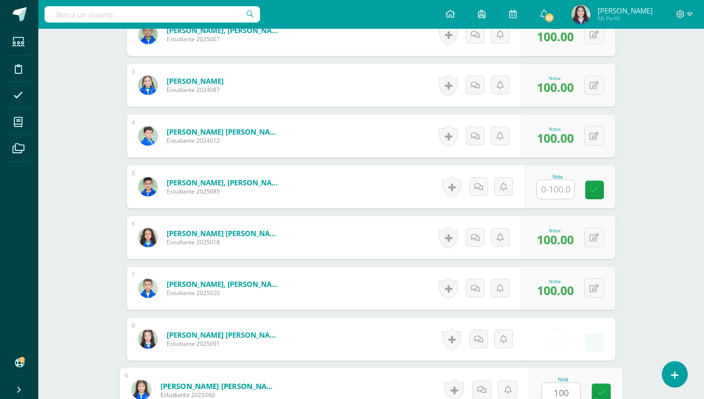
type input "100"
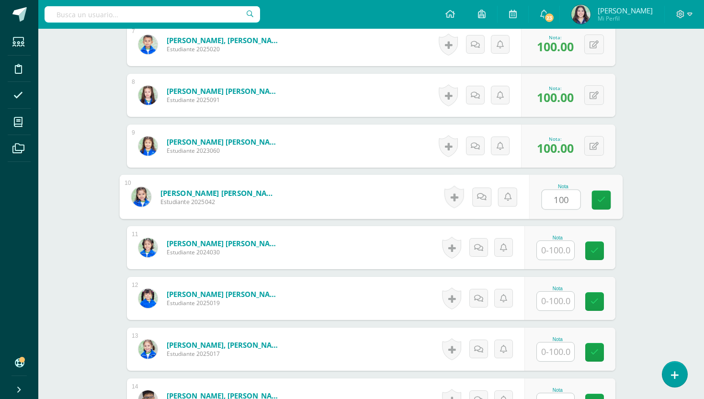
type input "100"
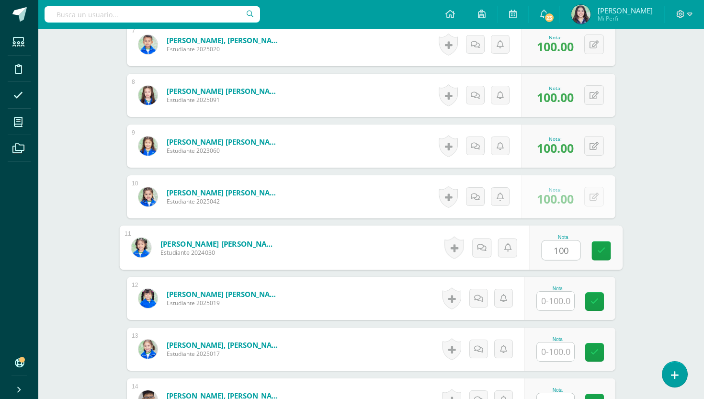
type input "100"
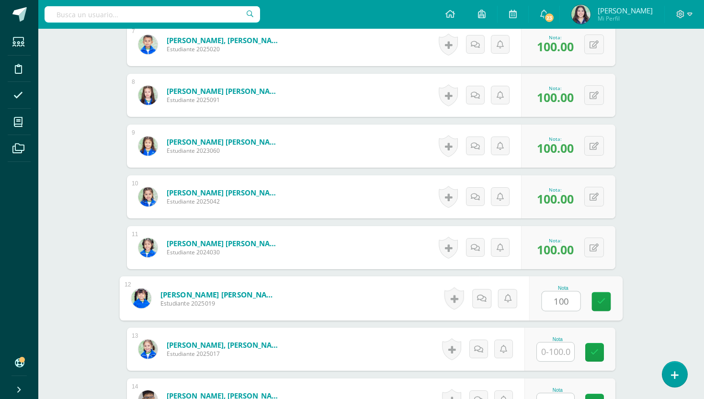
type input "100"
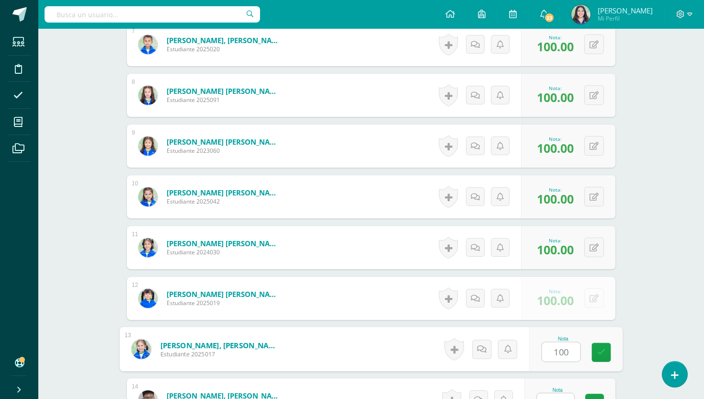
type input "100"
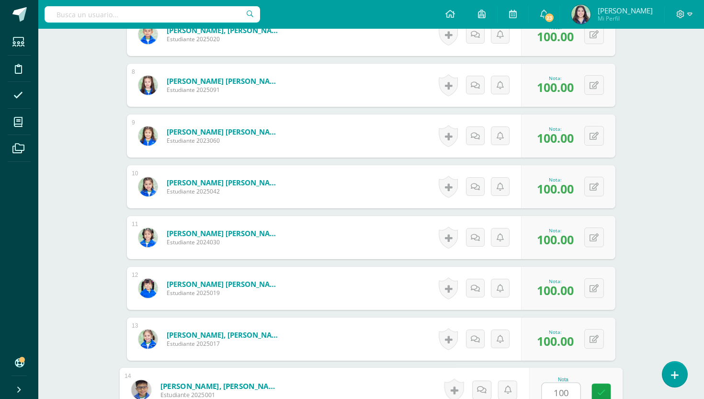
type input "100"
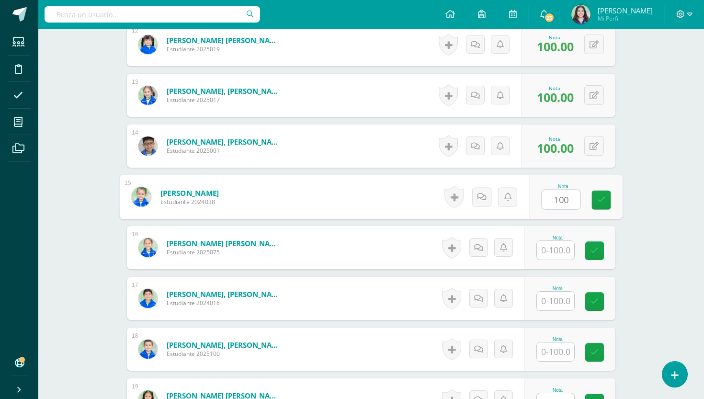
type input "100"
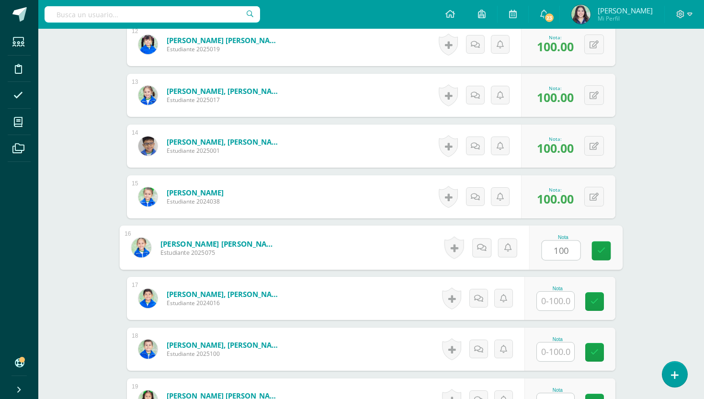
type input "100"
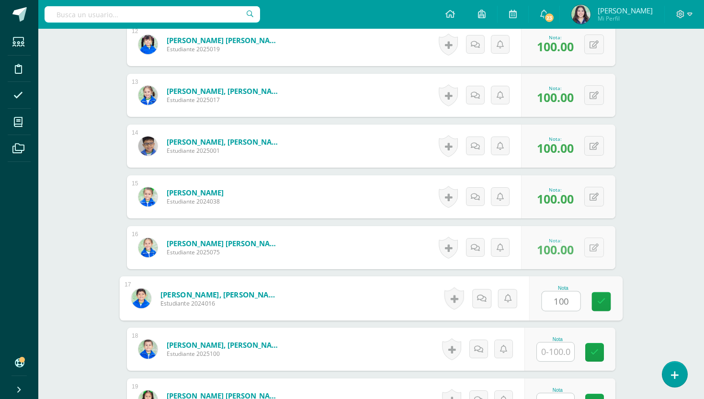
type input "100"
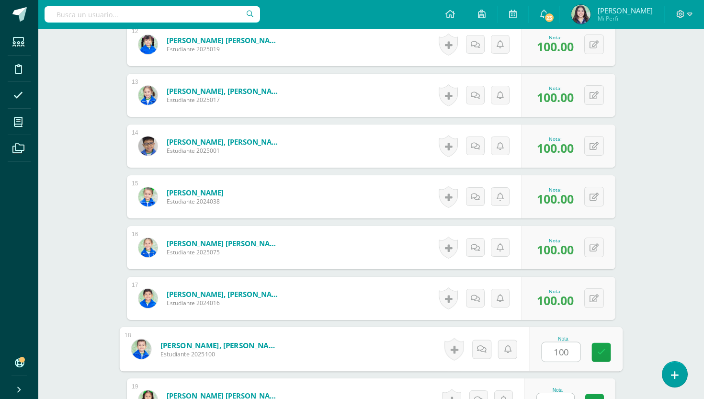
type input "100"
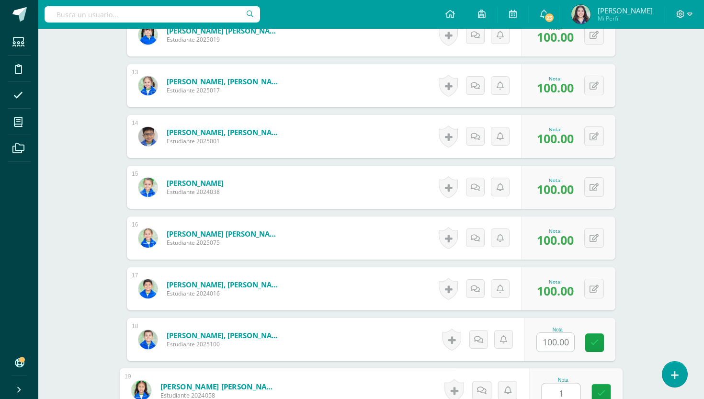
scroll to position [878, 0]
type input "1001"
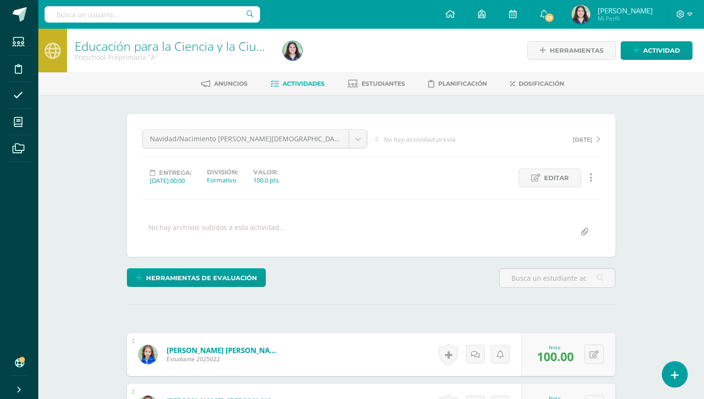
scroll to position [0, 0]
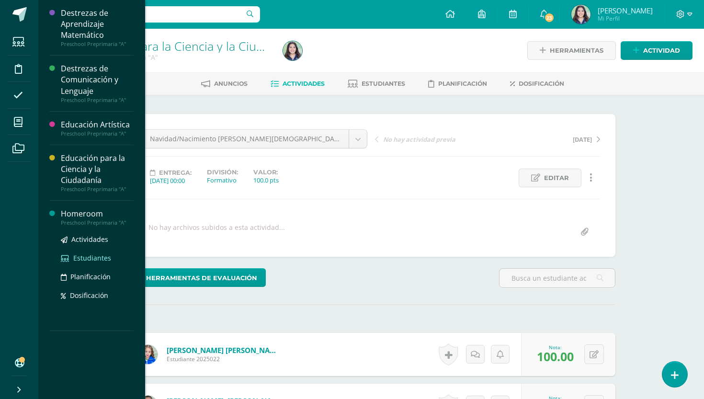
click at [94, 259] on span "Estudiantes" at bounding box center [92, 257] width 38 height 9
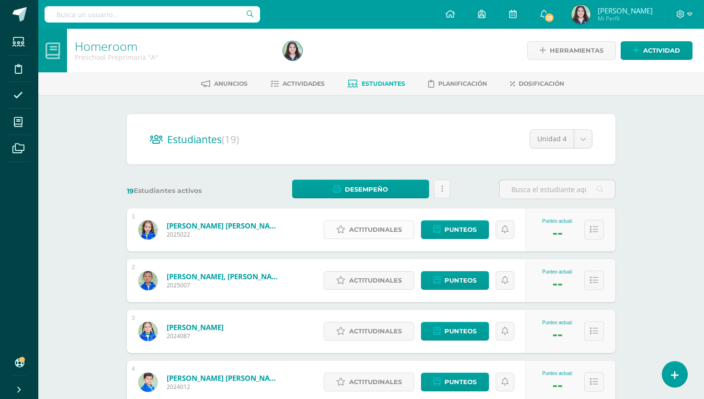
click at [385, 230] on span "Actitudinales" at bounding box center [375, 230] width 53 height 18
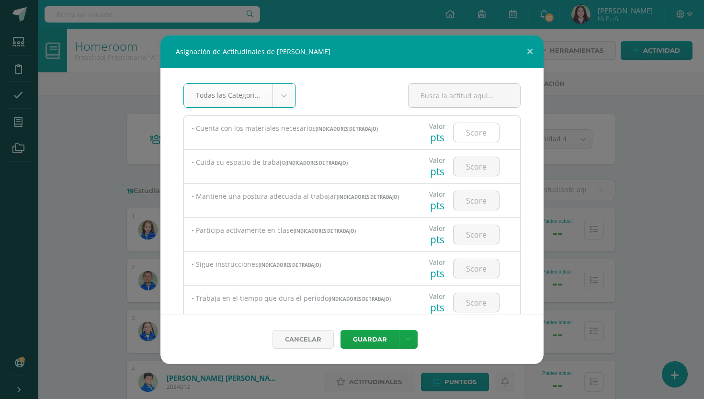
click at [487, 132] on input "number" at bounding box center [475, 132] width 45 height 19
type input "3"
type input "2"
type input "3"
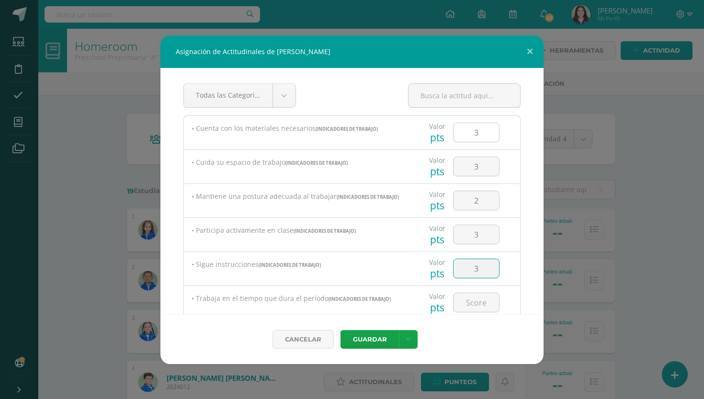
type input "3"
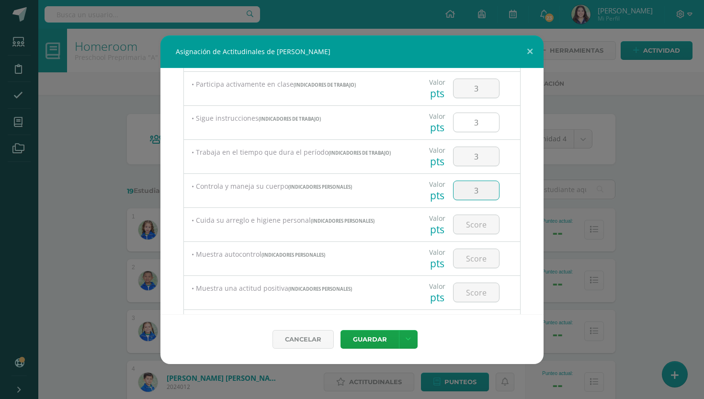
type input "3"
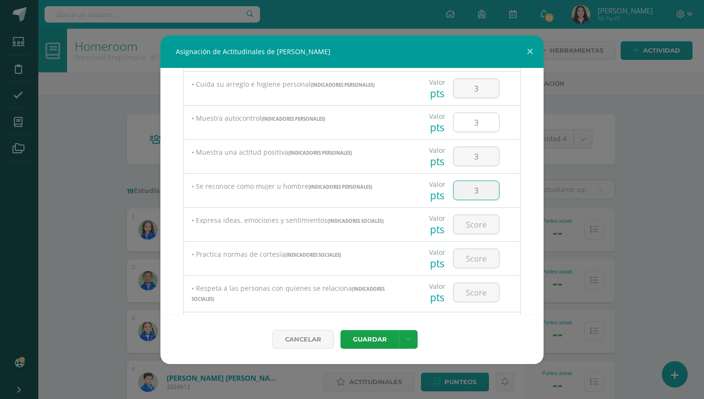
type input "3"
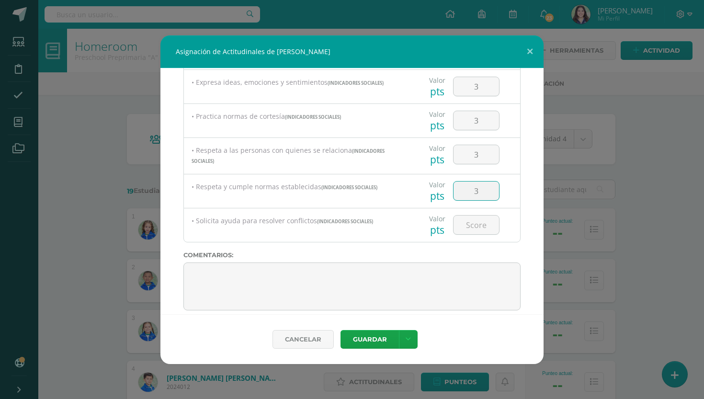
type input "3"
click at [369, 339] on button "Guardar" at bounding box center [369, 339] width 58 height 19
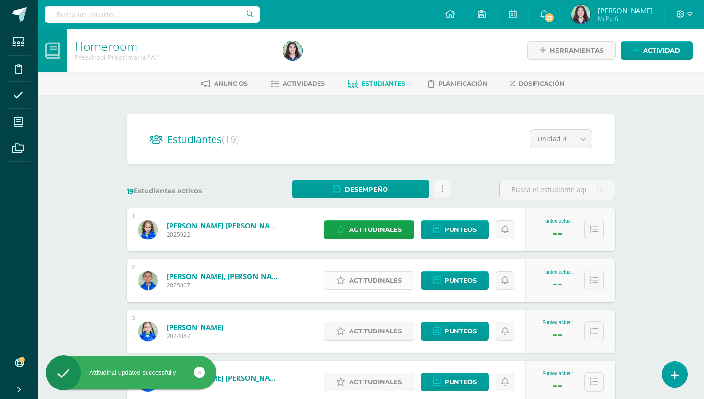
click at [375, 274] on span "Actitudinales" at bounding box center [375, 280] width 53 height 18
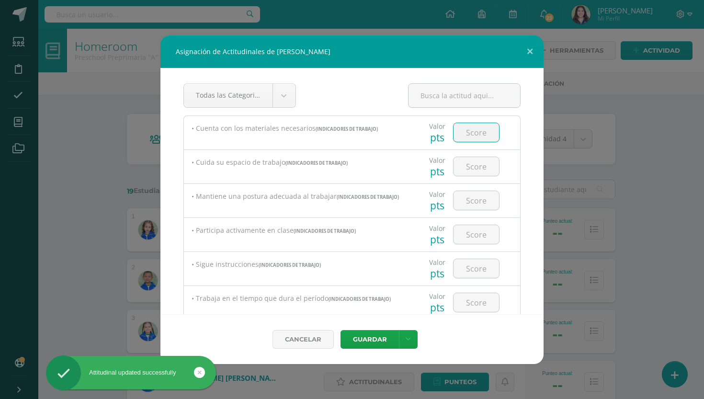
click at [481, 133] on input "number" at bounding box center [475, 132] width 45 height 19
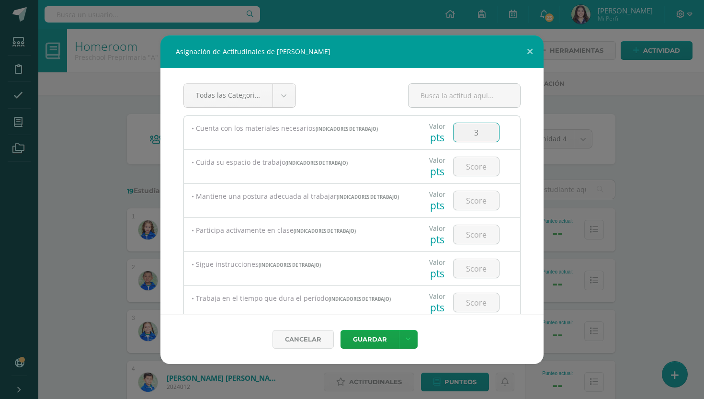
type input "3"
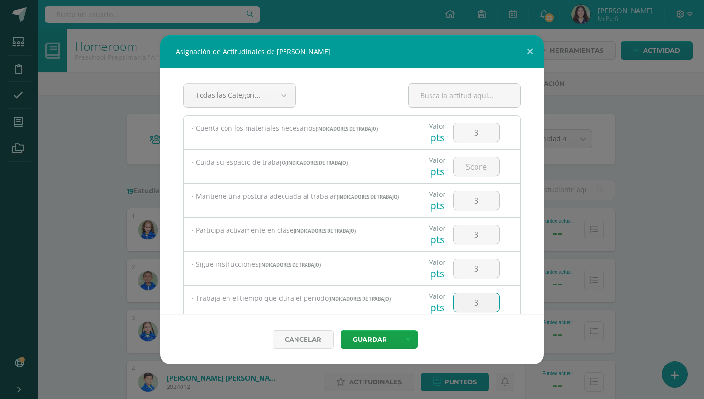
scroll to position [146, 0]
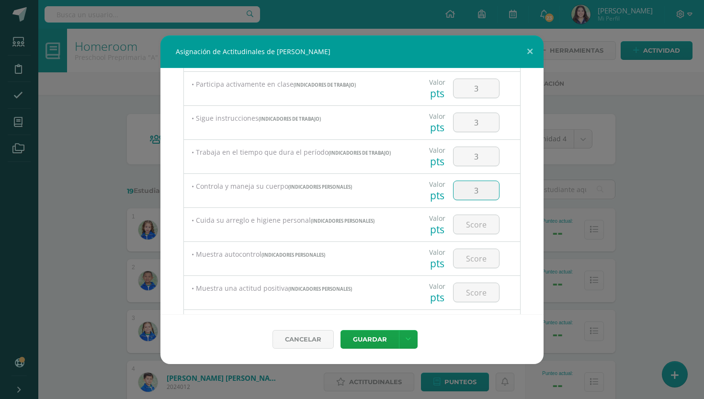
type input "3"
type input "2"
type input "3"
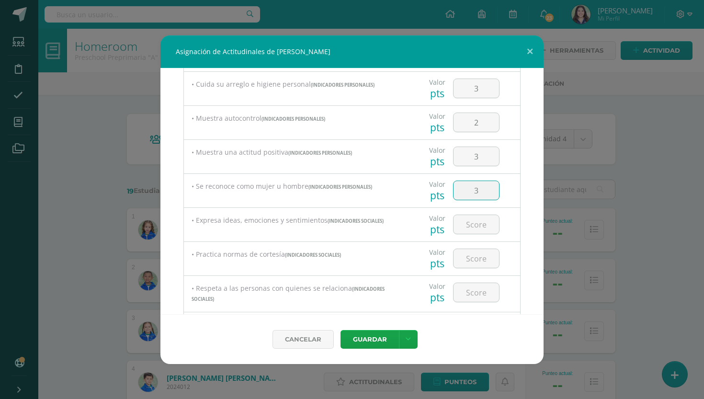
type input "3"
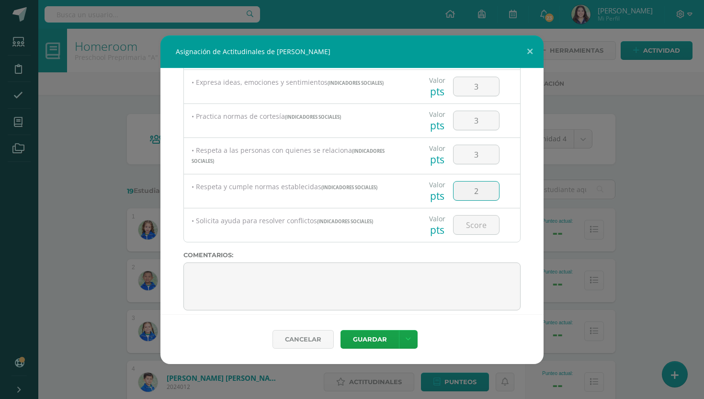
type input "2"
type input "3"
click at [369, 339] on button "Guardar" at bounding box center [369, 339] width 58 height 19
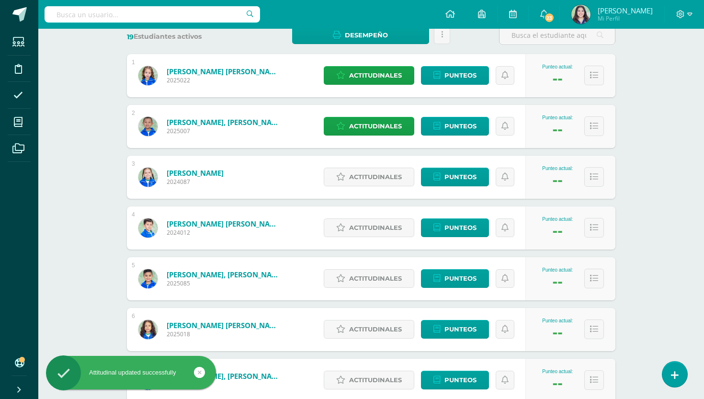
scroll to position [157, 0]
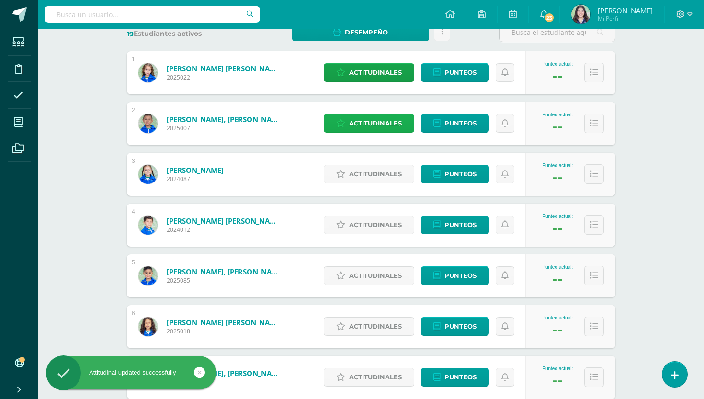
click at [383, 128] on span "Actitudinales" at bounding box center [375, 123] width 53 height 18
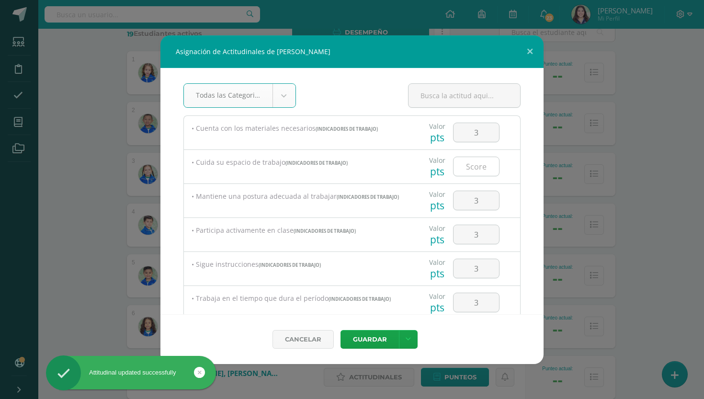
click at [481, 169] on input "number" at bounding box center [475, 166] width 45 height 19
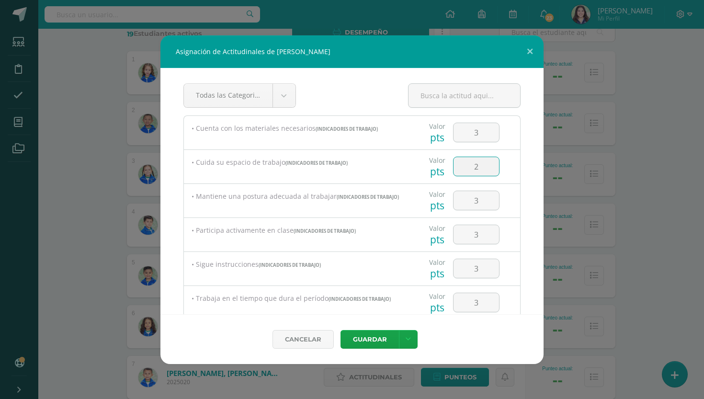
type input "2"
click at [369, 339] on button "Guardar" at bounding box center [369, 339] width 58 height 19
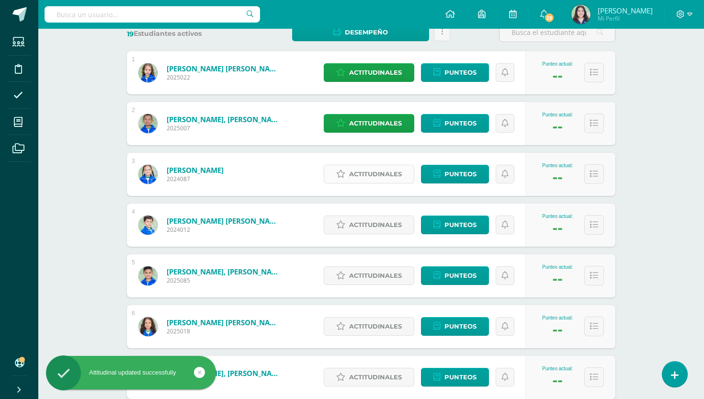
click at [359, 178] on span "Actitudinales" at bounding box center [375, 174] width 53 height 18
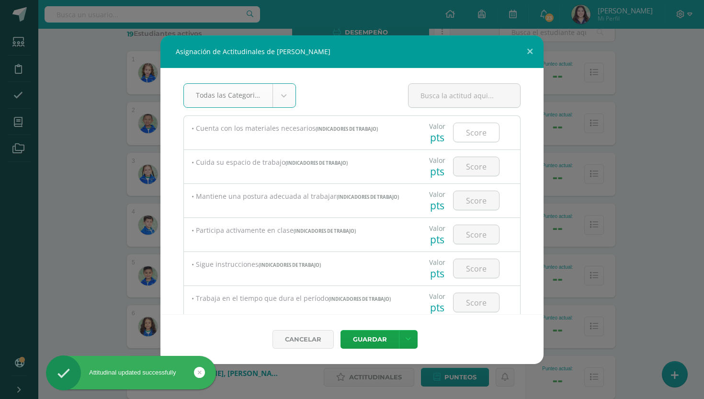
click at [473, 133] on input "number" at bounding box center [475, 132] width 45 height 19
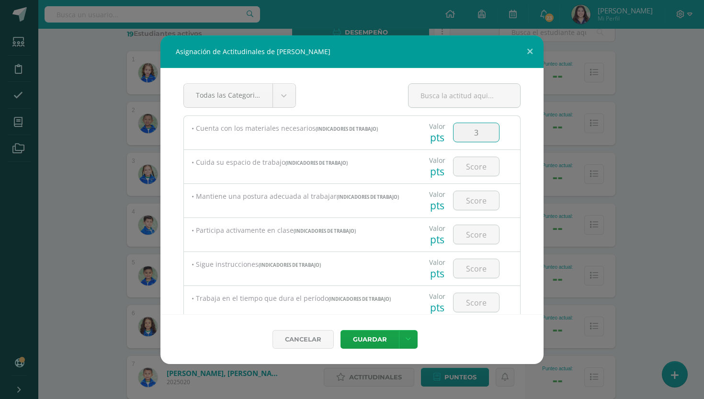
type input "3"
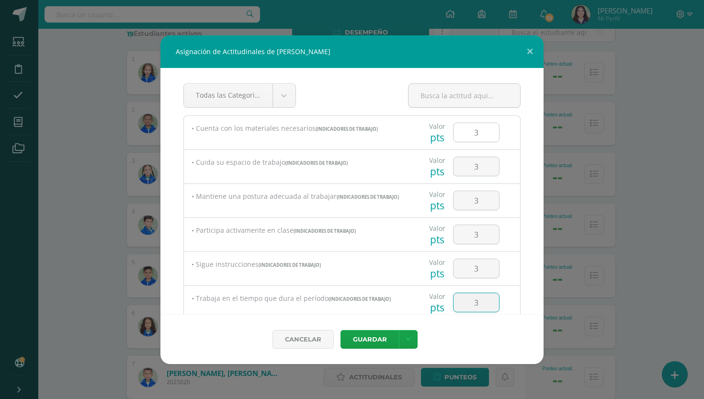
type input "3"
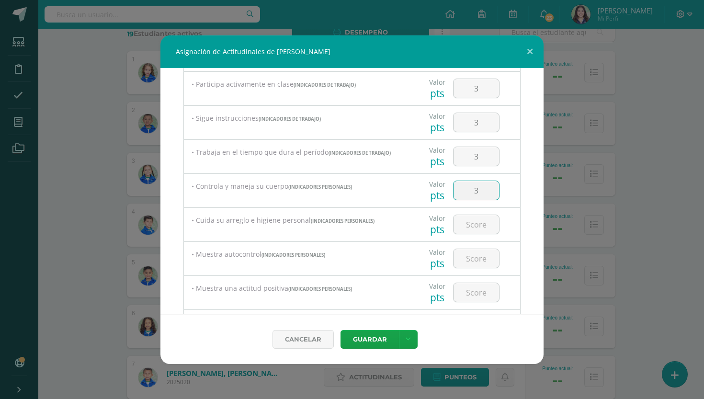
type input "3"
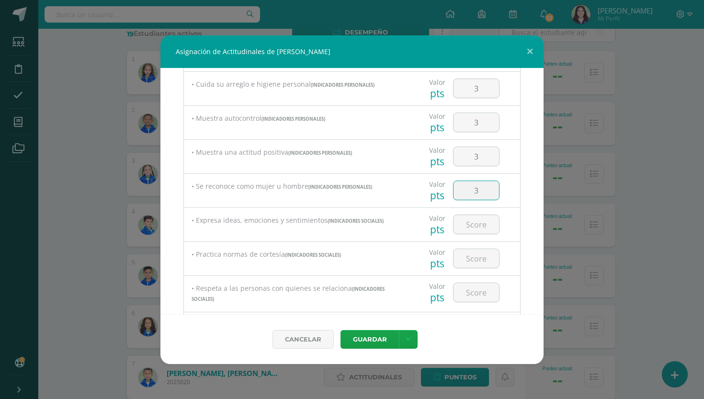
type input "3"
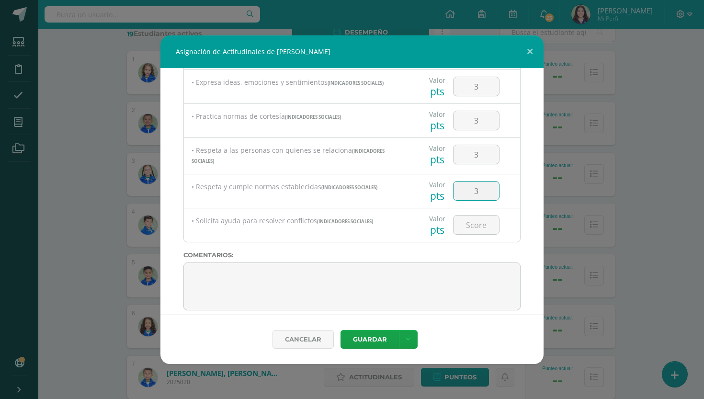
type input "3"
click at [369, 339] on button "Guardar" at bounding box center [369, 339] width 58 height 19
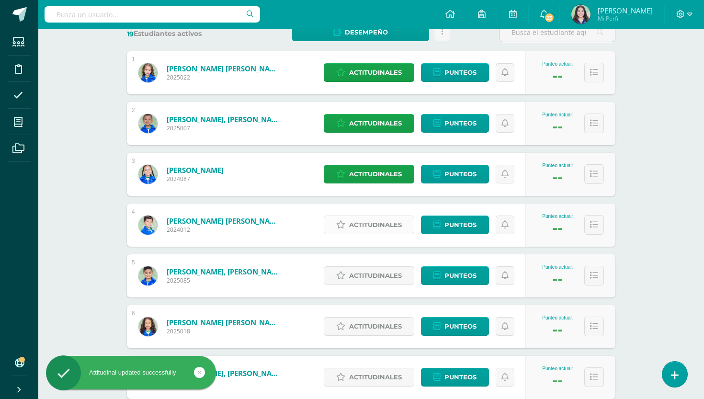
click at [390, 229] on span "Actitudinales" at bounding box center [375, 225] width 53 height 18
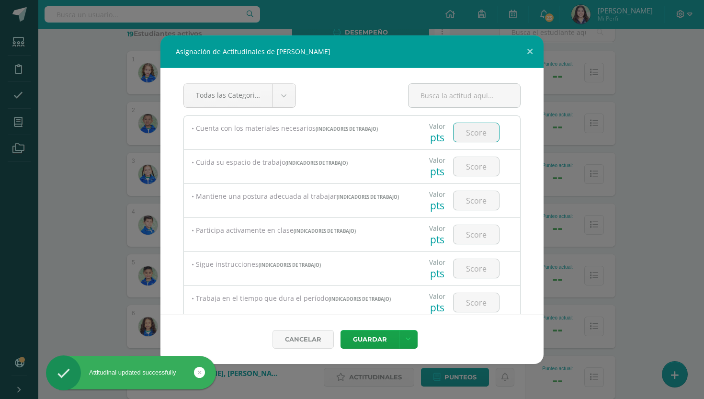
click at [480, 130] on input "number" at bounding box center [475, 132] width 45 height 19
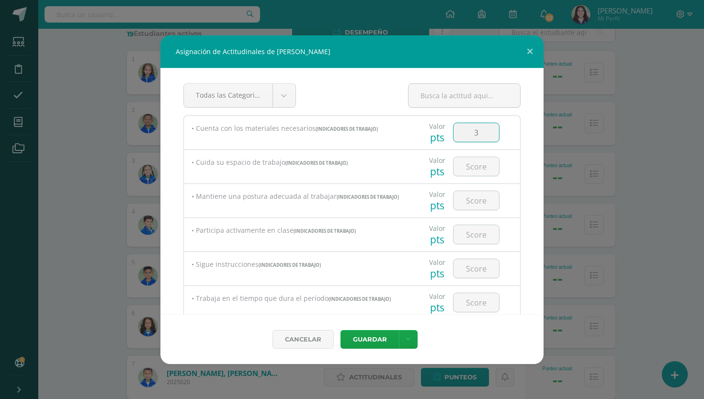
type input "3"
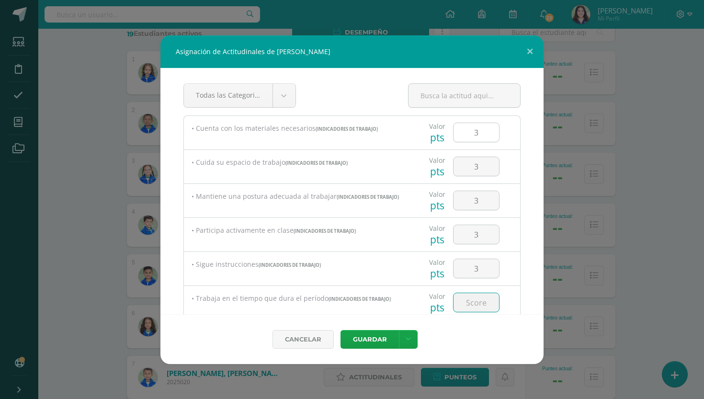
type input "3"
type input "2"
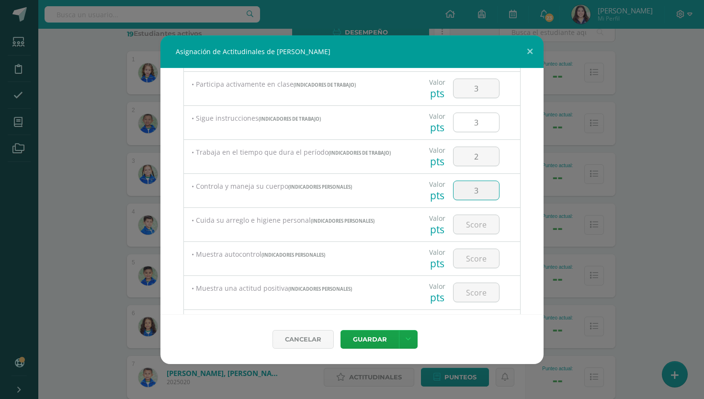
type input "3"
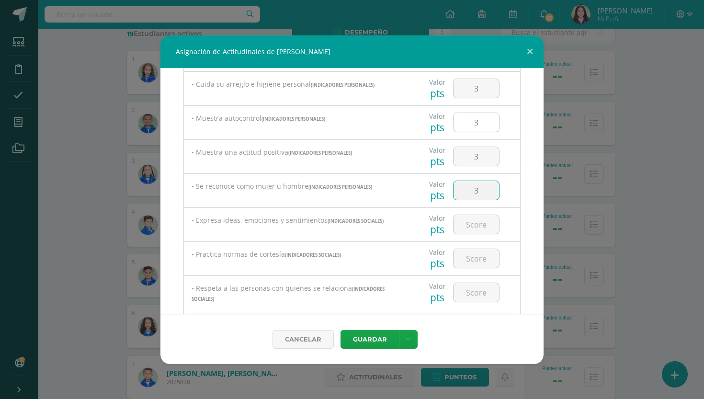
type input "3"
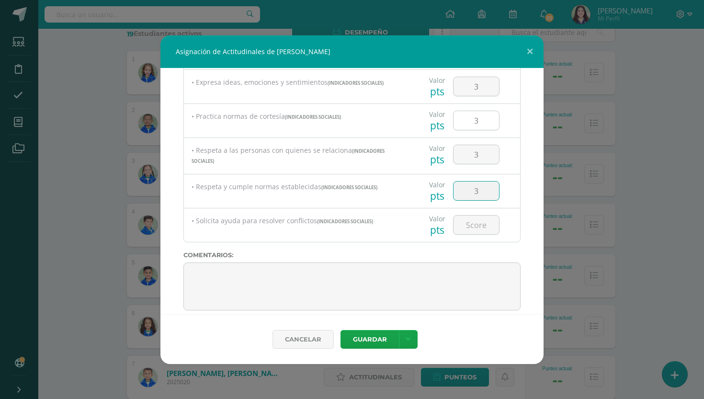
type input "3"
click at [369, 339] on button "Guardar" at bounding box center [369, 339] width 58 height 19
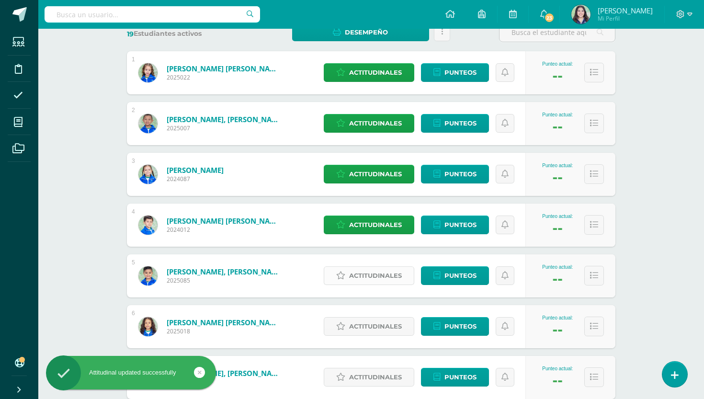
click at [382, 274] on span "Actitudinales" at bounding box center [375, 276] width 53 height 18
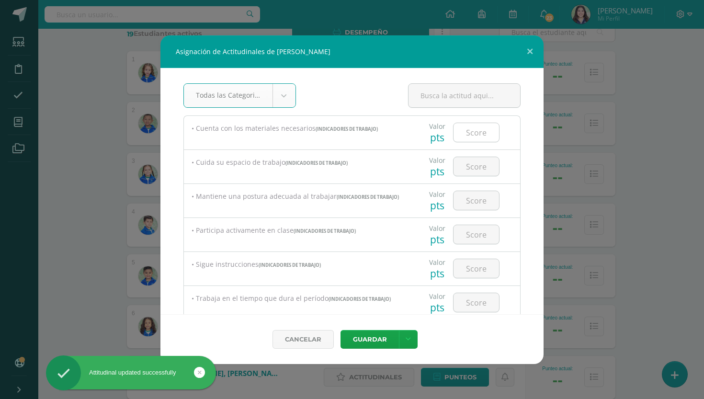
click at [470, 132] on input "number" at bounding box center [475, 132] width 45 height 19
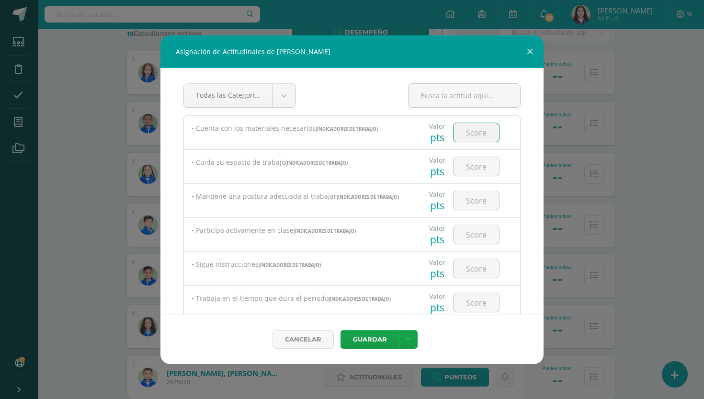
type input "3"
type input "2"
type input "3"
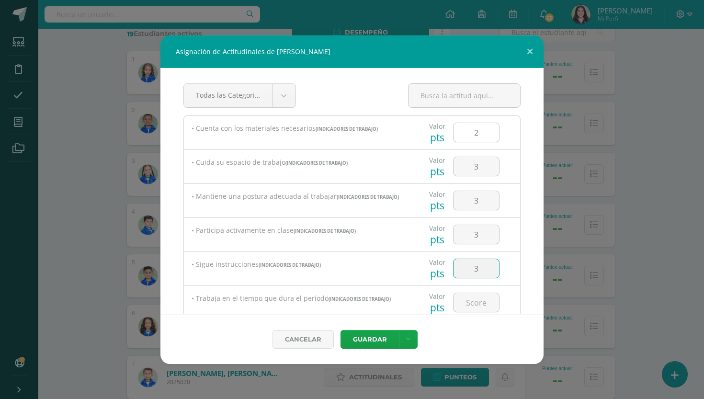
type input "3"
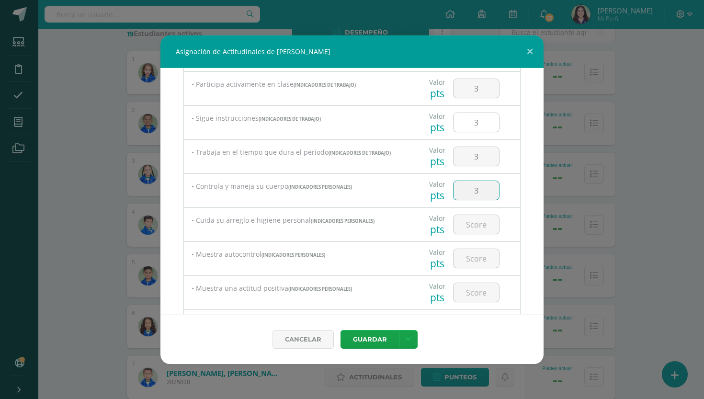
type input "3"
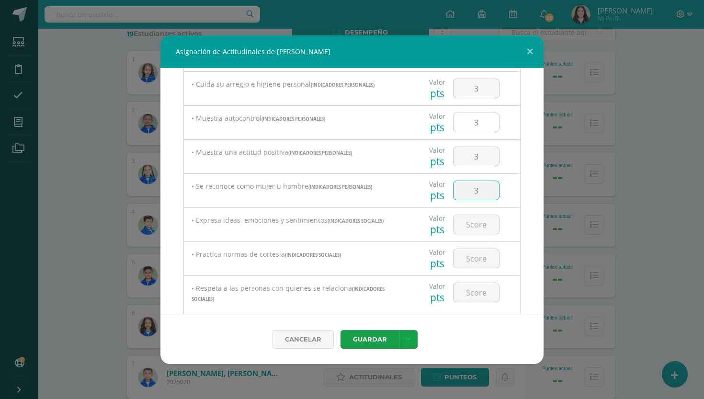
type input "3"
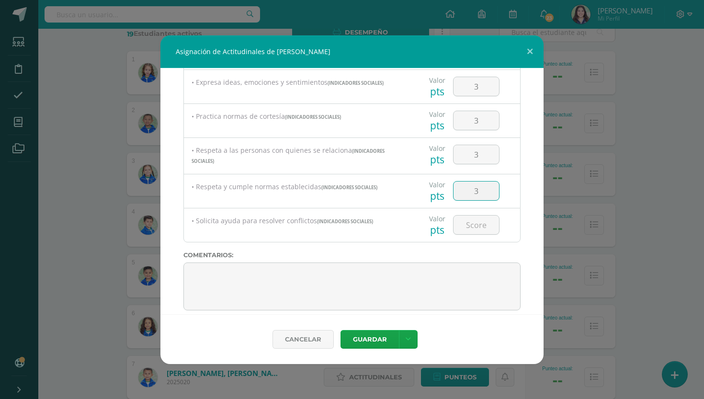
type input "3"
click at [369, 339] on button "Guardar" at bounding box center [369, 339] width 58 height 19
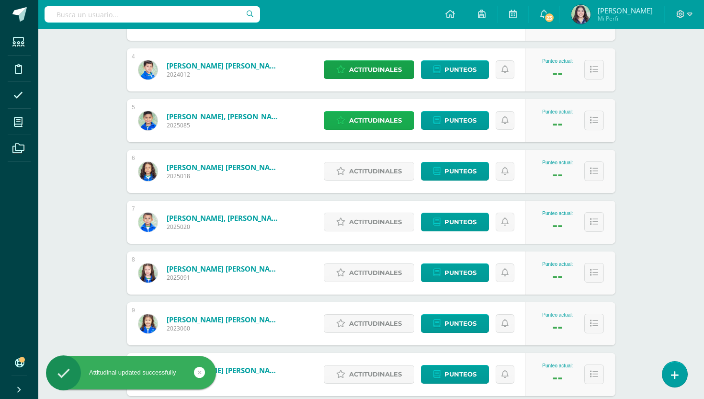
scroll to position [317, 0]
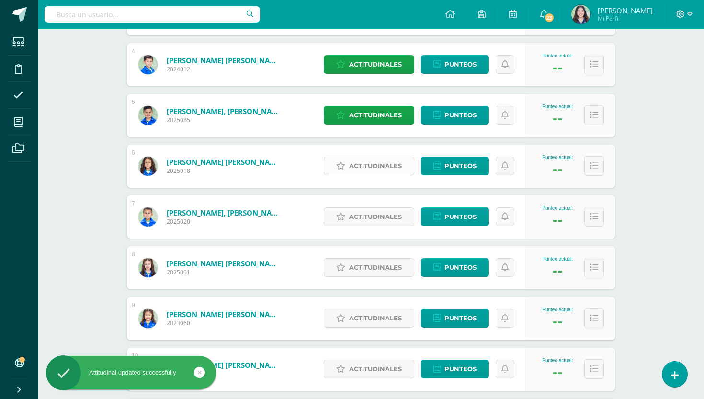
click at [373, 171] on span "Actitudinales" at bounding box center [375, 166] width 53 height 18
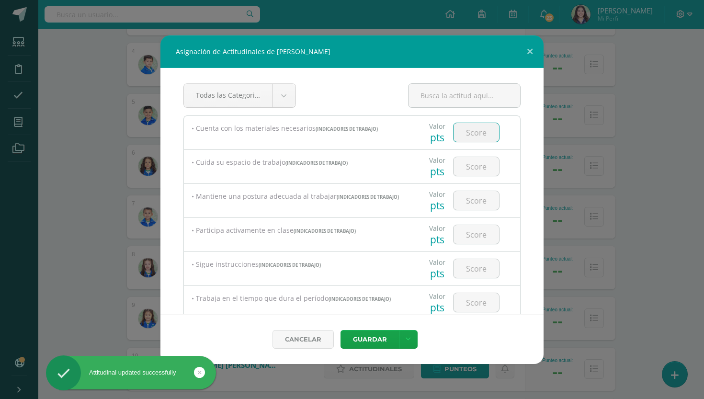
click at [477, 125] on input "number" at bounding box center [475, 132] width 45 height 19
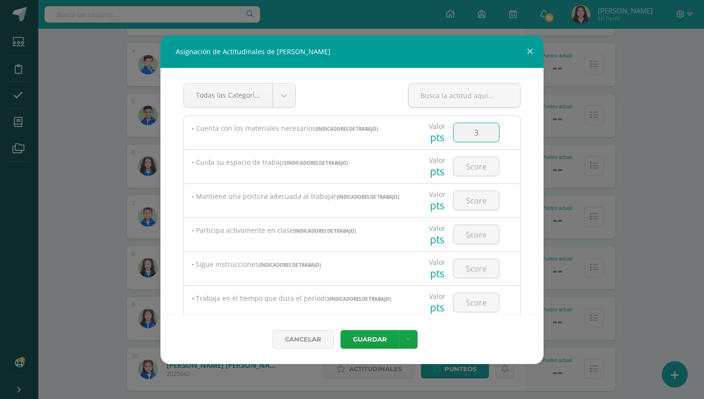
type input "3"
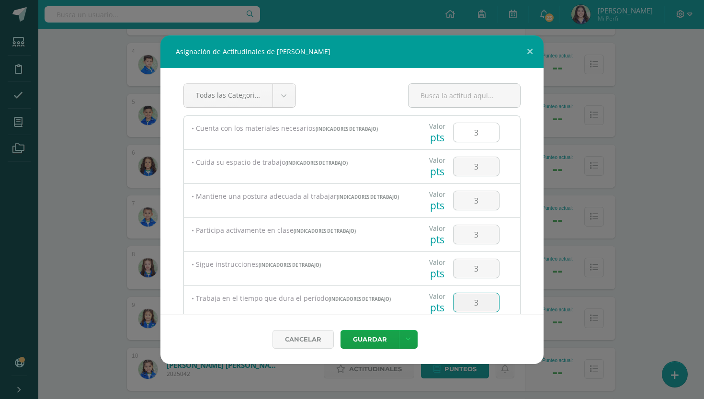
type input "3"
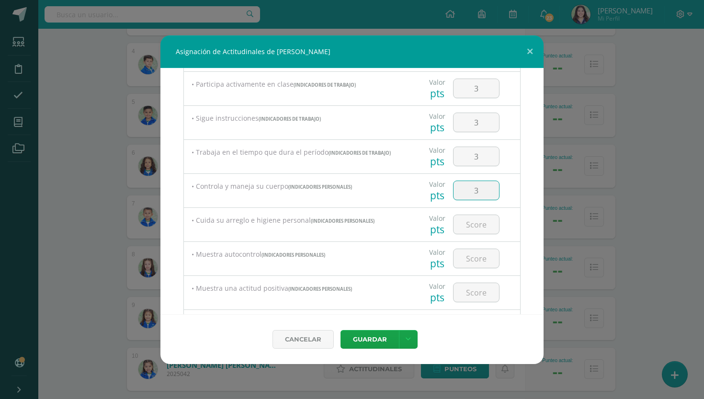
type input "3"
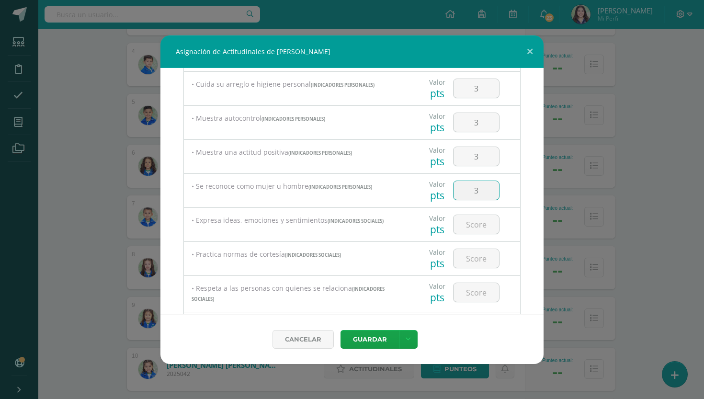
type input "3"
type input "2"
type input "3"
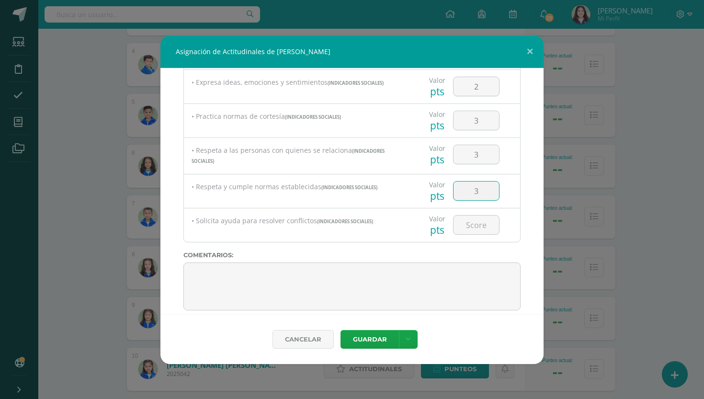
type input "3"
click at [369, 339] on button "Guardar" at bounding box center [369, 339] width 58 height 19
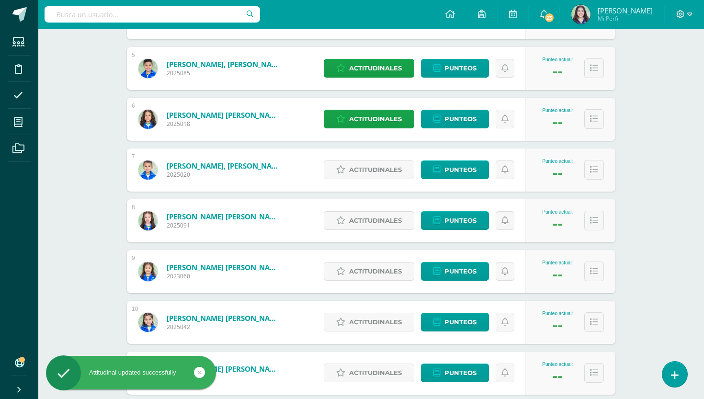
scroll to position [388, 0]
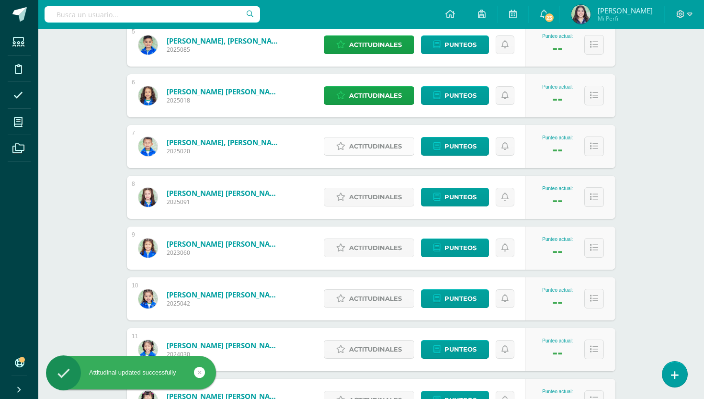
click at [392, 142] on span "Actitudinales" at bounding box center [375, 146] width 53 height 18
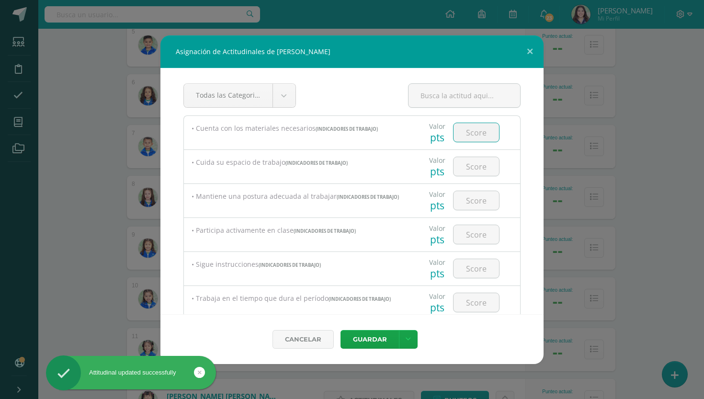
click at [479, 136] on input "number" at bounding box center [475, 132] width 45 height 19
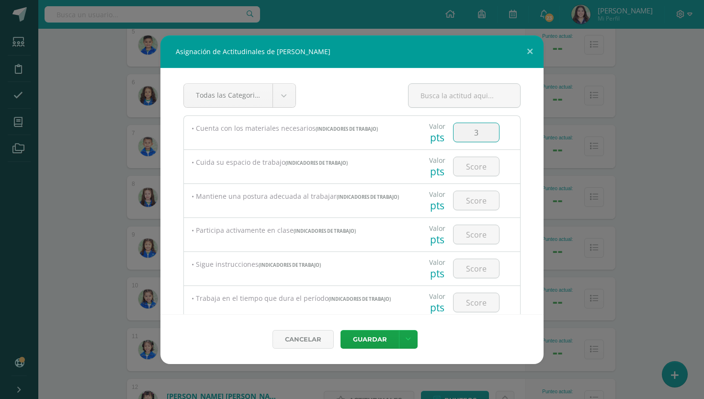
type input "3"
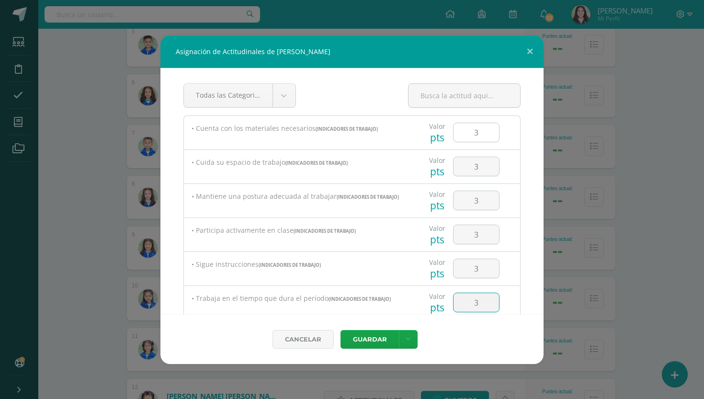
type input "3"
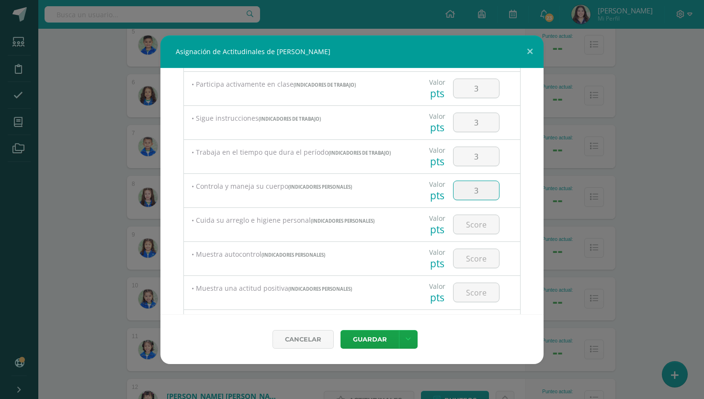
type input "3"
type input "2"
type input "3"
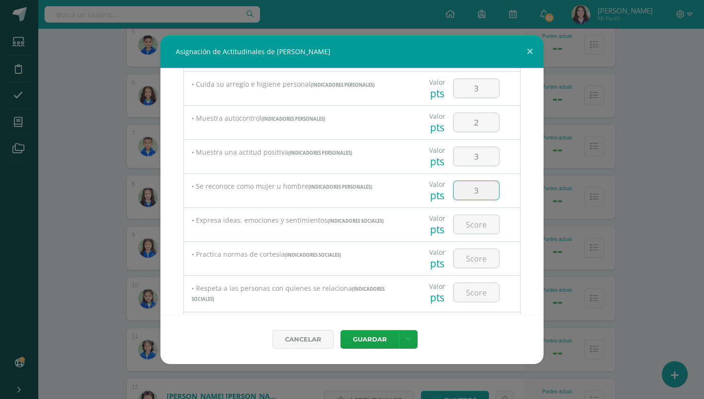
type input "3"
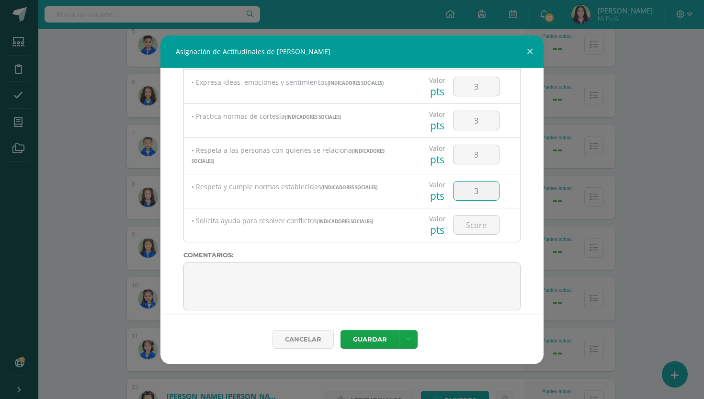
type input "3"
click at [369, 339] on button "Guardar" at bounding box center [369, 339] width 58 height 19
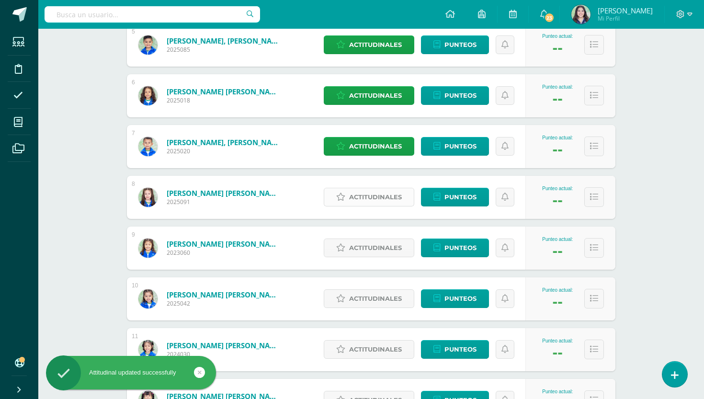
click at [352, 201] on span "Actitudinales" at bounding box center [375, 197] width 53 height 18
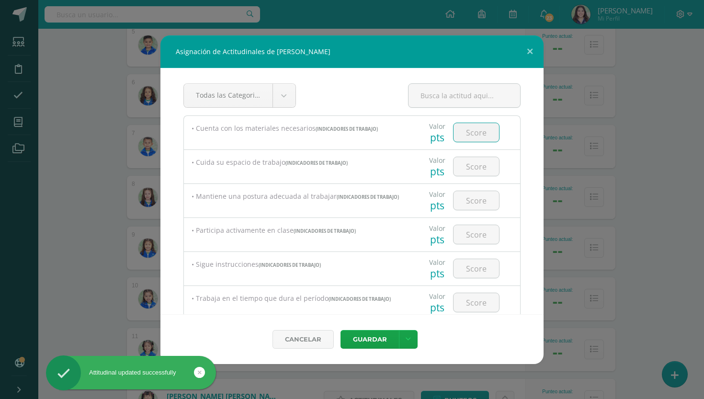
click at [488, 136] on input "number" at bounding box center [475, 132] width 45 height 19
type input "3"
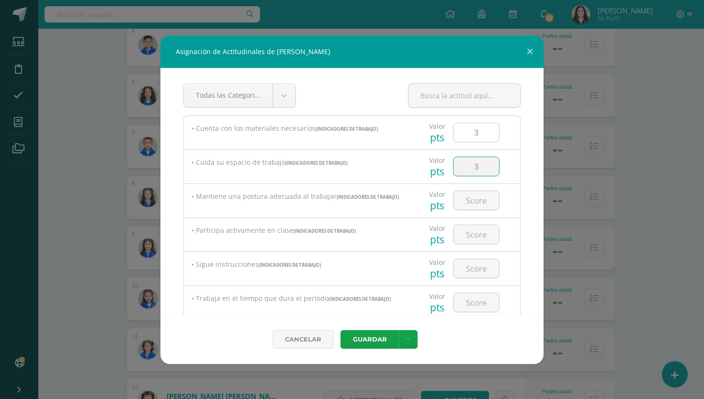
type input "3"
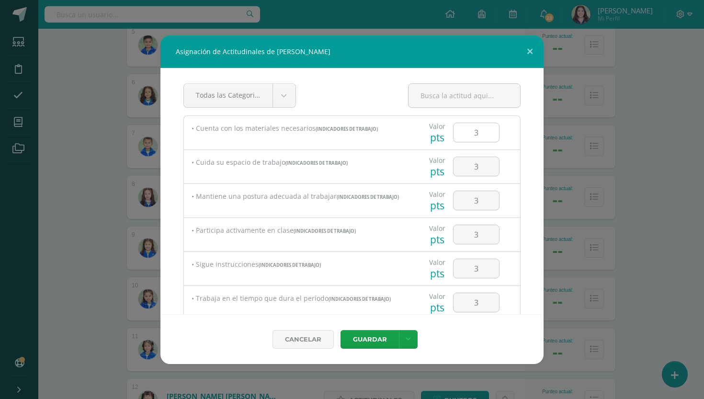
scroll to position [146, 0]
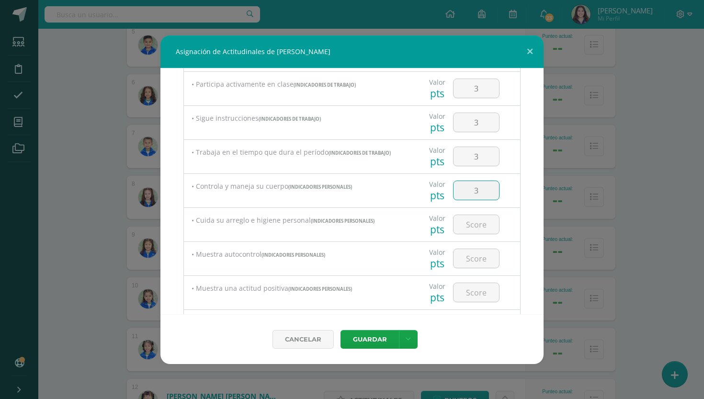
type input "3"
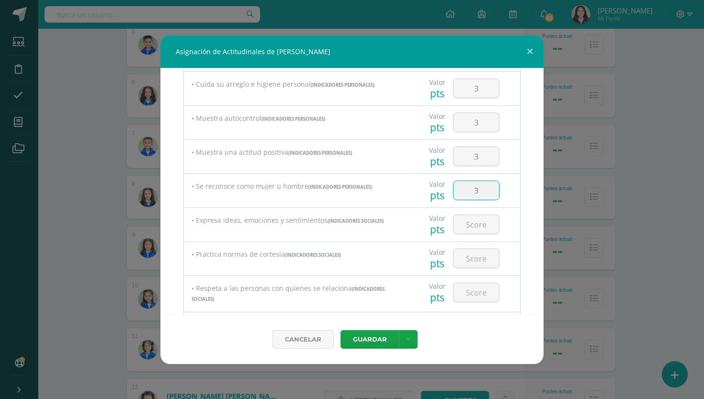
type input "3"
type input "2"
type input "3"
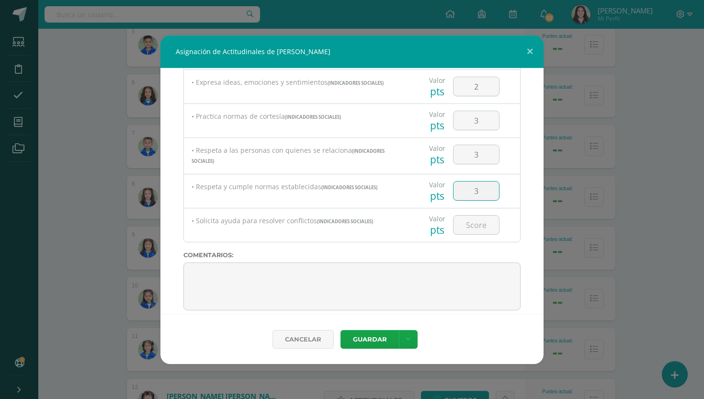
type input "3"
click at [369, 339] on button "Guardar" at bounding box center [369, 339] width 58 height 19
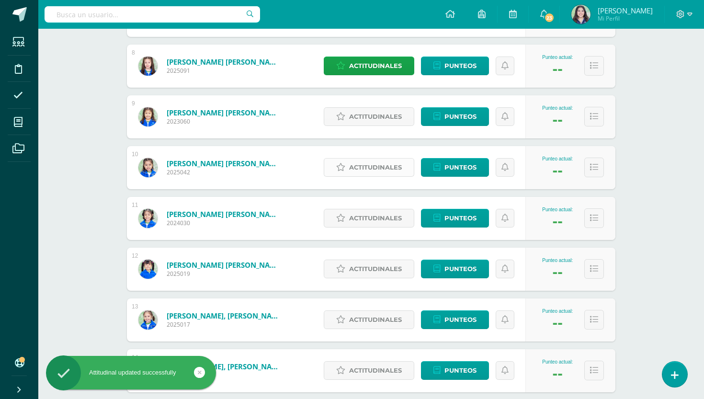
scroll to position [520, 0]
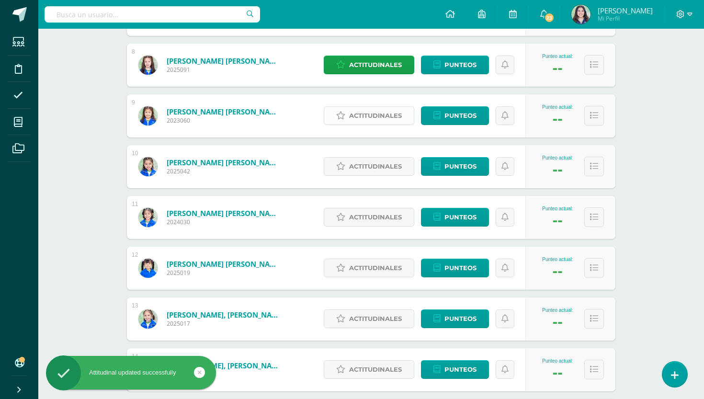
click at [381, 118] on span "Actitudinales" at bounding box center [375, 116] width 53 height 18
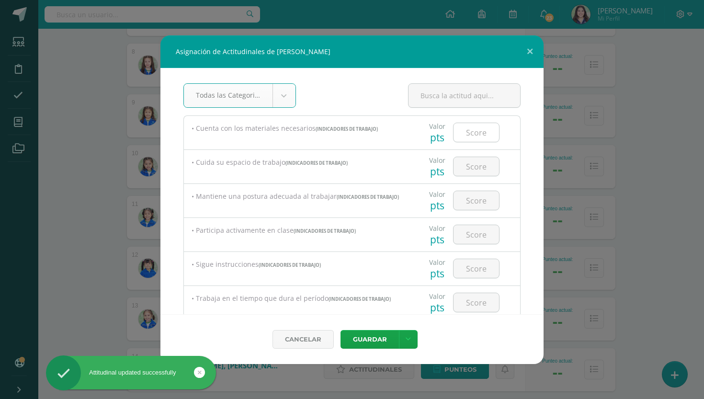
click at [486, 131] on input "number" at bounding box center [475, 132] width 45 height 19
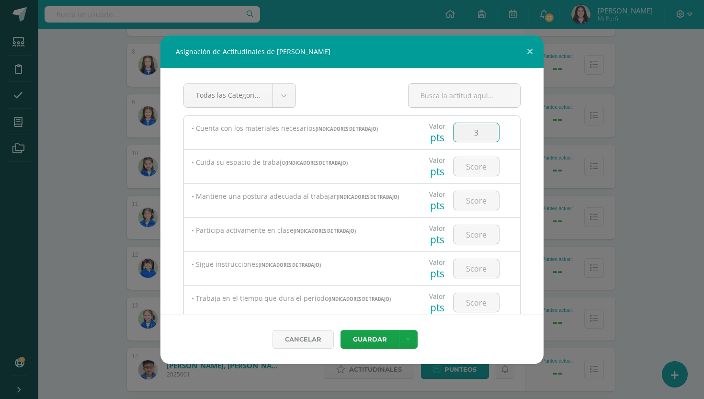
type input "3"
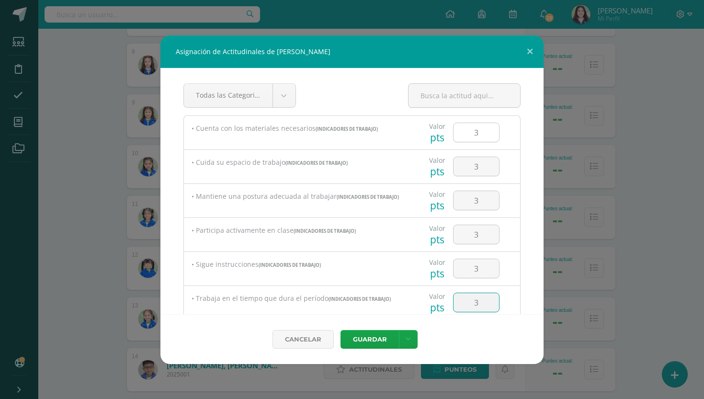
type input "3"
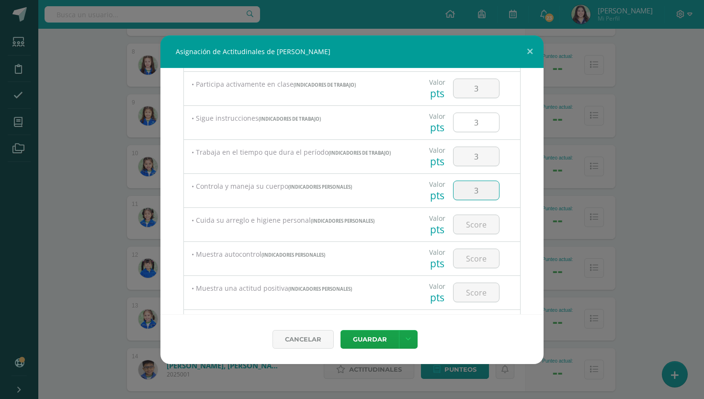
type input "3"
type input "2"
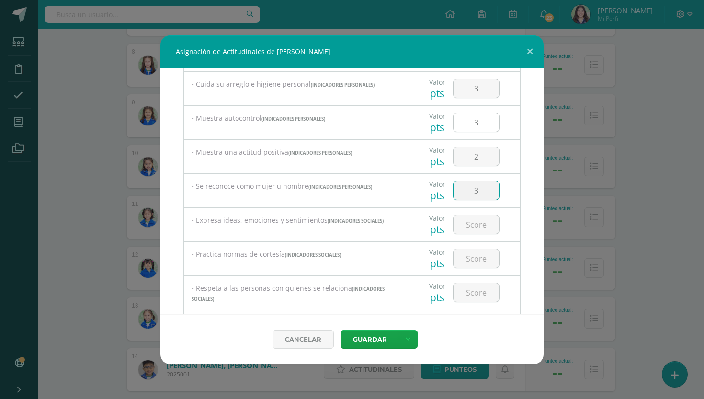
type input "3"
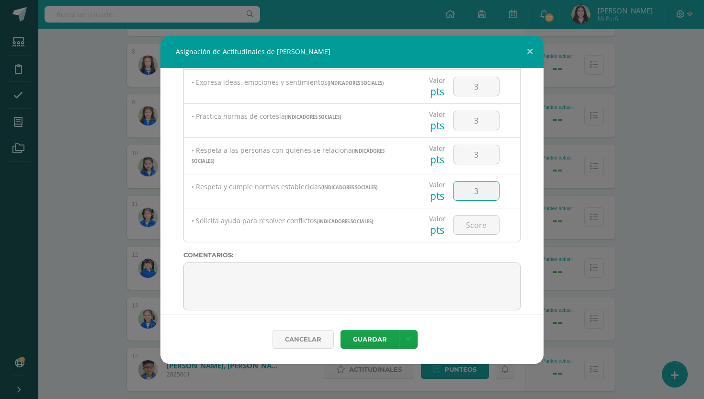
type input "3"
click at [369, 339] on button "Guardar" at bounding box center [369, 339] width 58 height 19
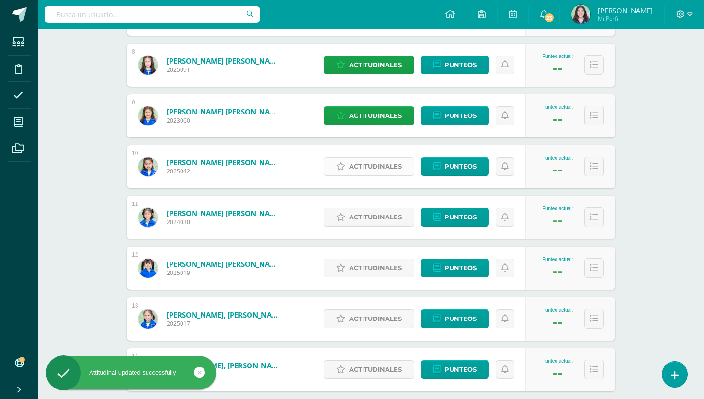
click at [392, 170] on span "Actitudinales" at bounding box center [375, 167] width 53 height 18
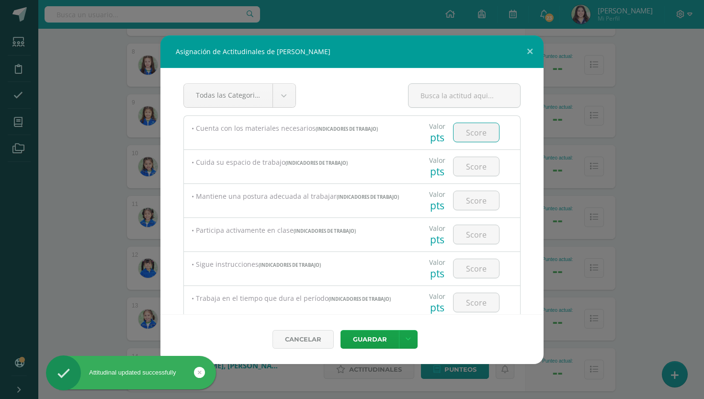
click at [468, 139] on input "number" at bounding box center [475, 132] width 45 height 19
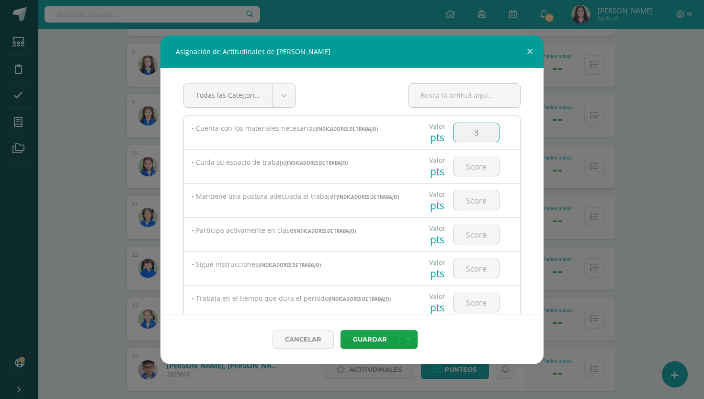
type input "3"
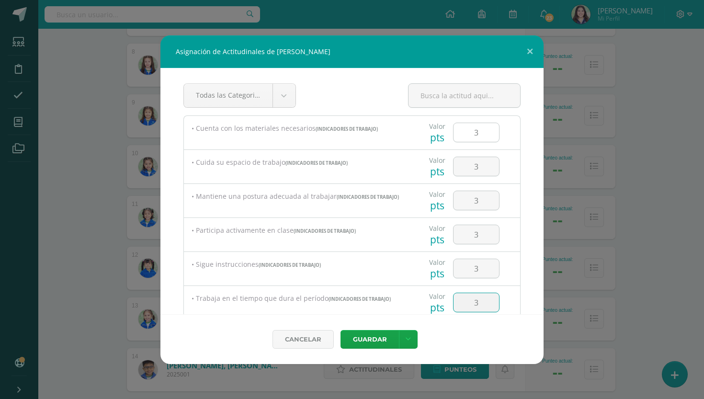
type input "3"
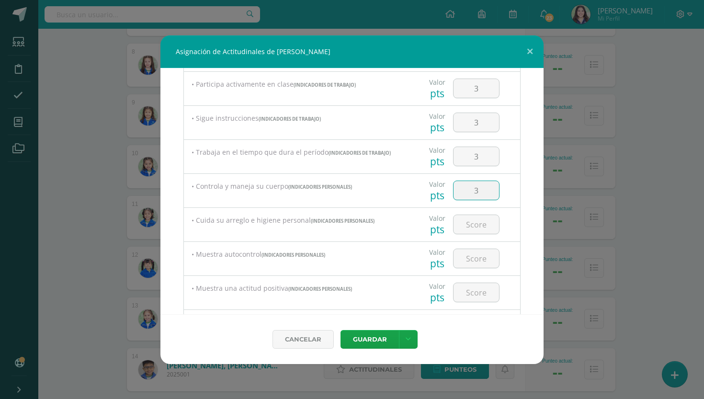
type input "3"
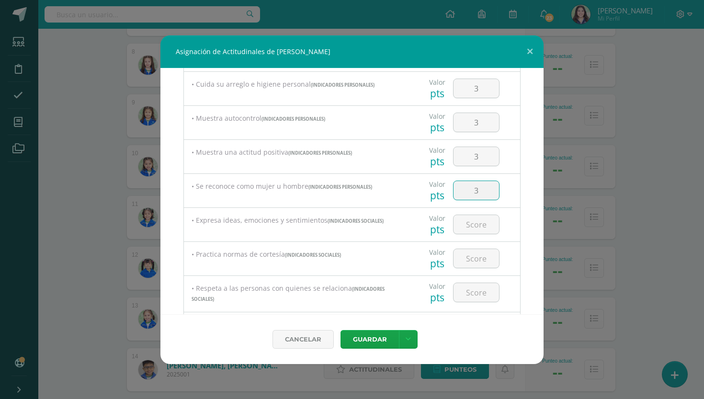
type input "3"
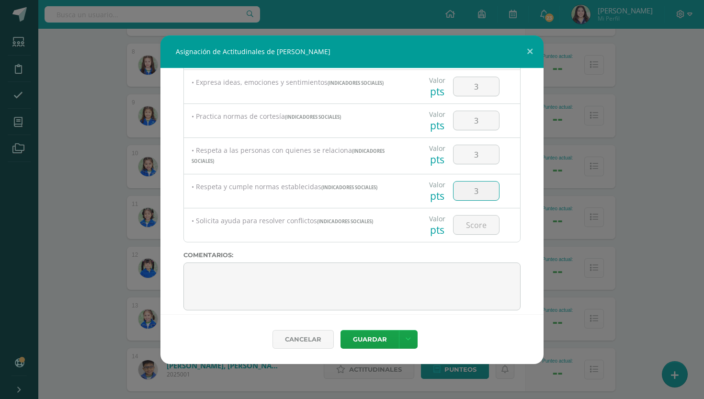
type input "3"
click at [369, 339] on button "Guardar" at bounding box center [369, 339] width 58 height 19
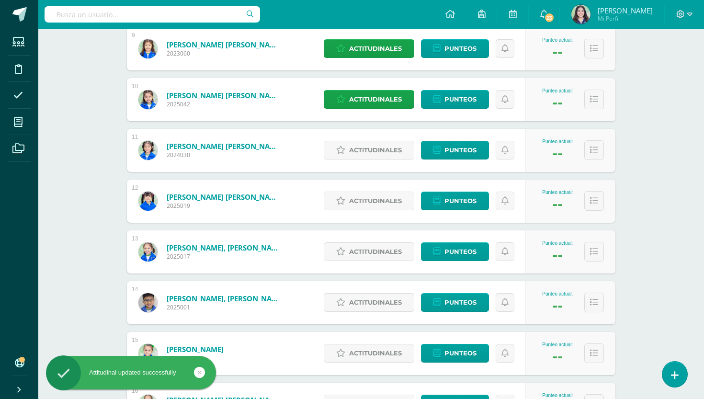
scroll to position [589, 0]
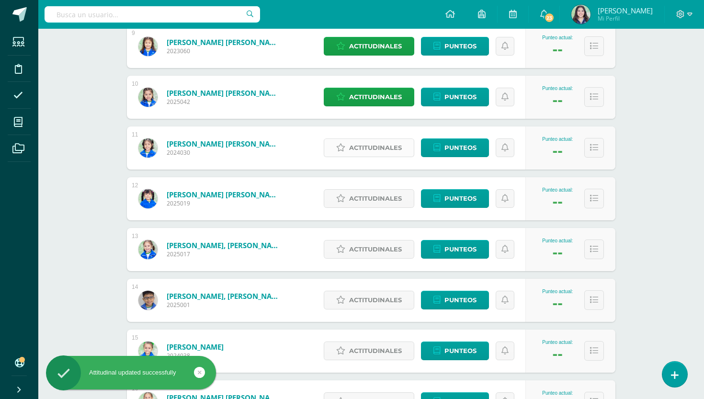
click at [373, 152] on span "Actitudinales" at bounding box center [375, 148] width 53 height 18
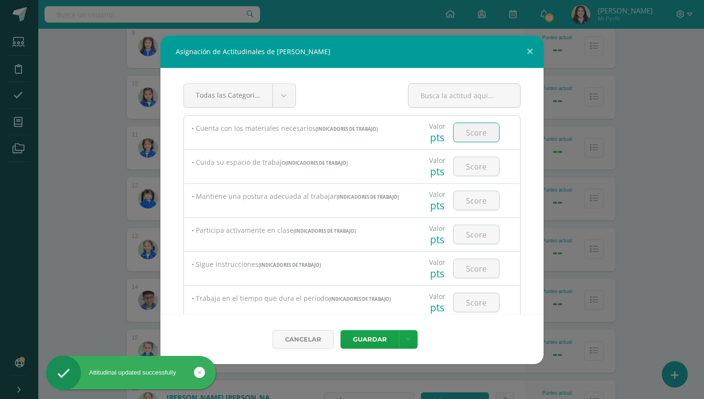
click at [472, 136] on input "number" at bounding box center [475, 132] width 45 height 19
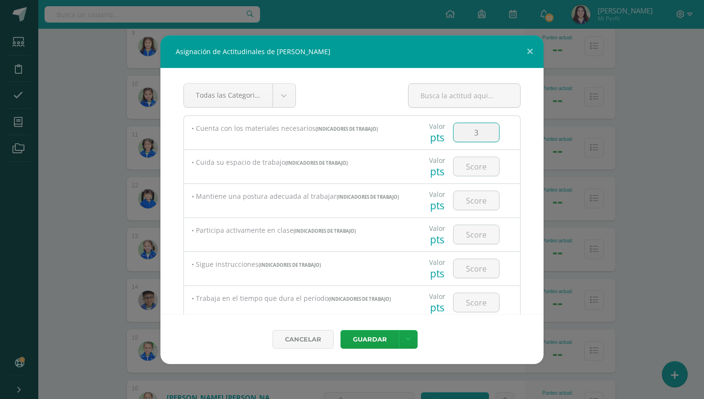
type input "3"
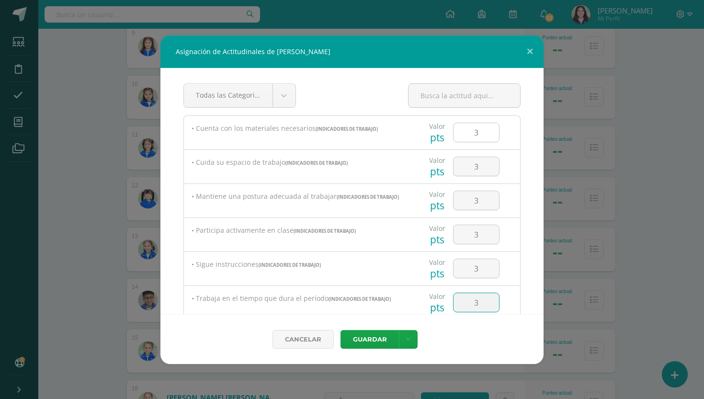
type input "3"
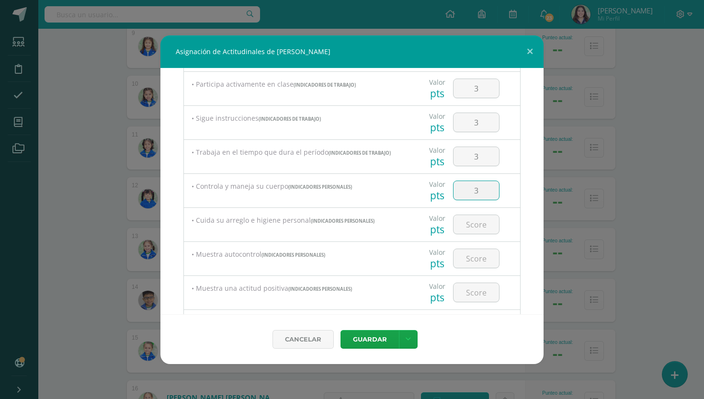
type input "3"
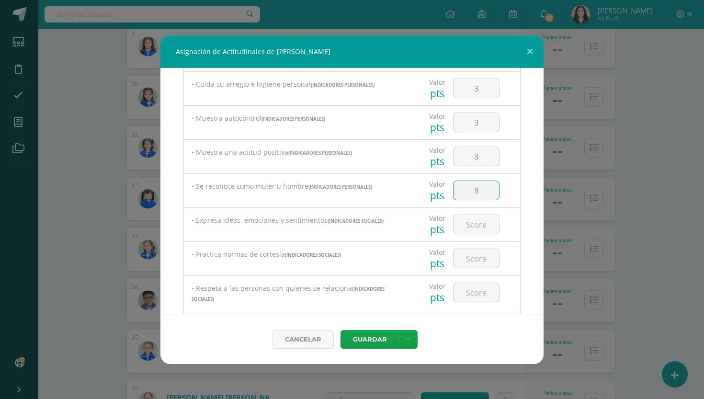
type input "3"
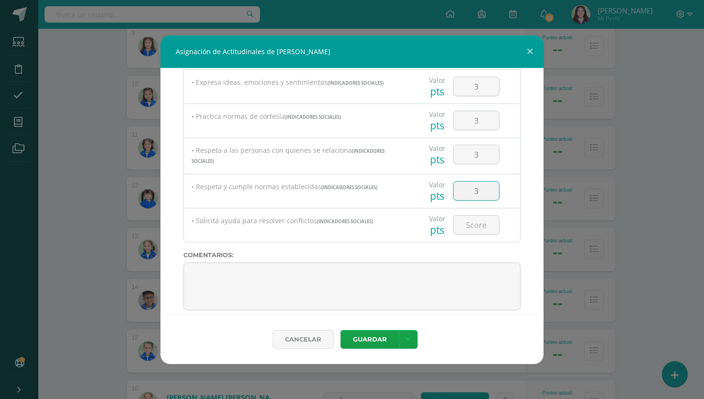
type input "3"
click at [369, 339] on button "Guardar" at bounding box center [369, 339] width 58 height 19
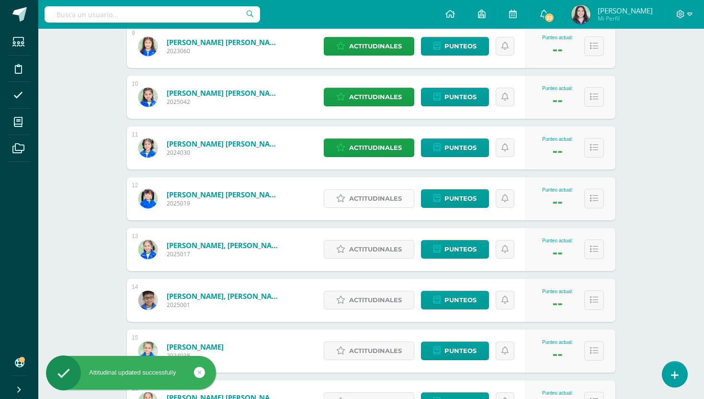
click at [390, 196] on span "Actitudinales" at bounding box center [375, 199] width 53 height 18
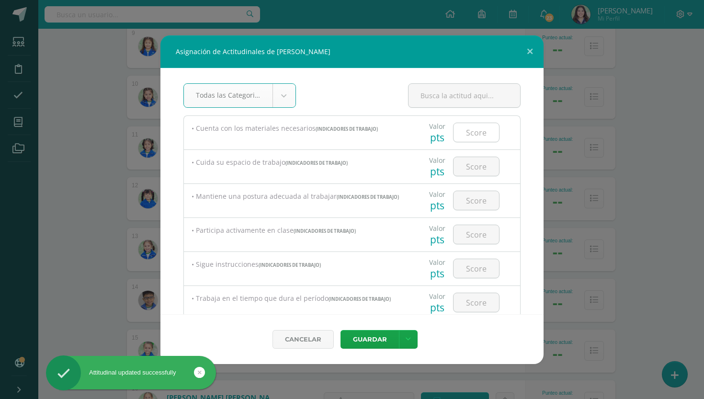
click at [485, 131] on input "number" at bounding box center [475, 132] width 45 height 19
type input "3"
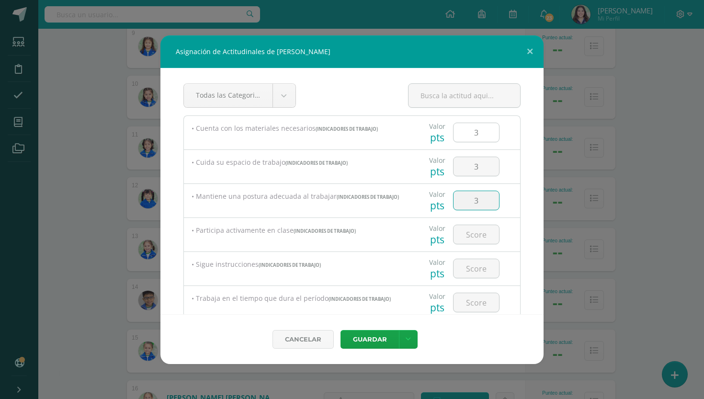
type input "3"
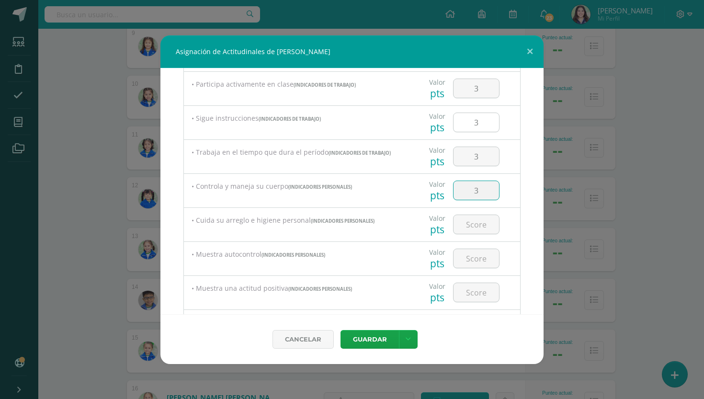
type input "3"
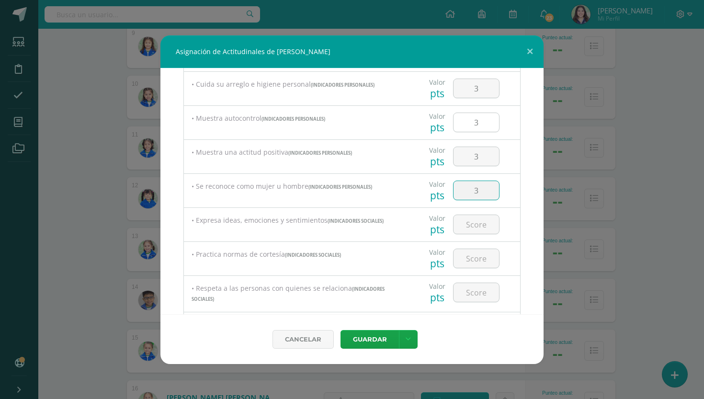
type input "3"
type input "2"
type input "3"
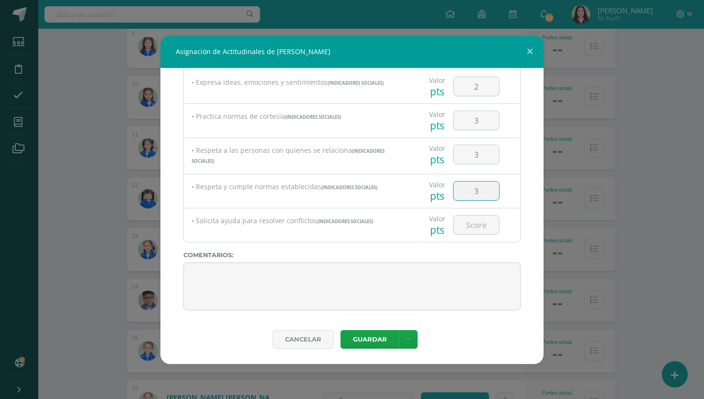
type input "3"
click at [369, 339] on button "Guardar" at bounding box center [369, 339] width 58 height 19
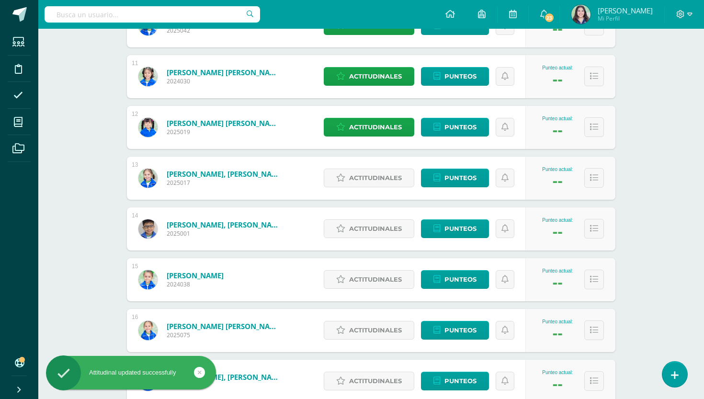
scroll to position [661, 0]
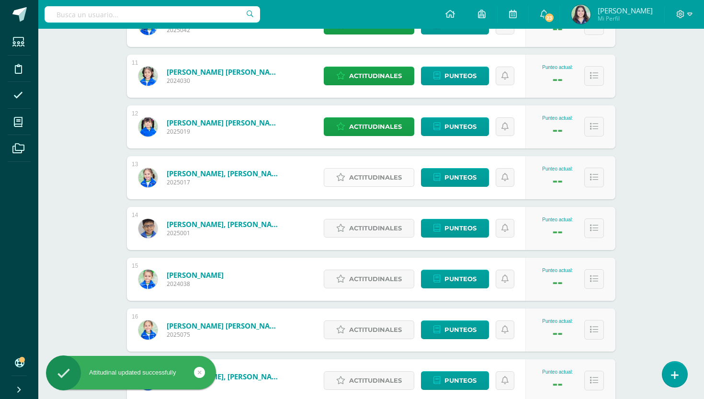
click at [368, 181] on span "Actitudinales" at bounding box center [375, 178] width 53 height 18
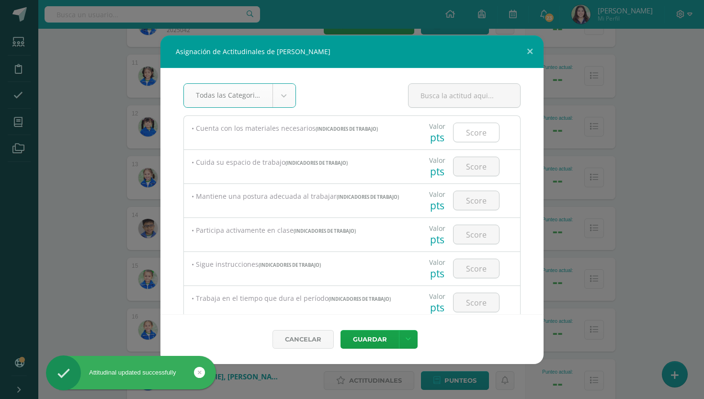
click at [476, 141] on input "number" at bounding box center [475, 132] width 45 height 19
type input "3"
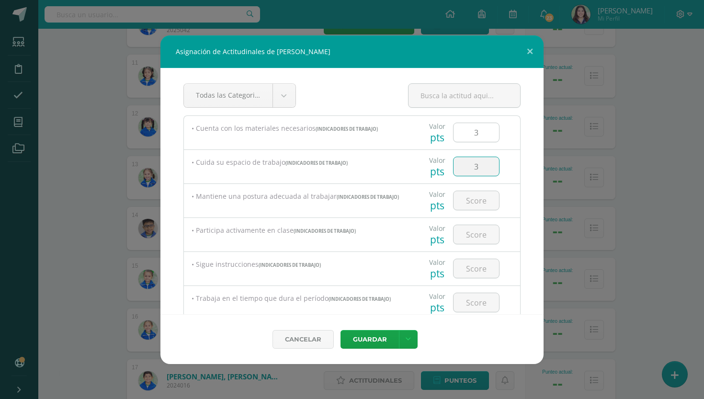
type input "3"
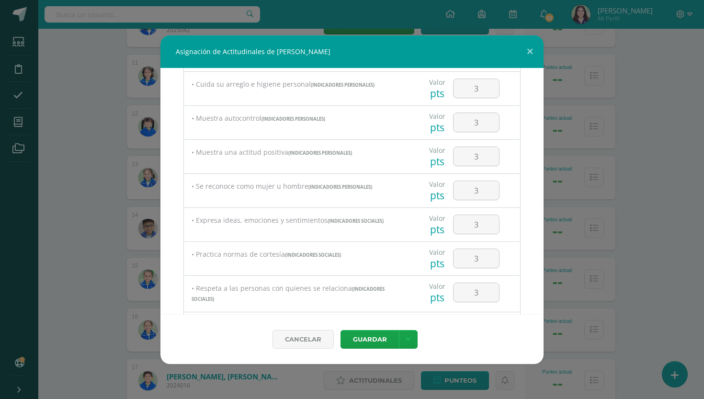
scroll to position [420, 0]
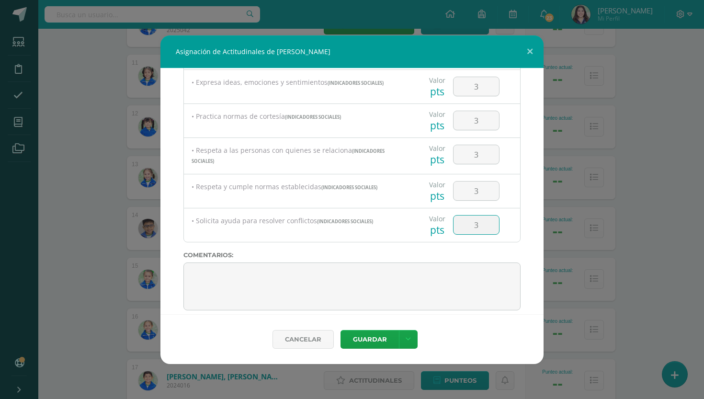
click at [369, 339] on button "Guardar" at bounding box center [369, 339] width 58 height 19
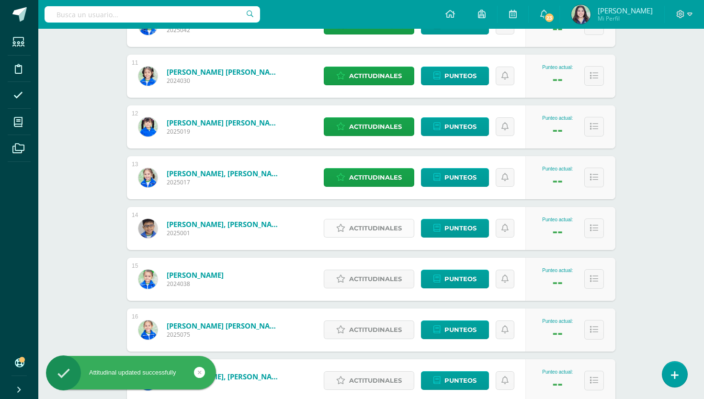
click at [376, 222] on span "Actitudinales" at bounding box center [375, 228] width 53 height 18
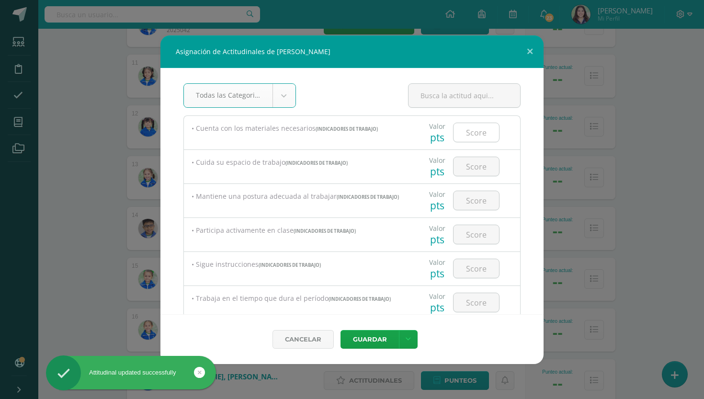
click at [491, 137] on input "number" at bounding box center [475, 132] width 45 height 19
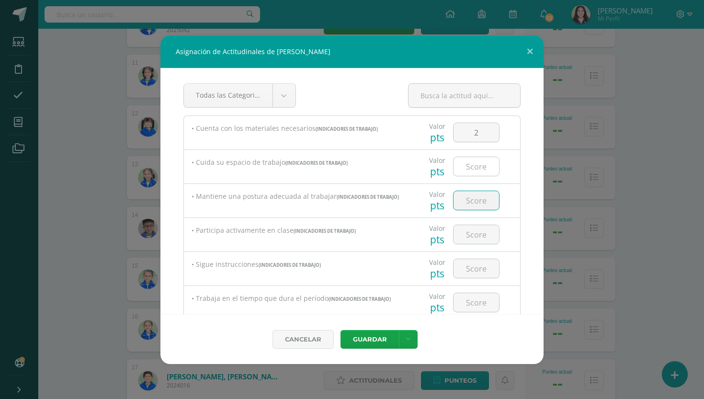
click at [493, 169] on input "number" at bounding box center [475, 166] width 45 height 19
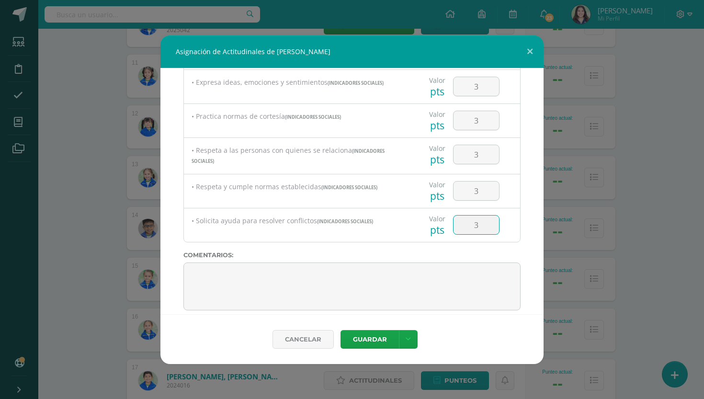
click at [369, 339] on button "Guardar" at bounding box center [369, 339] width 58 height 19
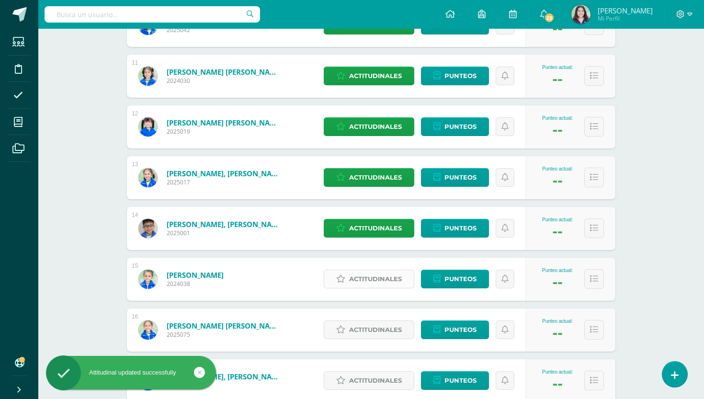
click at [382, 274] on span "Actitudinales" at bounding box center [375, 279] width 53 height 18
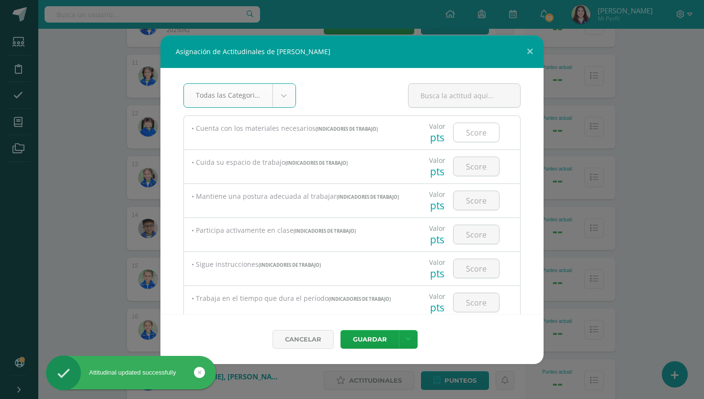
click at [496, 139] on input "number" at bounding box center [475, 132] width 45 height 19
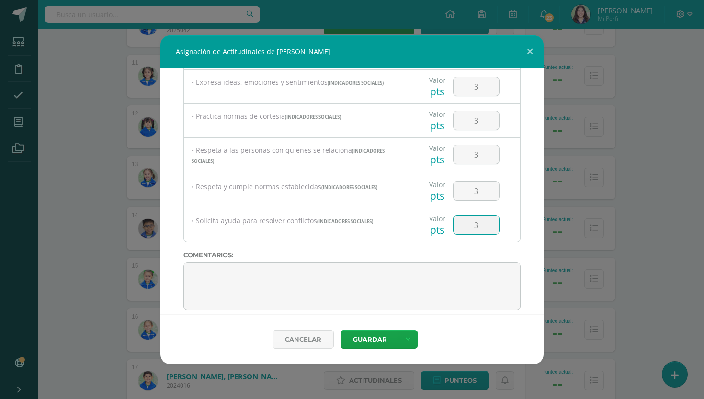
click at [369, 339] on button "Guardar" at bounding box center [369, 339] width 58 height 19
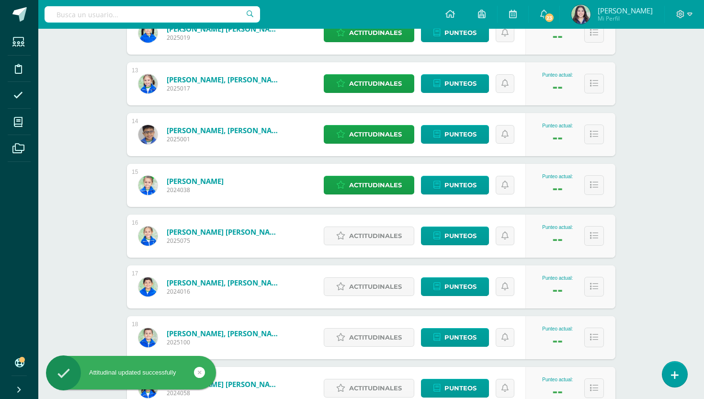
scroll to position [756, 0]
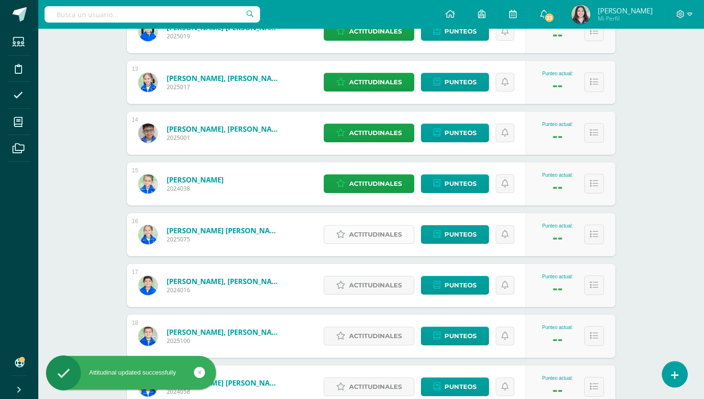
click at [378, 234] on span "Actitudinales" at bounding box center [375, 234] width 53 height 18
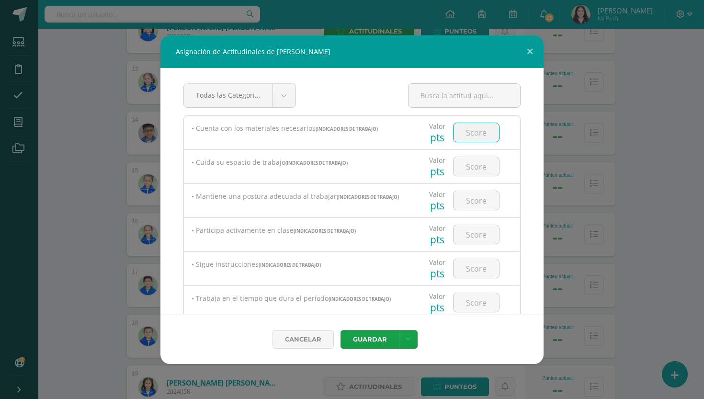
click at [477, 140] on input "number" at bounding box center [475, 132] width 45 height 19
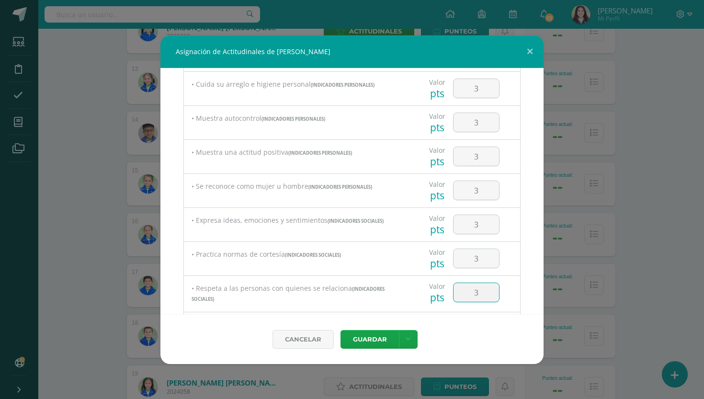
scroll to position [420, 0]
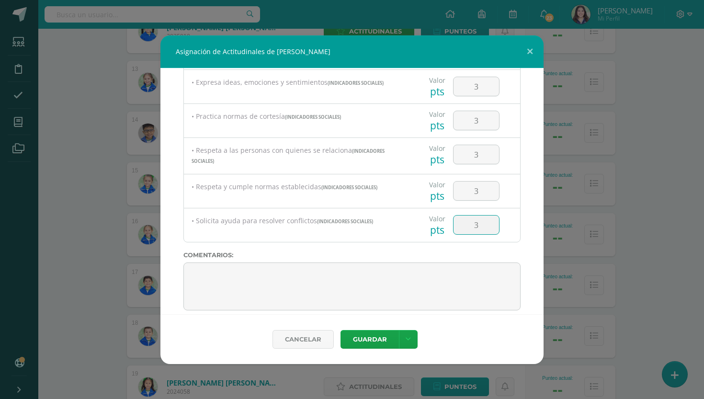
click at [369, 339] on button "Guardar" at bounding box center [369, 339] width 58 height 19
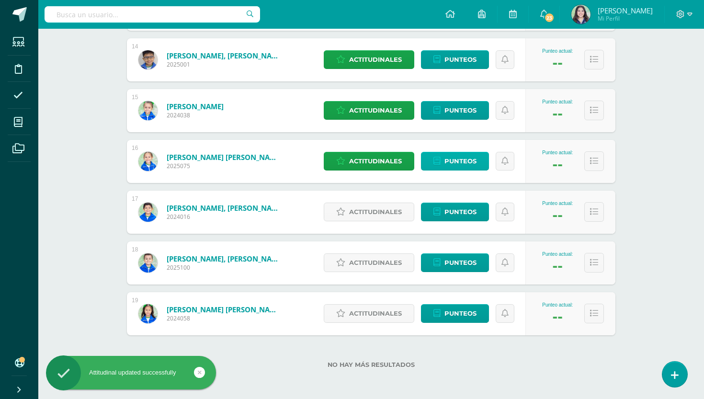
scroll to position [830, 0]
click at [371, 216] on span "Actitudinales" at bounding box center [375, 212] width 53 height 18
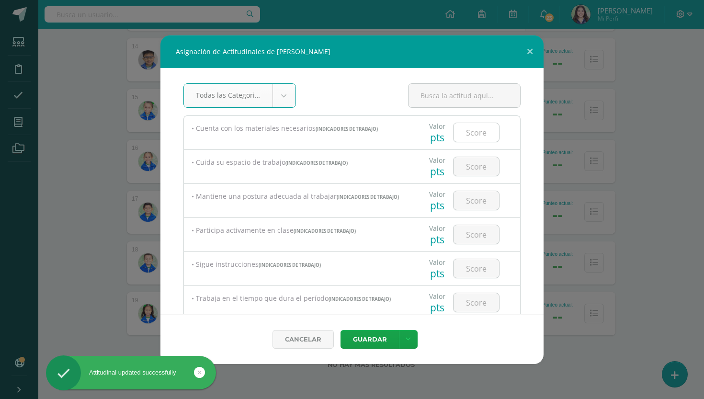
click at [466, 138] on input "number" at bounding box center [475, 132] width 45 height 19
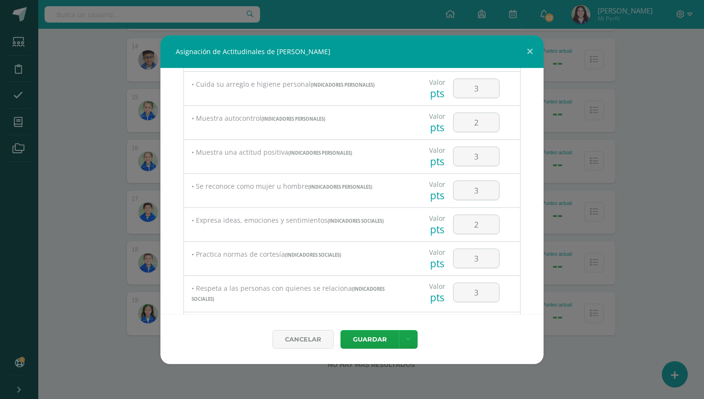
scroll to position [420, 0]
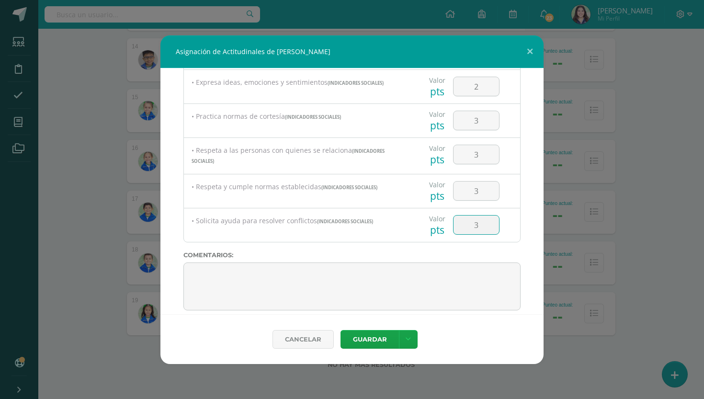
click at [369, 339] on button "Guardar" at bounding box center [369, 339] width 58 height 19
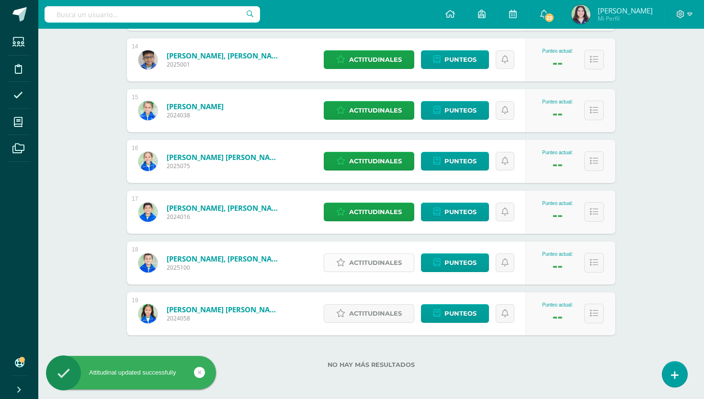
click at [363, 260] on span "Actitudinales" at bounding box center [375, 263] width 53 height 18
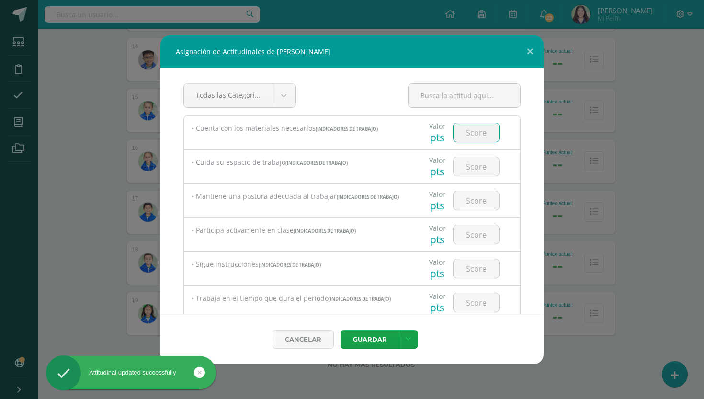
click at [481, 134] on input "number" at bounding box center [475, 132] width 45 height 19
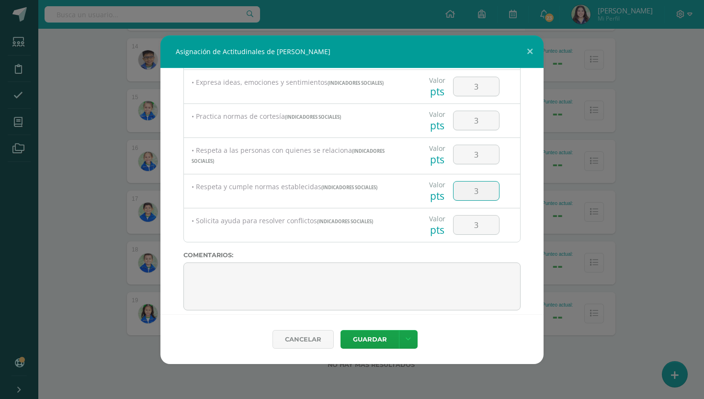
click at [484, 191] on input "3" at bounding box center [475, 190] width 45 height 19
click at [369, 339] on button "Guardar" at bounding box center [369, 339] width 58 height 19
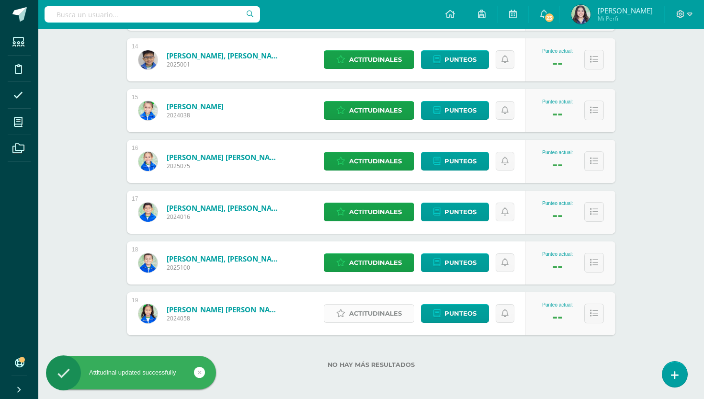
click at [399, 315] on span "Actitudinales" at bounding box center [375, 313] width 53 height 18
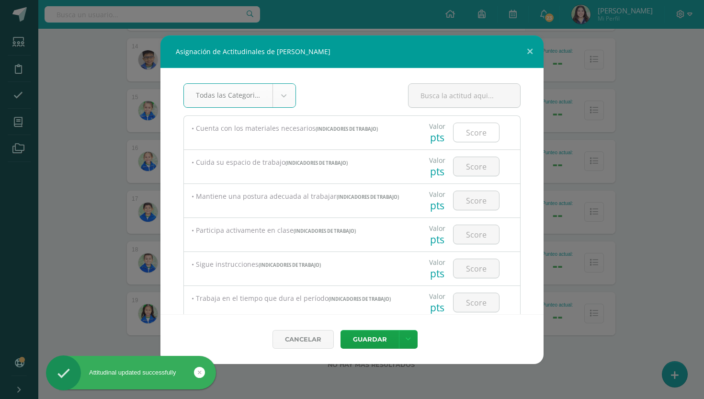
click at [487, 137] on input "number" at bounding box center [475, 132] width 45 height 19
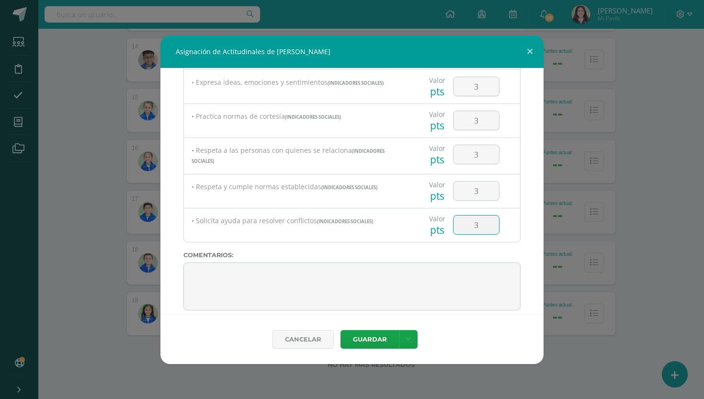
click at [369, 339] on button "Guardar" at bounding box center [369, 339] width 58 height 19
